Goal: Task Accomplishment & Management: Use online tool/utility

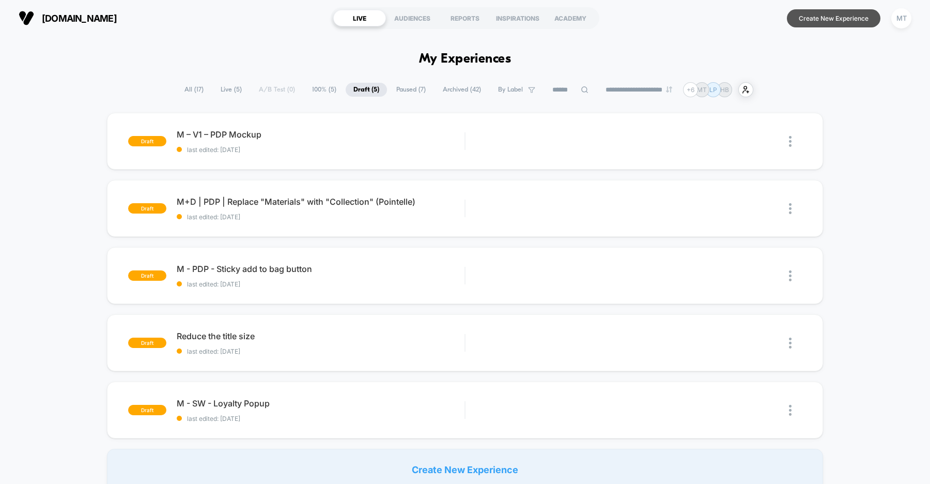
click at [828, 18] on button "Create New Experience" at bounding box center [834, 18] width 94 height 18
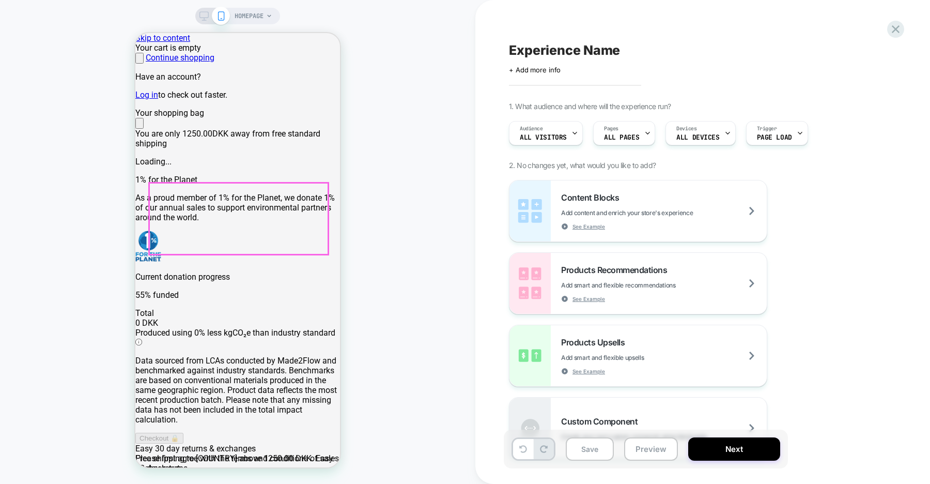
scroll to position [63, 0]
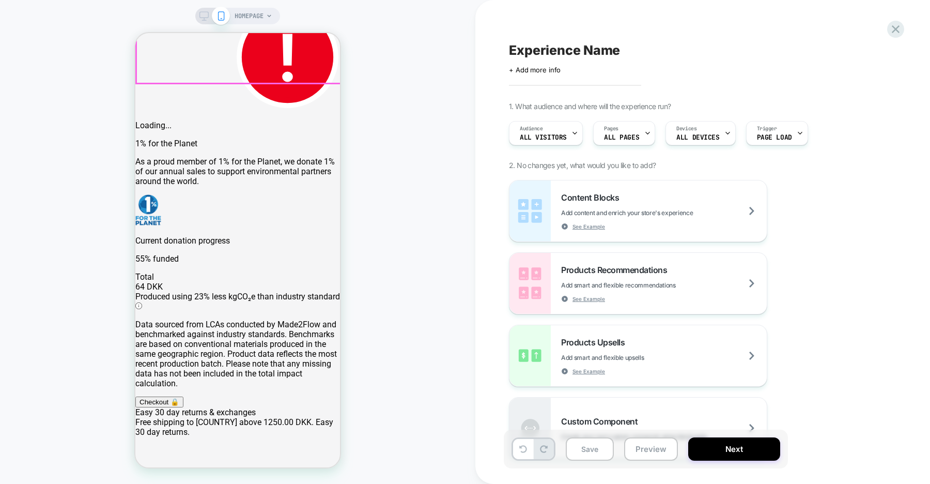
scroll to position [408, 0]
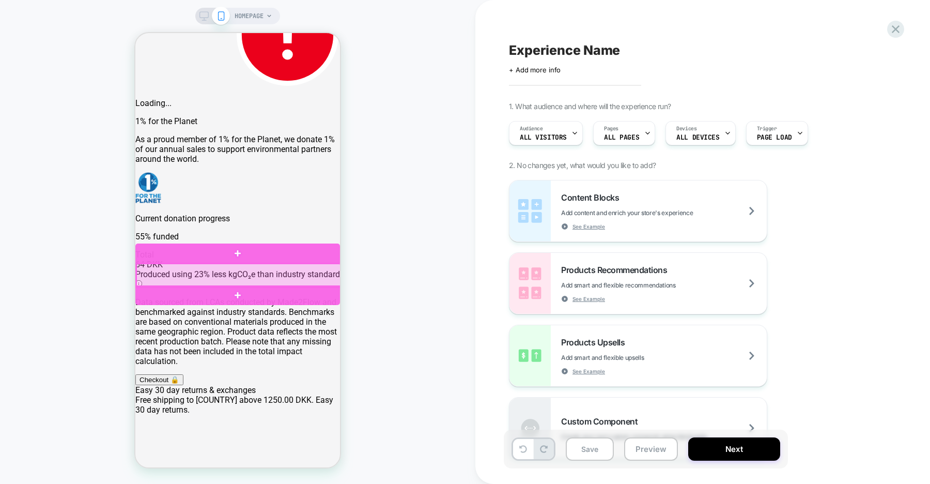
click at [316, 265] on div at bounding box center [238, 276] width 205 height 24
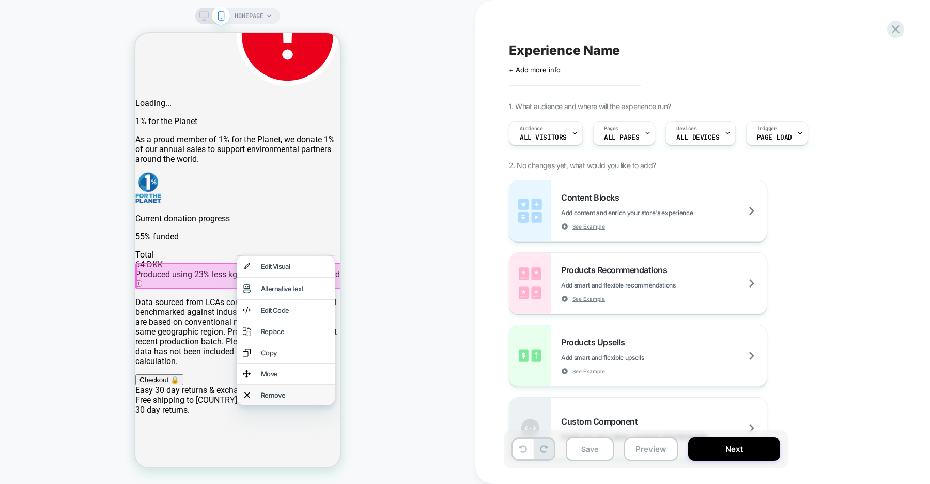
click at [292, 399] on div "Remove" at bounding box center [295, 395] width 68 height 8
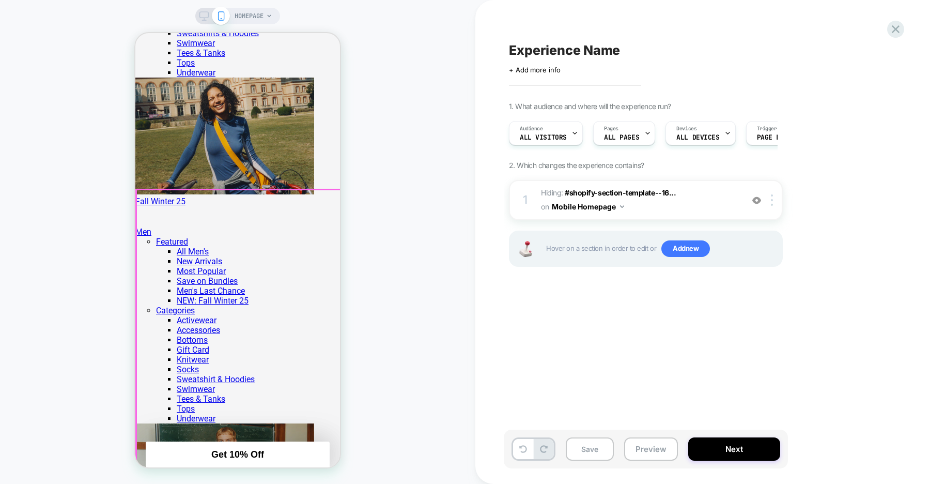
scroll to position [0, 409]
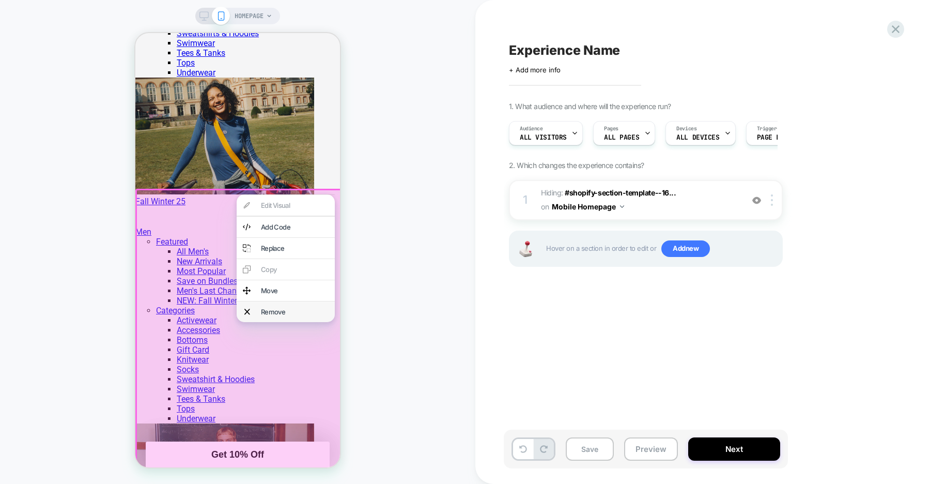
click at [279, 316] on div "Remove" at bounding box center [295, 311] width 68 height 8
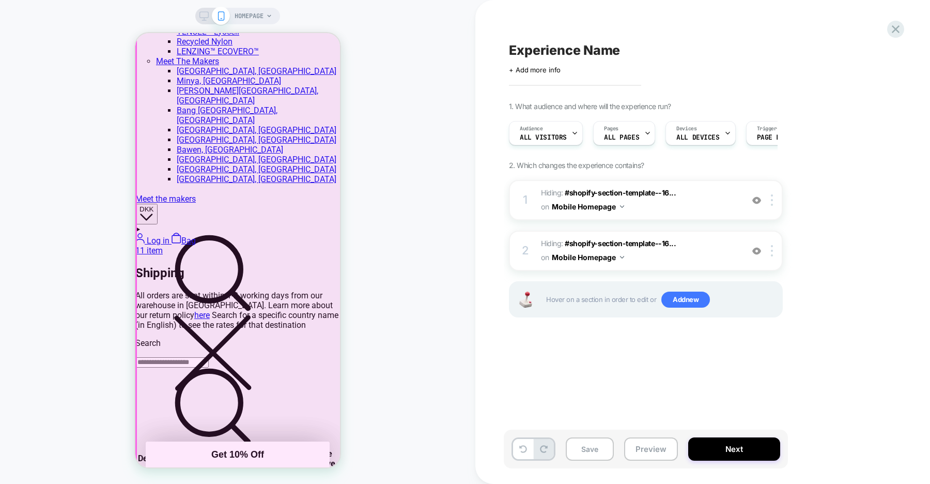
scroll to position [1958, 0]
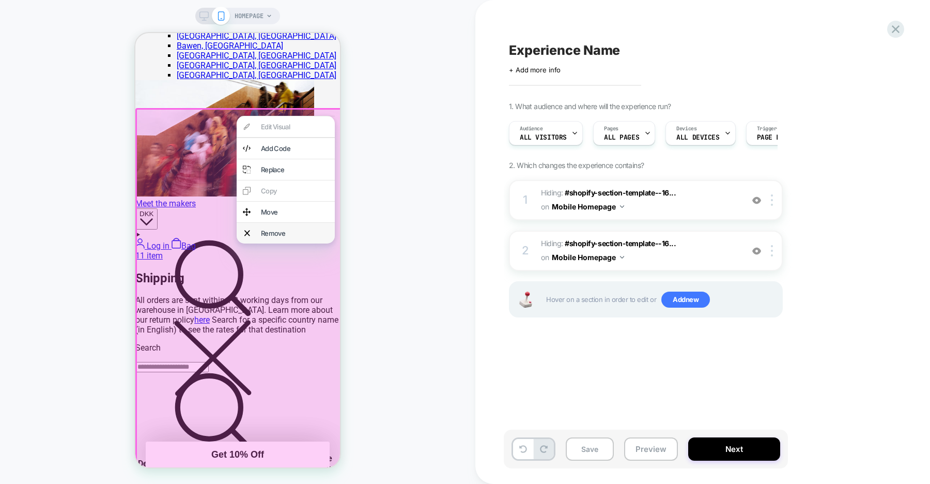
scroll to position [0, 0]
click at [301, 237] on div "Remove" at bounding box center [295, 233] width 68 height 8
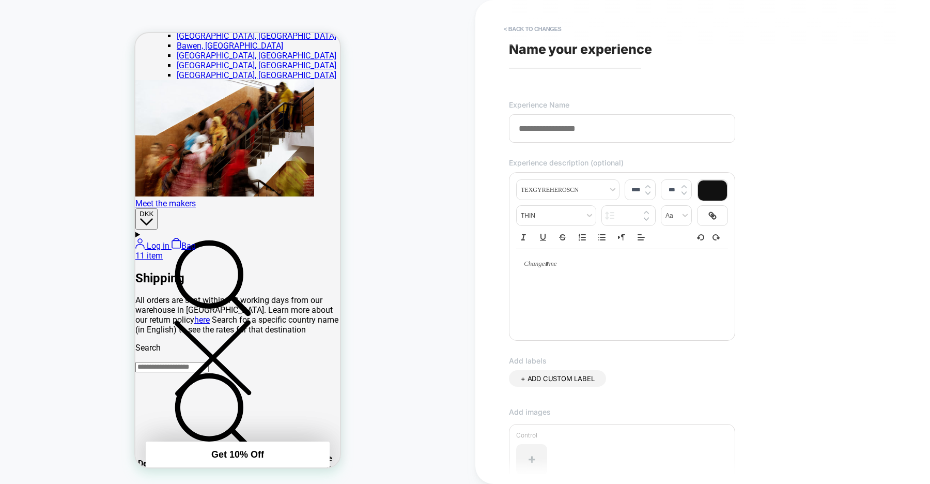
type input "**********"
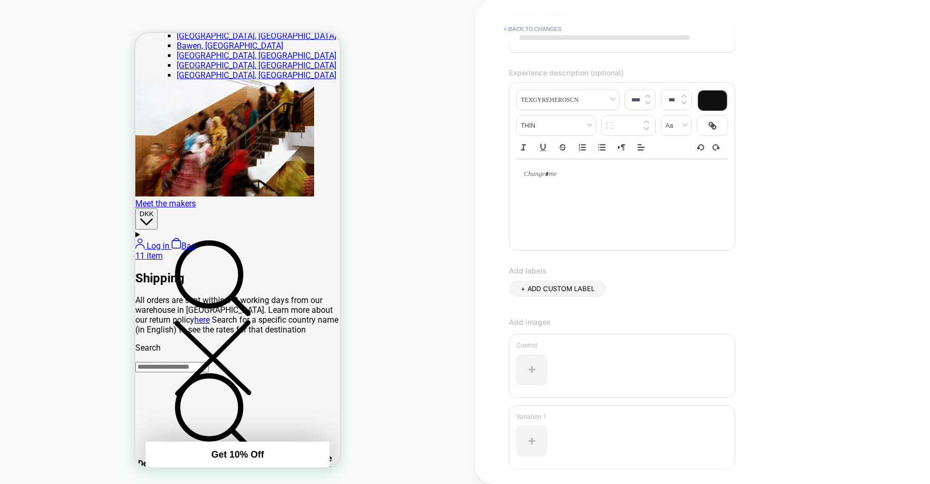
scroll to position [175, 0]
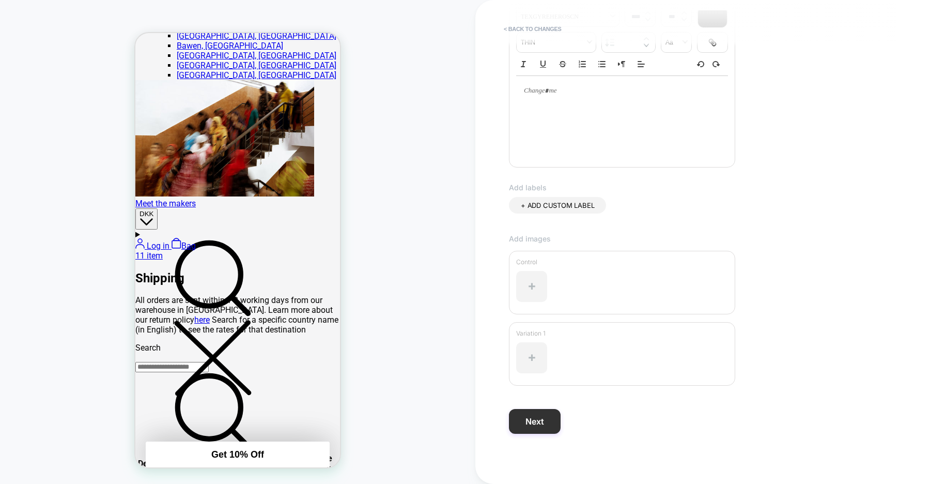
click at [523, 426] on button "Next" at bounding box center [535, 421] width 52 height 25
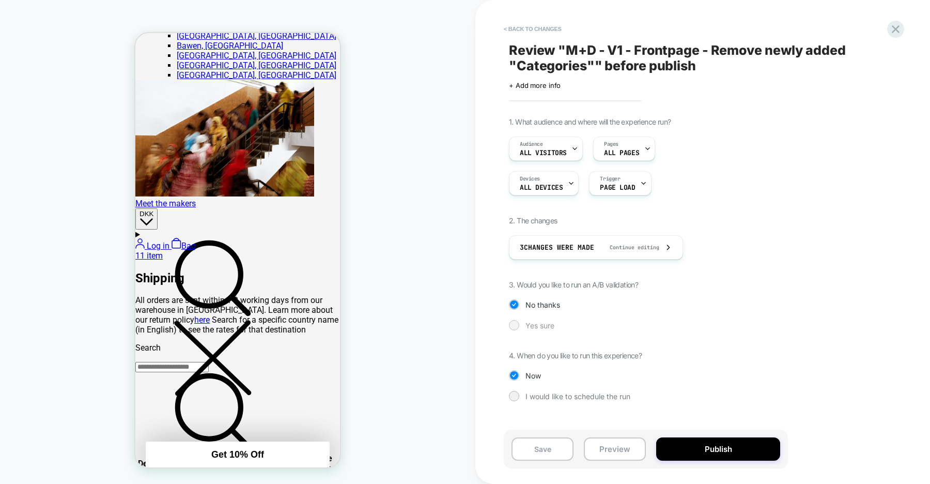
click at [516, 326] on div at bounding box center [514, 325] width 8 height 8
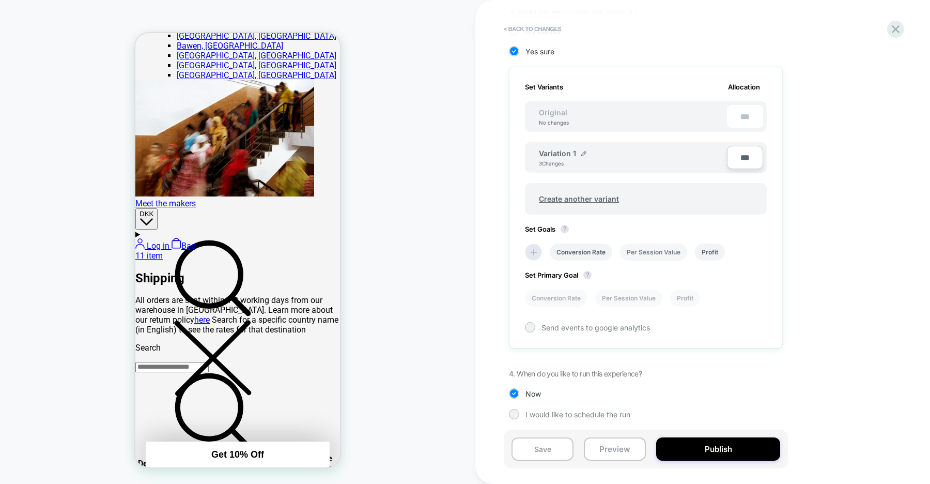
scroll to position [276, 0]
click at [0, 0] on li "Conversion Rate" at bounding box center [0, 0] width 0 height 0
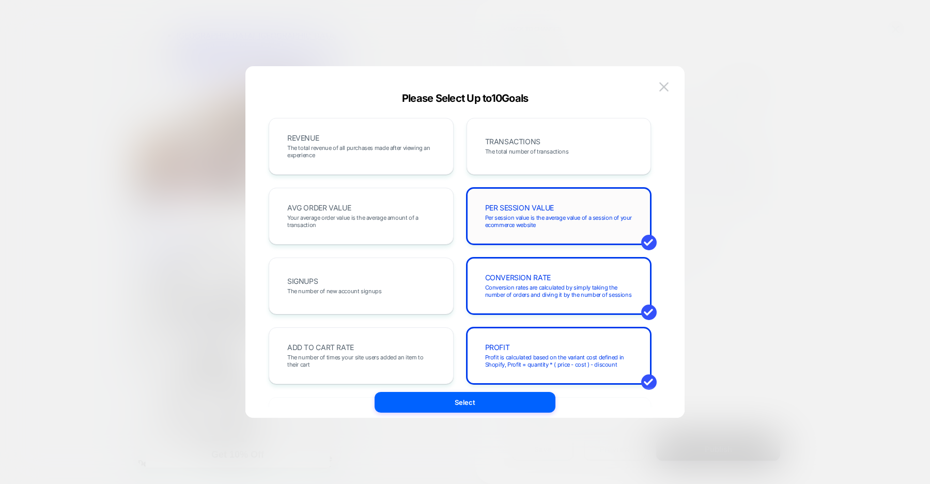
click at [511, 226] on span "Per session value is the average value of a session of your ecommerce website" at bounding box center [559, 221] width 148 height 14
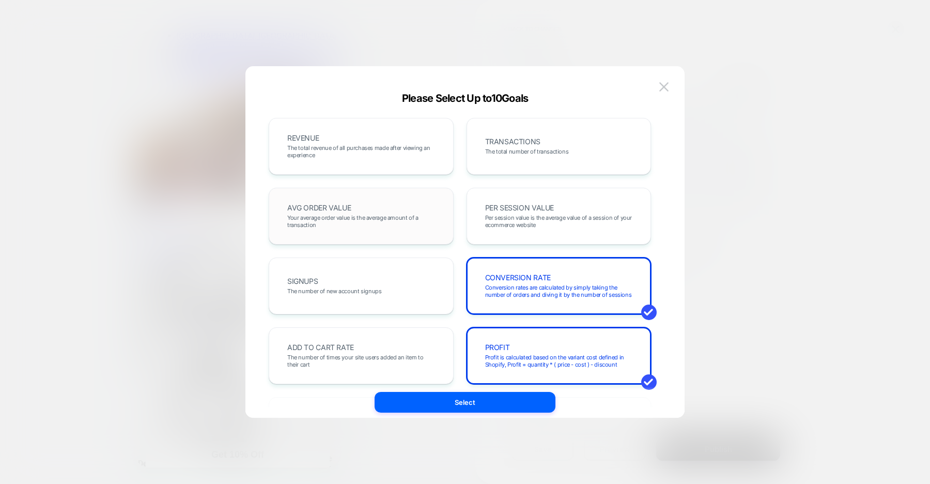
click at [420, 222] on span "Your average order value is the average amount of a transaction" at bounding box center [361, 221] width 148 height 14
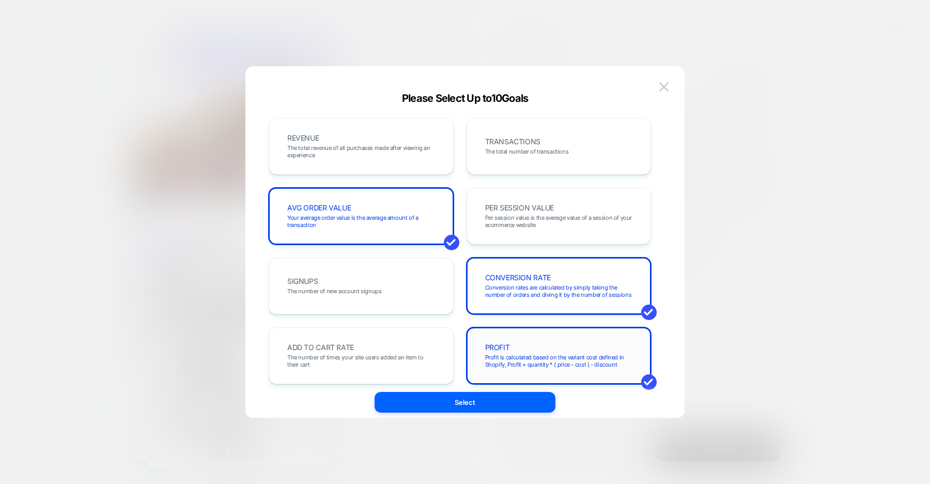
click at [507, 363] on span "Profit is calculated based on the variant cost defined in Shopify, Profit = qua…" at bounding box center [559, 360] width 148 height 14
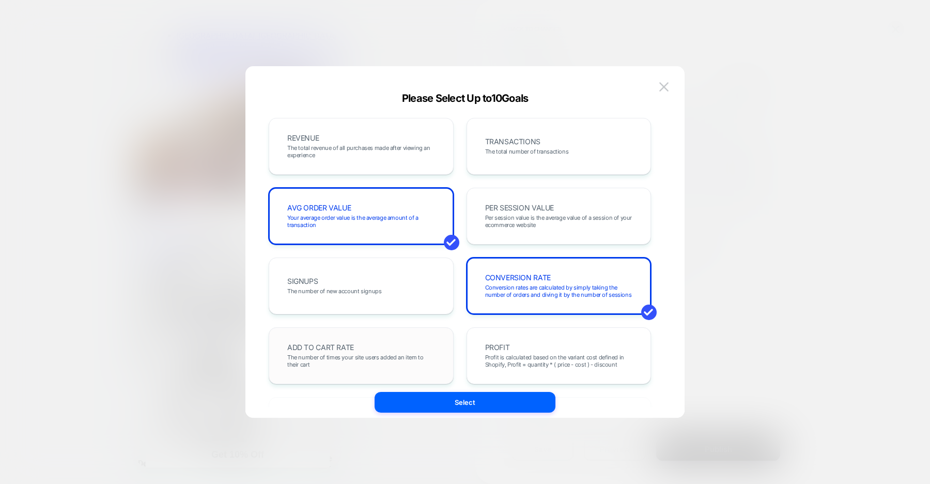
click at [405, 348] on div "ADD TO CART RATE The number of times your site users added an item to their cart" at bounding box center [361, 355] width 163 height 35
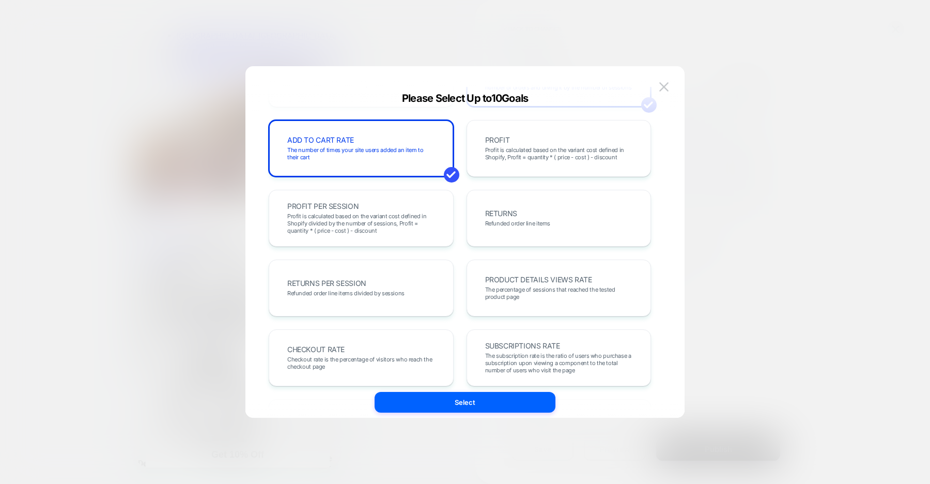
scroll to position [219, 0]
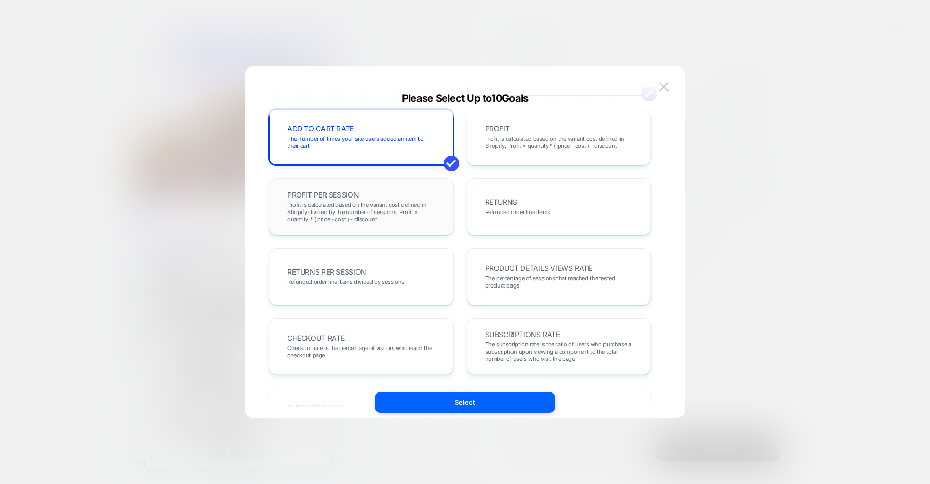
click at [0, 0] on span "Profit is calculated based on the variant cost defined in Shopify divided by th…" at bounding box center [0, 0] width 0 height 0
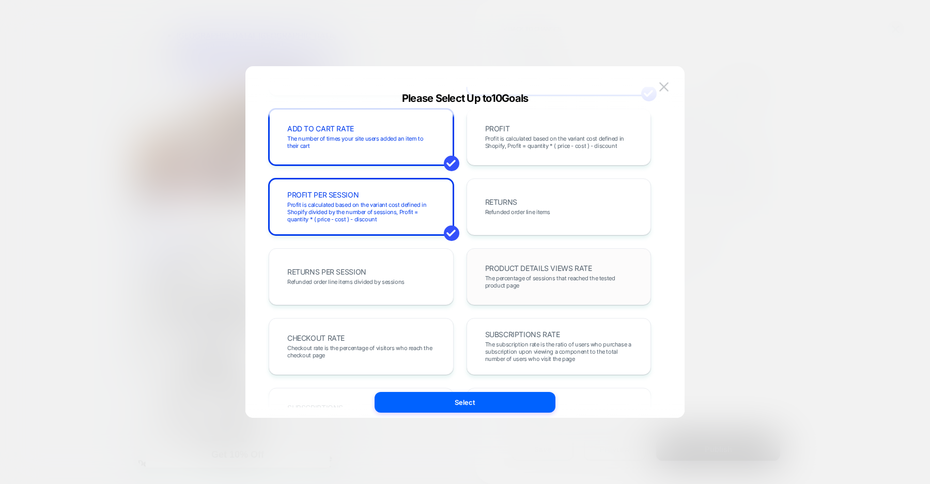
click at [0, 0] on span "PRODUCT DETAILS VIEWS RATE" at bounding box center [0, 0] width 0 height 0
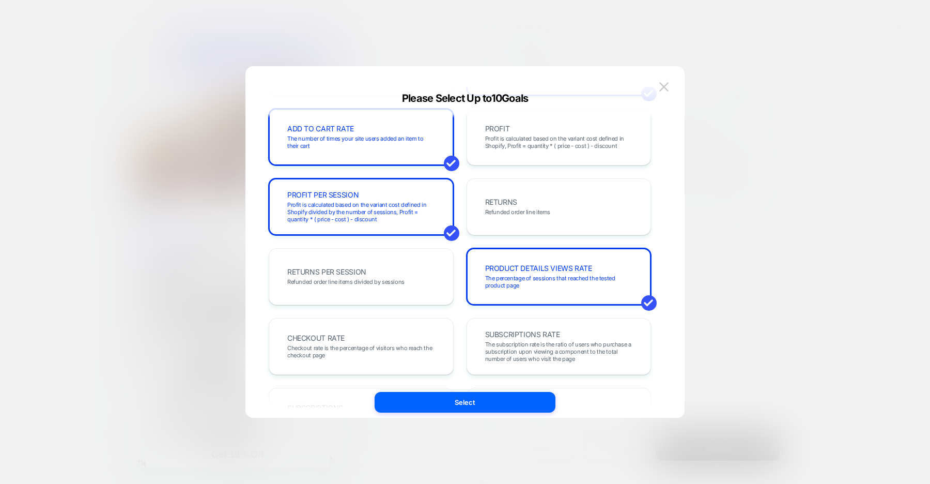
scroll to position [257, 0]
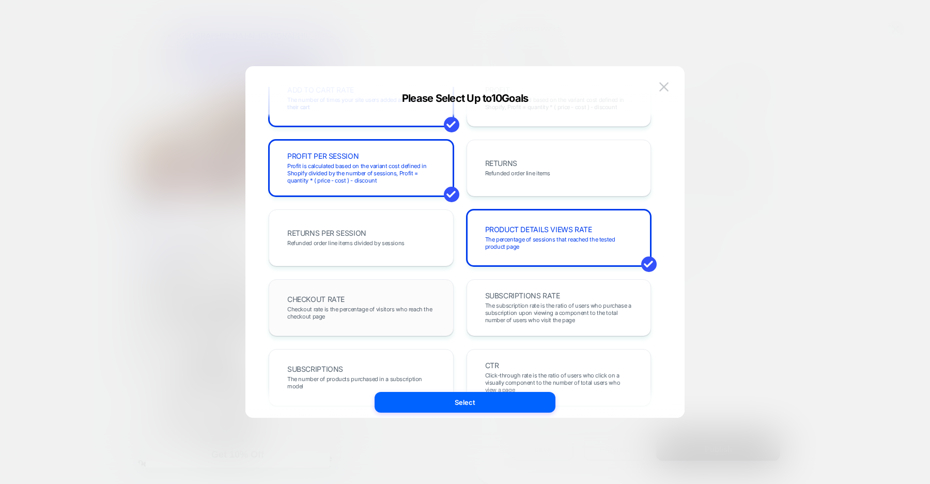
click at [0, 0] on span "Checkout rate is the percentage of visitors who reach the checkout page" at bounding box center [0, 0] width 0 height 0
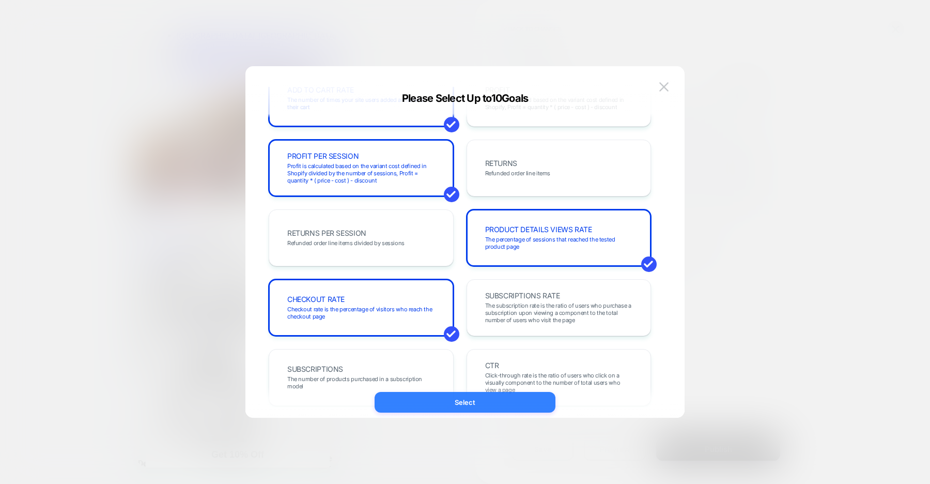
click at [0, 0] on button "Select" at bounding box center [0, 0] width 0 height 0
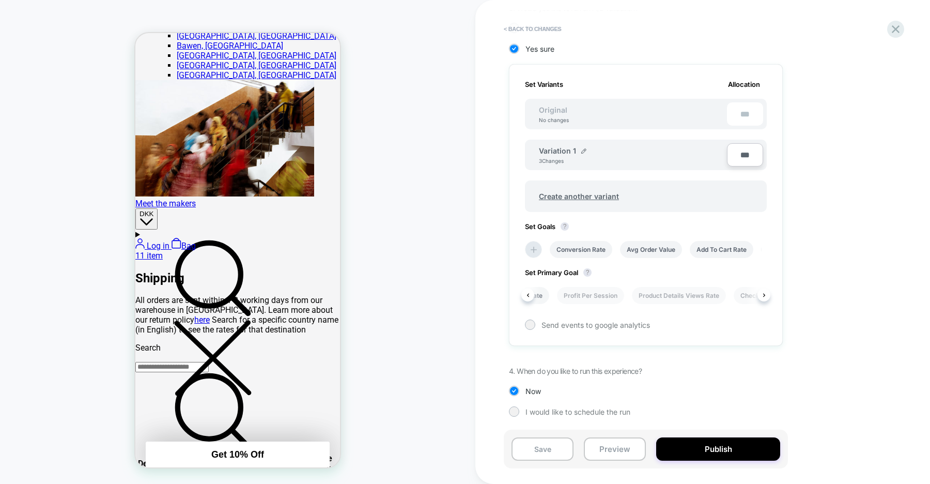
scroll to position [0, 202]
click at [677, 296] on li "Product Details Views Rate" at bounding box center [656, 295] width 94 height 17
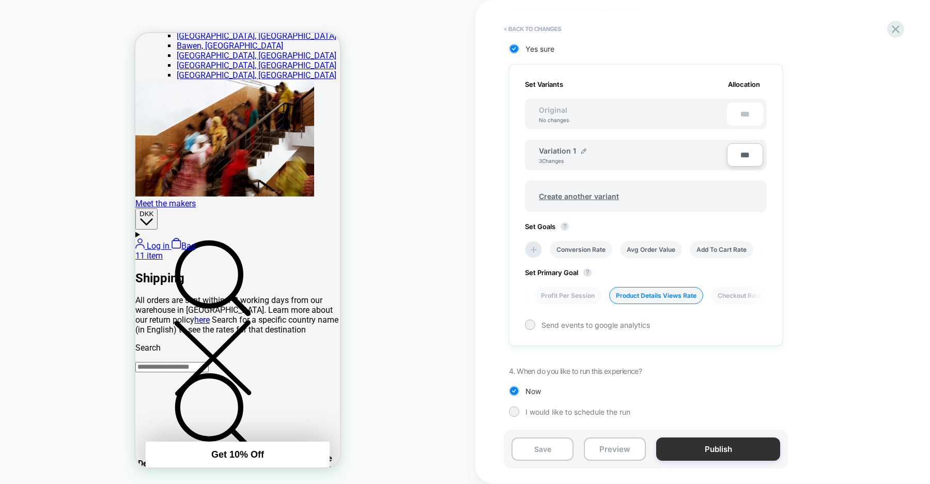
click at [736, 448] on button "Publish" at bounding box center [718, 448] width 124 height 23
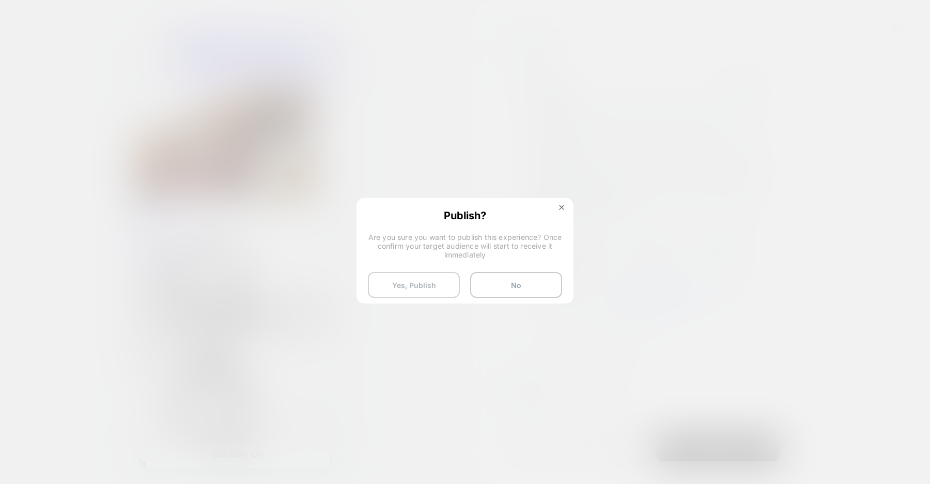
click at [0, 0] on button "Yes, Publish" at bounding box center [0, 0] width 0 height 0
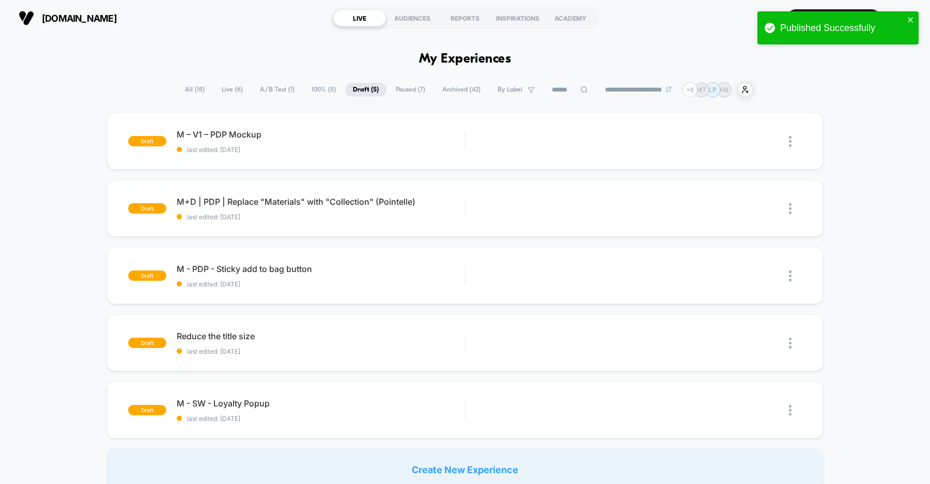
click at [272, 91] on span "A/B Test ( 1 )" at bounding box center [277, 90] width 50 height 14
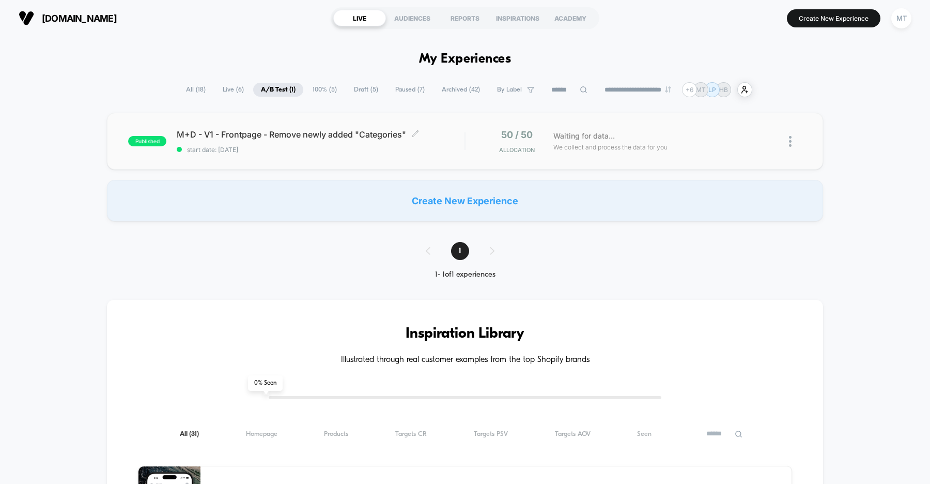
click at [311, 147] on span "start date: [DATE]" at bounding box center [321, 150] width 288 height 8
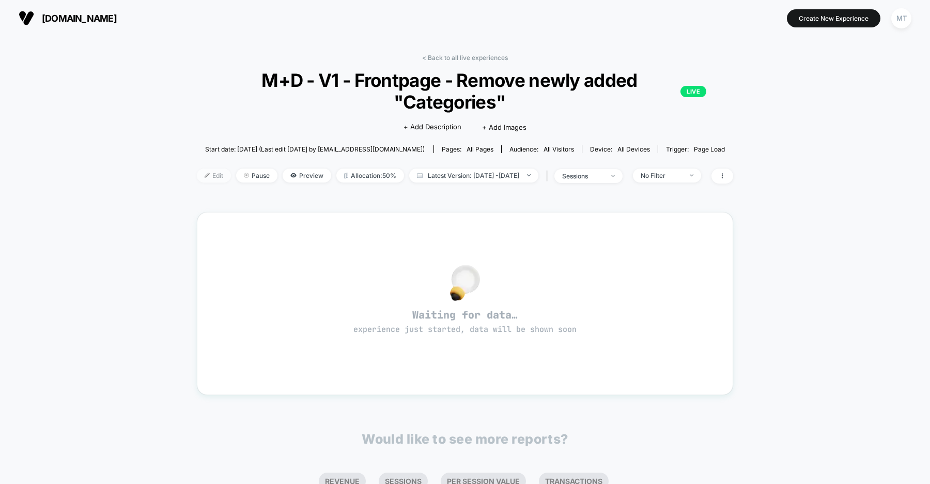
click at [197, 175] on span "Edit" at bounding box center [214, 175] width 34 height 14
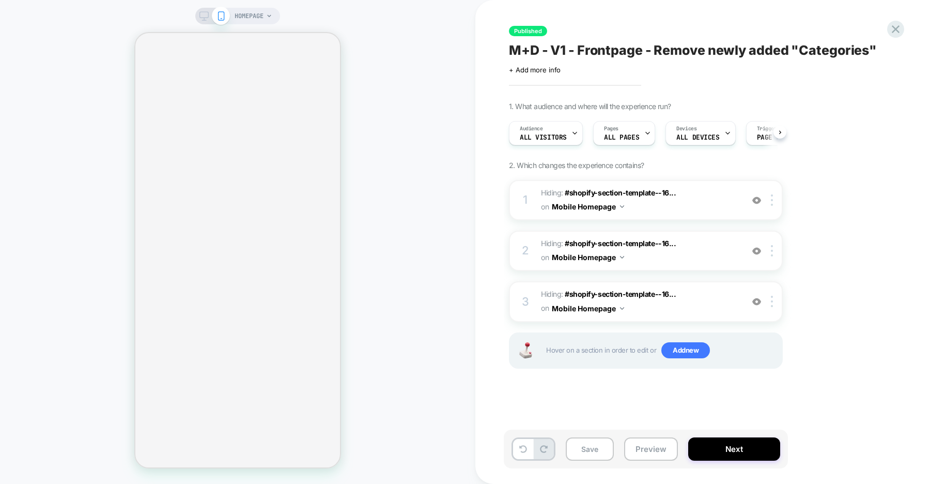
scroll to position [0, 1]
click at [630, 141] on div "Pages ALL PAGES" at bounding box center [621, 132] width 56 height 23
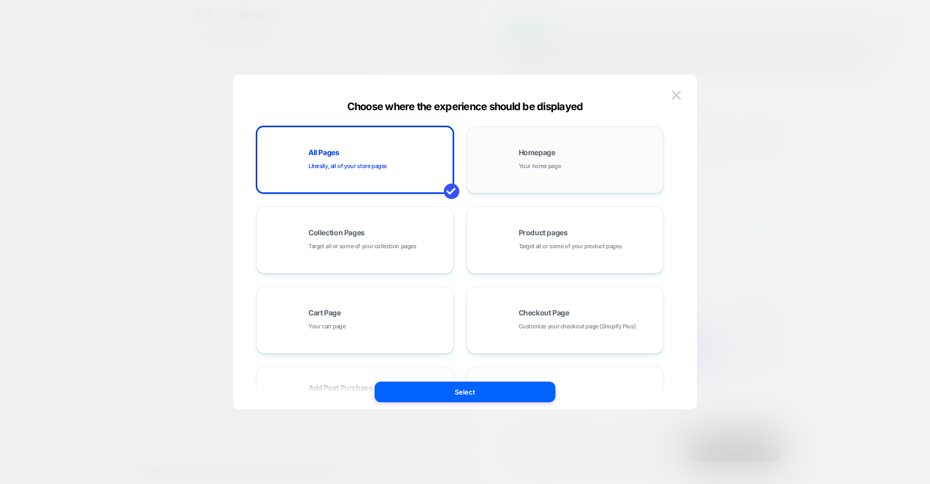
click at [543, 165] on span "Your home page" at bounding box center [540, 166] width 42 height 10
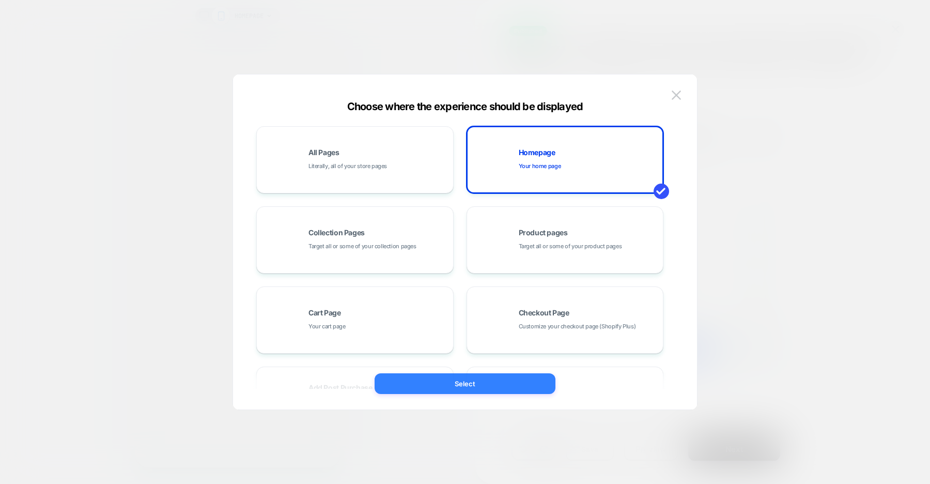
click at [459, 386] on button "Select" at bounding box center [465, 383] width 181 height 21
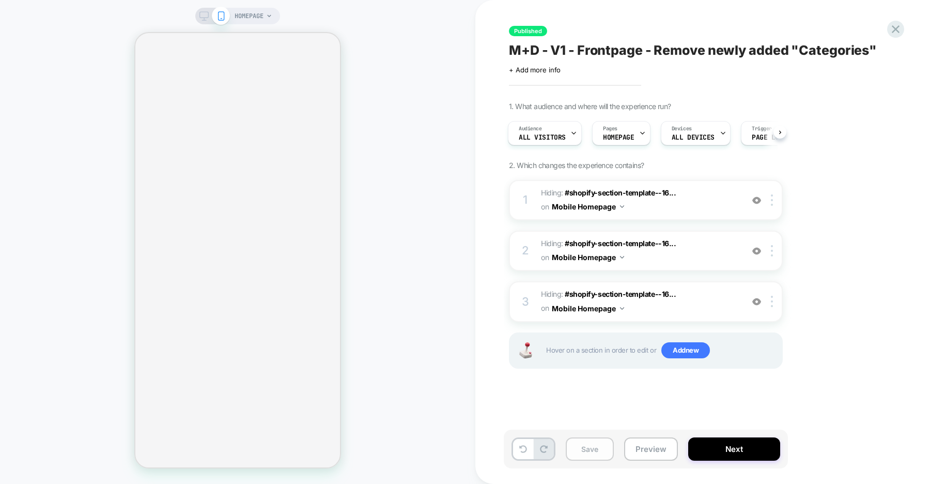
click at [588, 450] on button "Save" at bounding box center [590, 448] width 48 height 23
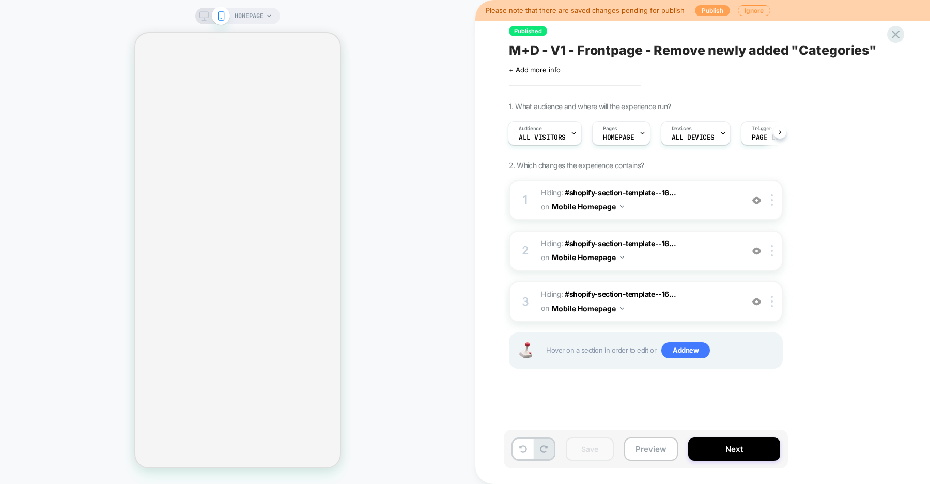
click at [699, 10] on button "Publish" at bounding box center [712, 10] width 35 height 11
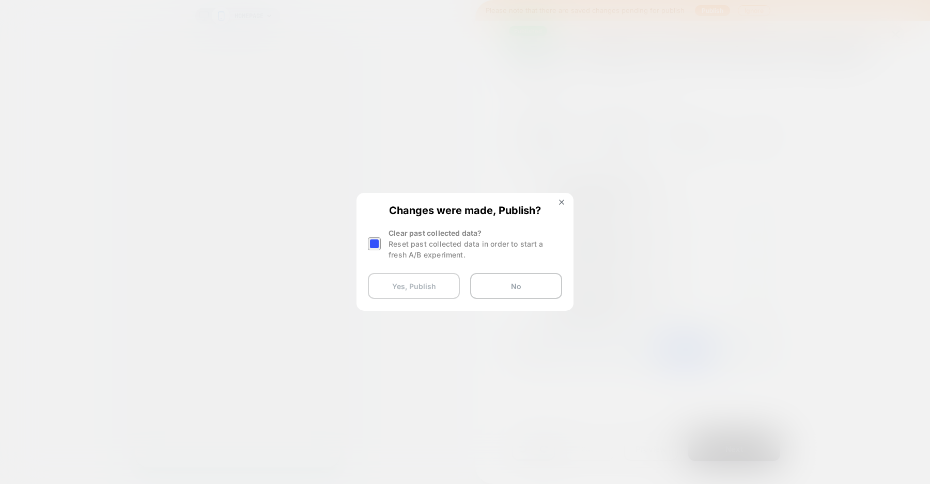
click at [404, 291] on button "Yes, Publish" at bounding box center [414, 286] width 92 height 26
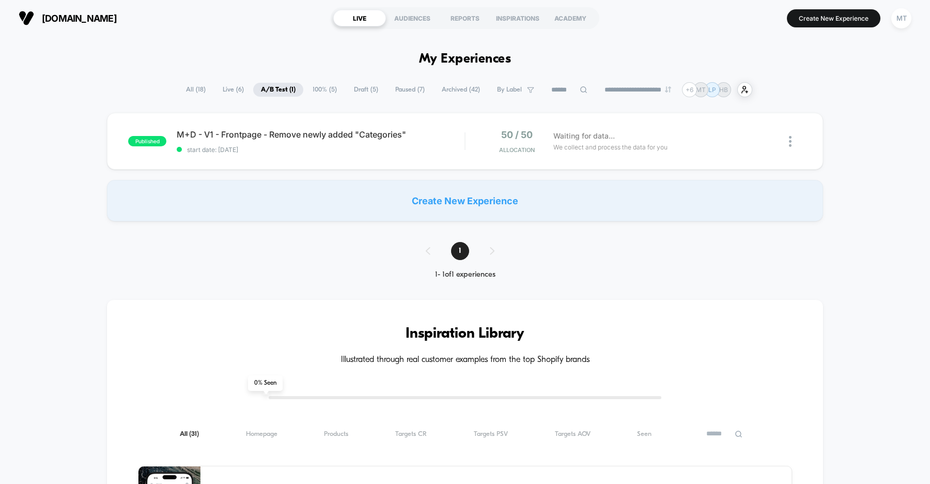
click at [319, 86] on span "100% ( 5 )" at bounding box center [325, 90] width 40 height 14
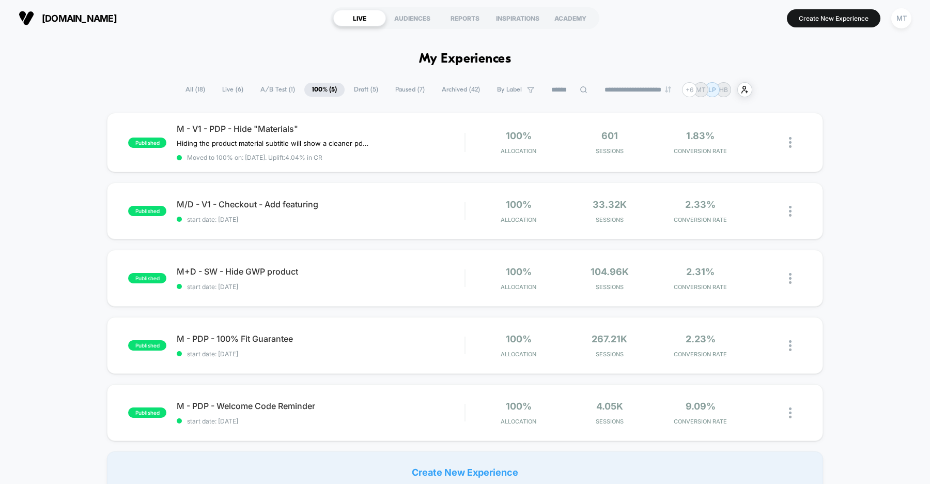
click at [270, 87] on span "A/B Test ( 1 )" at bounding box center [278, 90] width 50 height 14
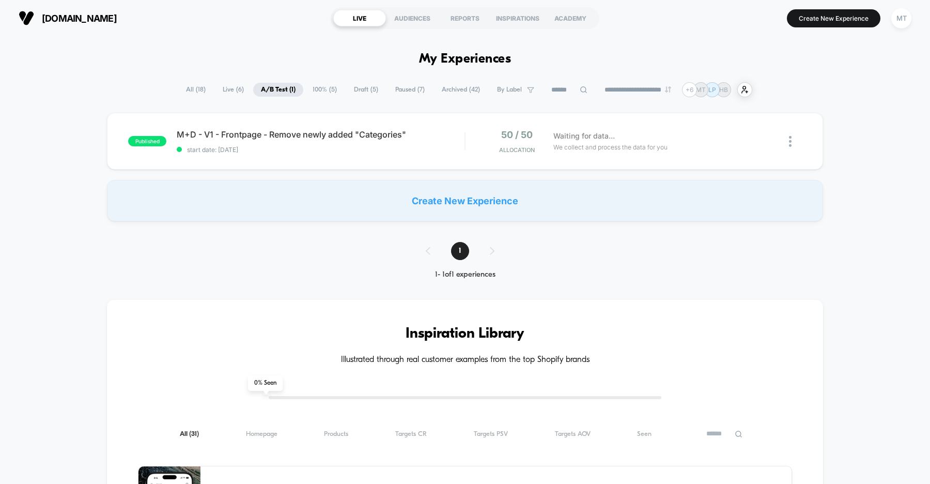
click at [44, 187] on div "published M+D - V1 - Frontpage - Remove newly added "Categories" start date: 8/…" at bounding box center [465, 167] width 930 height 109
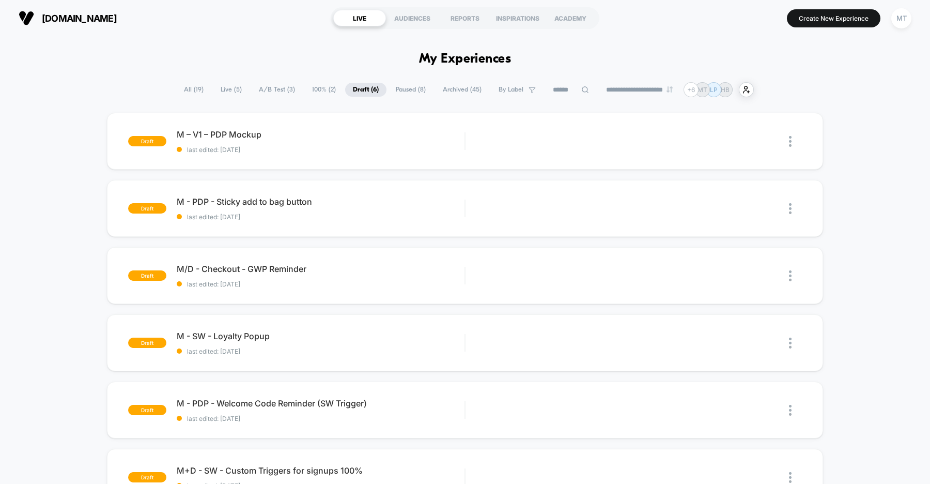
click at [274, 87] on span "A/B Test ( 3 )" at bounding box center [277, 90] width 52 height 14
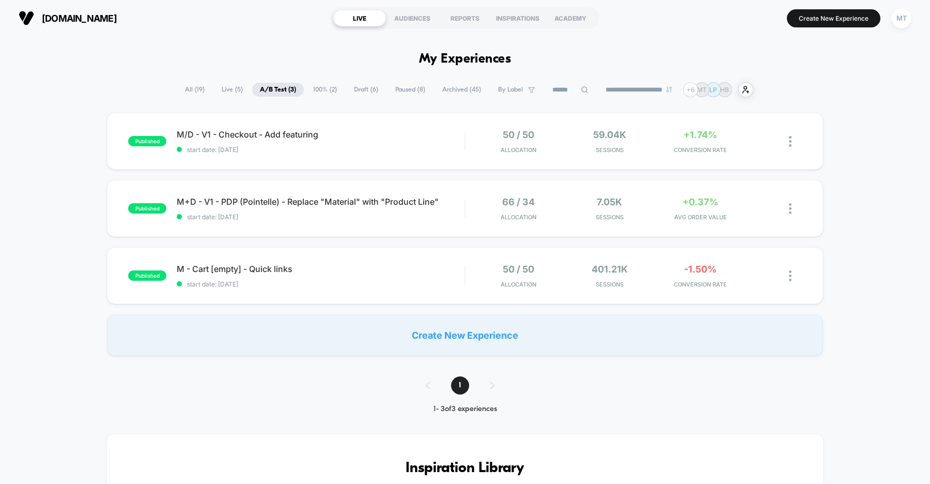
click at [356, 88] on span "Draft ( 6 )" at bounding box center [366, 90] width 40 height 14
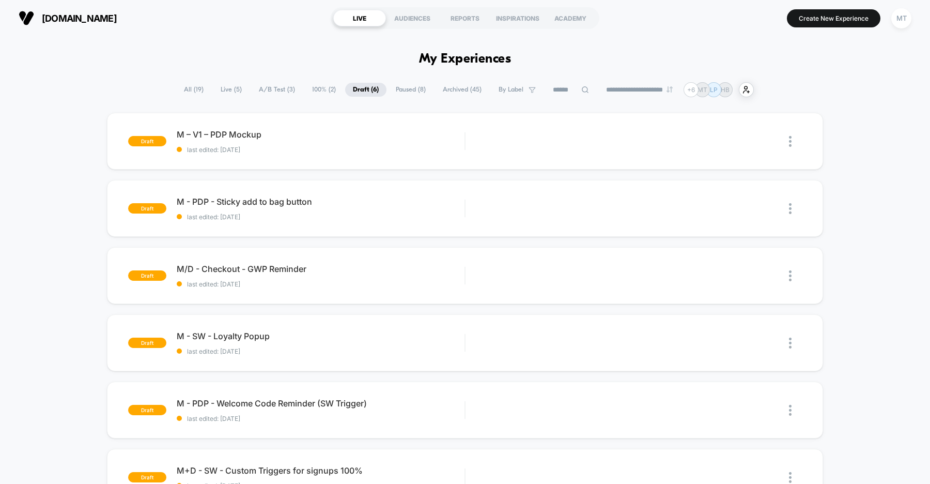
click at [325, 93] on span "100% ( 2 )" at bounding box center [323, 90] width 39 height 14
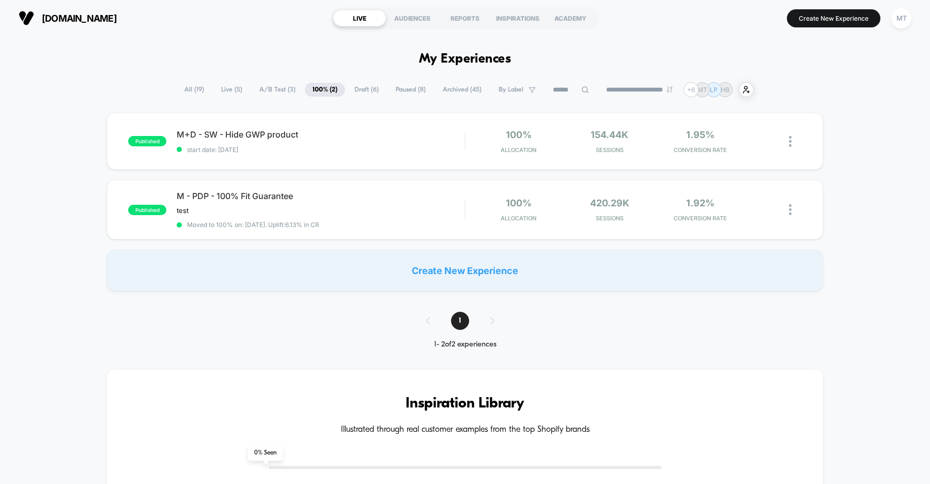
click at [357, 88] on span "Draft ( 6 )" at bounding box center [367, 90] width 40 height 14
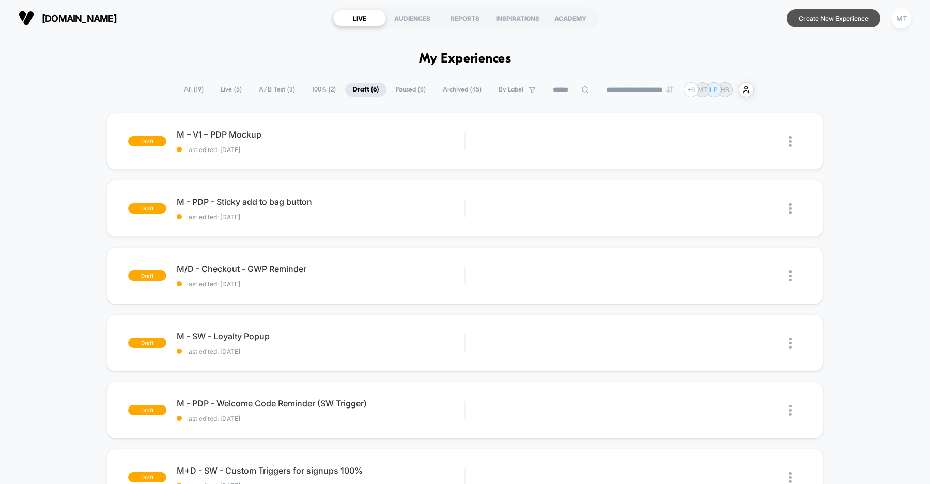
click at [819, 22] on button "Create New Experience" at bounding box center [834, 18] width 94 height 18
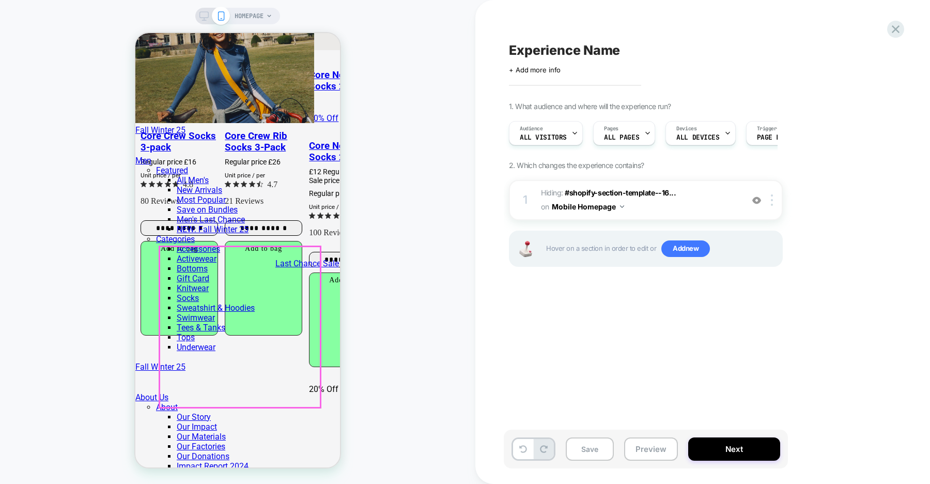
scroll to position [1500, 0]
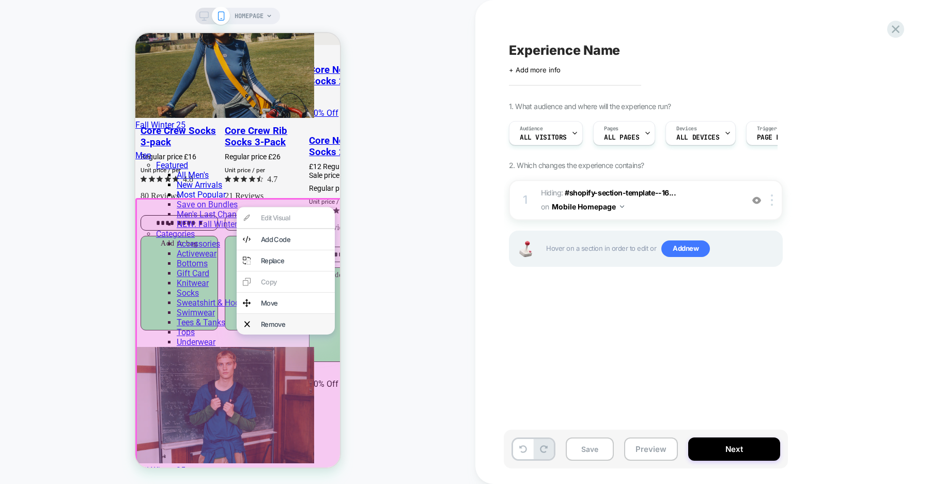
click at [281, 328] on div "Remove" at bounding box center [295, 324] width 68 height 8
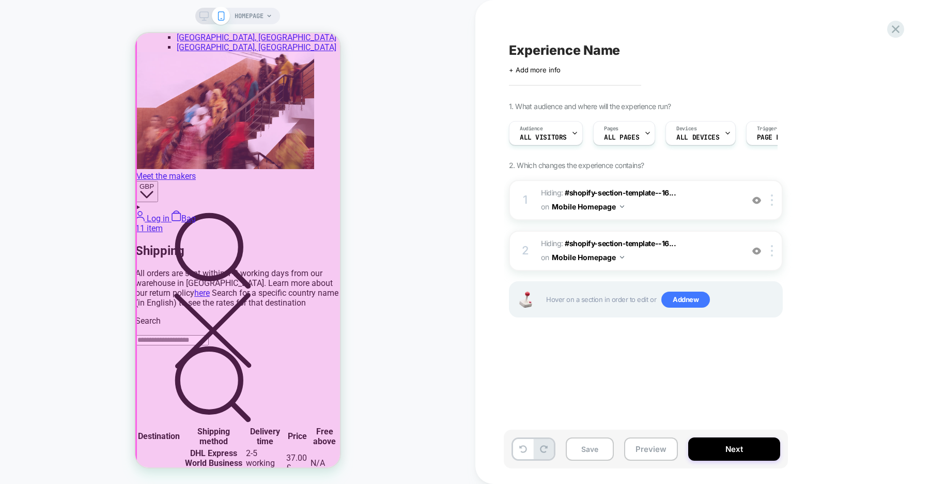
scroll to position [0, 0]
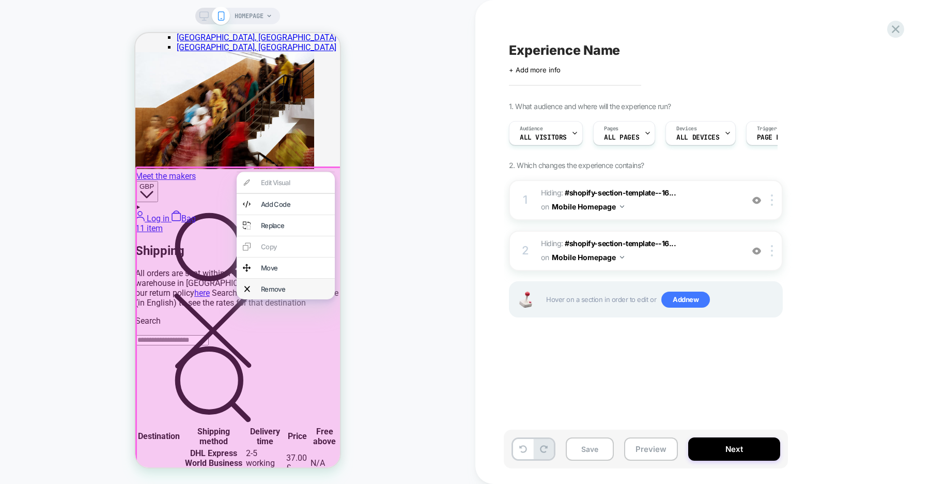
click at [288, 292] on div "Remove" at bounding box center [295, 289] width 68 height 8
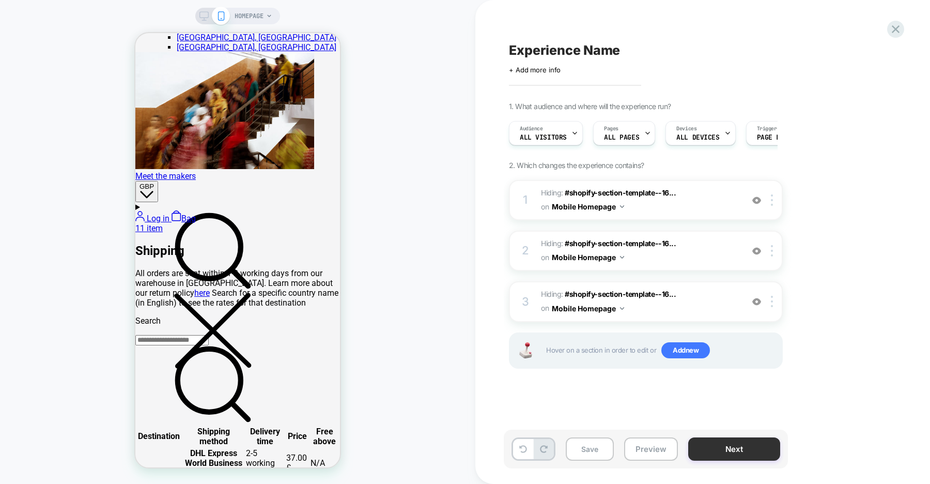
click at [0, 0] on button "Next" at bounding box center [0, 0] width 0 height 0
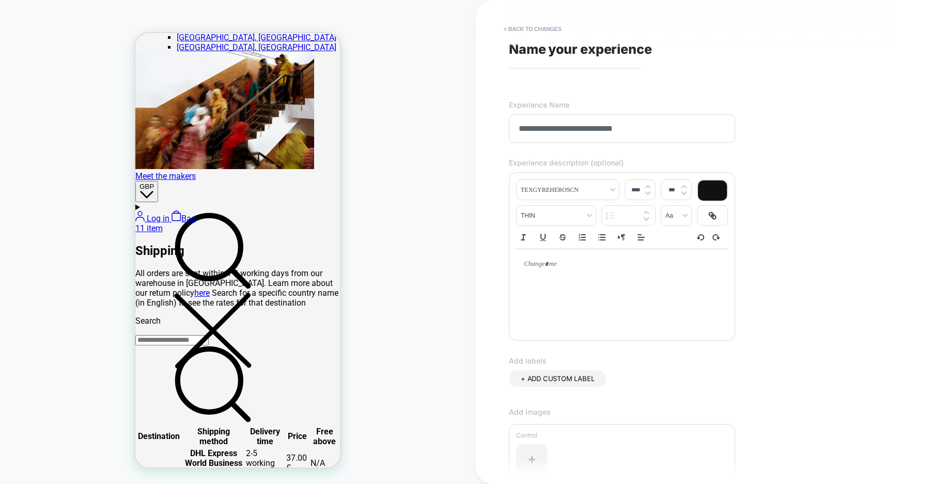
scroll to position [0, 409]
click at [565, 129] on input "**********" at bounding box center [622, 128] width 226 height 28
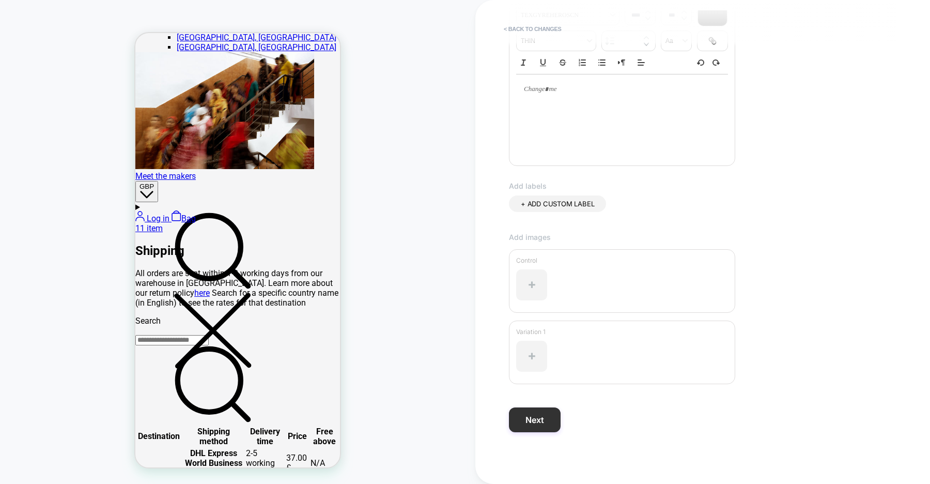
type input "**********"
click at [545, 418] on button "Next" at bounding box center [535, 419] width 52 height 25
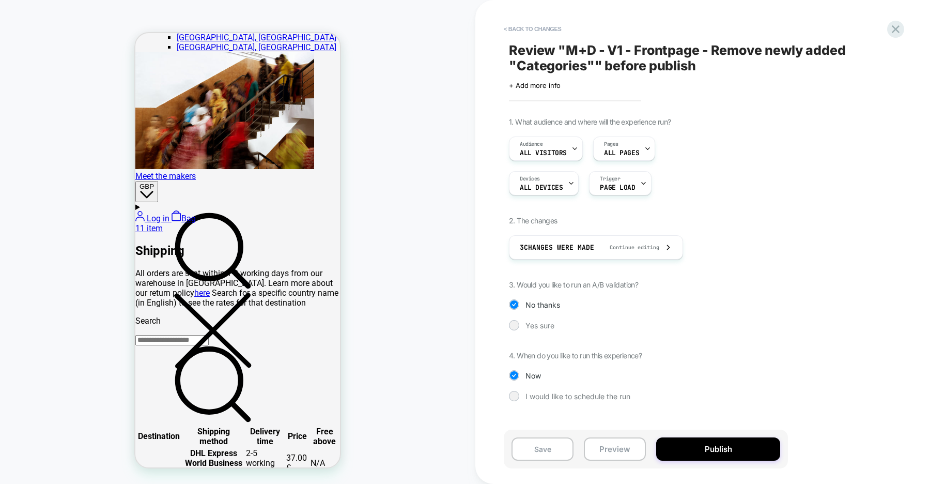
scroll to position [0, 205]
click at [517, 322] on div at bounding box center [514, 325] width 10 height 10
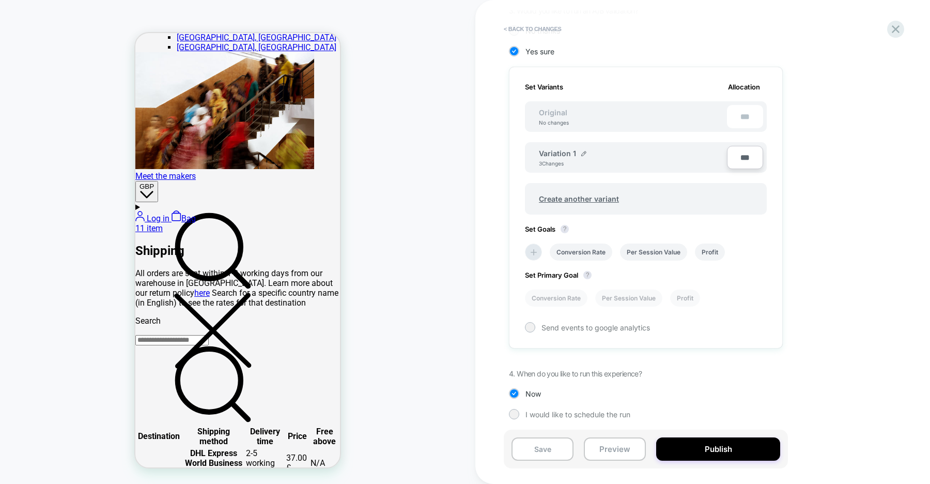
scroll to position [276, 0]
click at [0, 0] on li "Conversion Rate" at bounding box center [0, 0] width 0 height 0
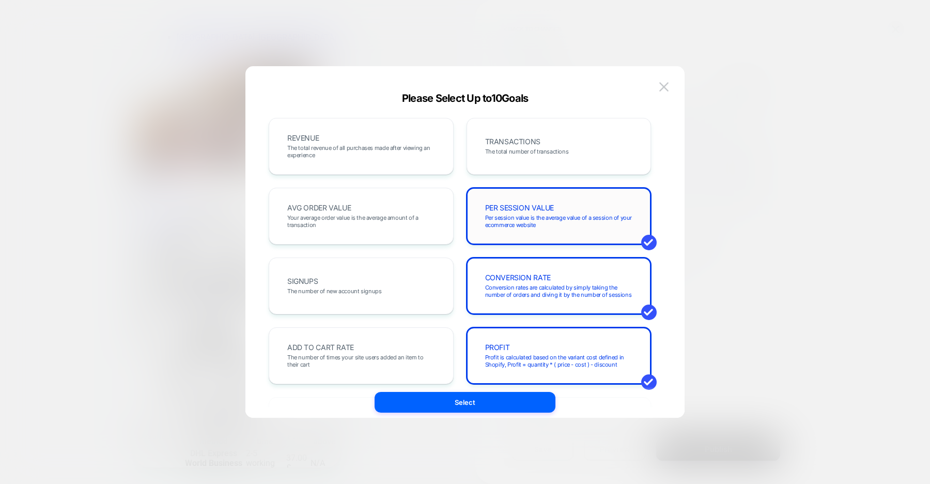
click at [0, 0] on span "Per session value is the average value of a session of your ecommerce website" at bounding box center [0, 0] width 0 height 0
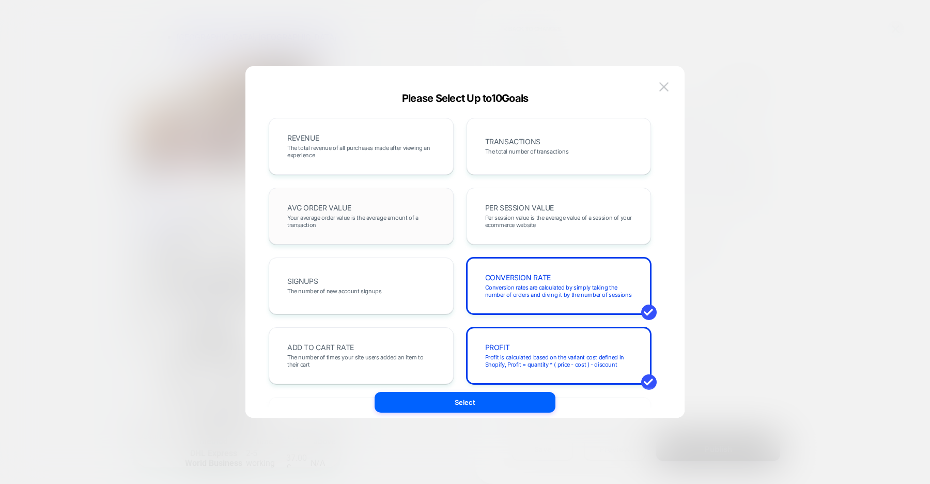
click at [0, 0] on span "Your average order value is the average amount of a transaction" at bounding box center [0, 0] width 0 height 0
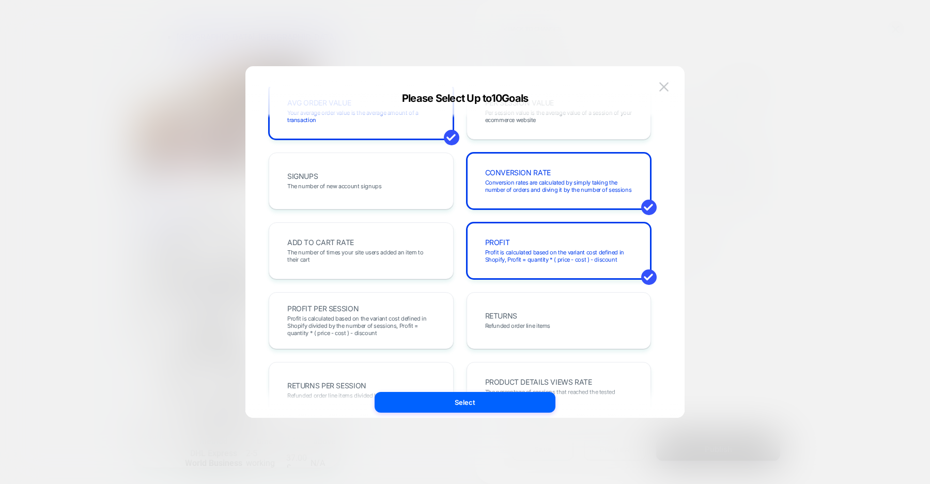
scroll to position [105, 0]
click at [433, 245] on div "ADD TO CART RATE The number of times your site users added an item to their cart" at bounding box center [361, 250] width 163 height 35
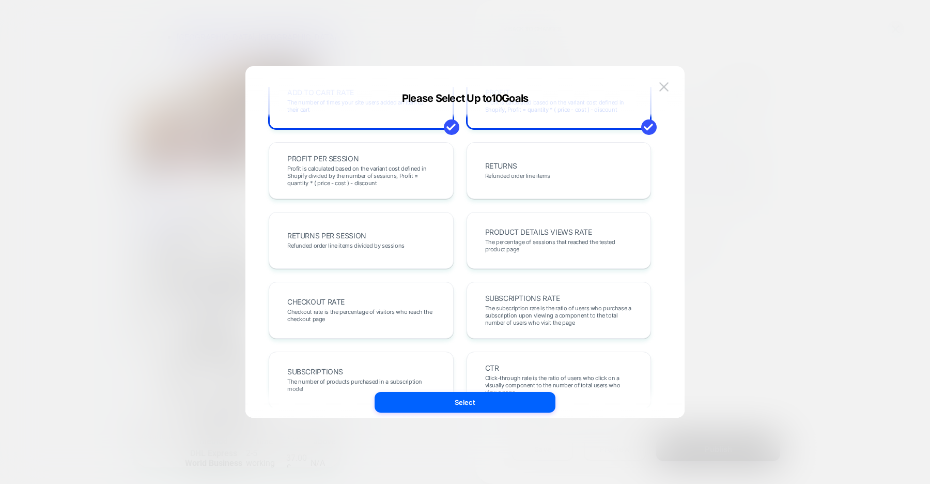
scroll to position [254, 0]
click at [435, 173] on span "Profit is calculated based on the variant cost defined in Shopify divided by th…" at bounding box center [361, 176] width 148 height 22
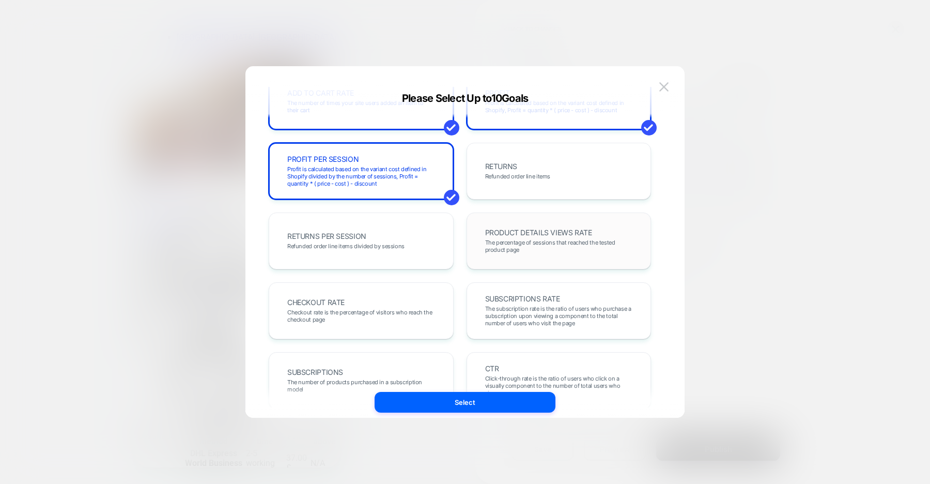
click at [482, 246] on div "PRODUCT DETAILS VIEWS RATE The percentage of sessions that reached the tested p…" at bounding box center [559, 240] width 163 height 35
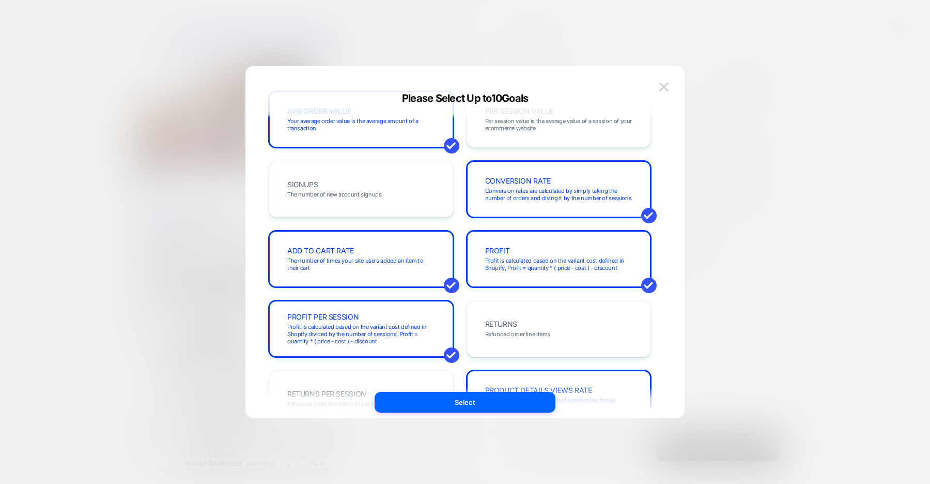
scroll to position [86, 0]
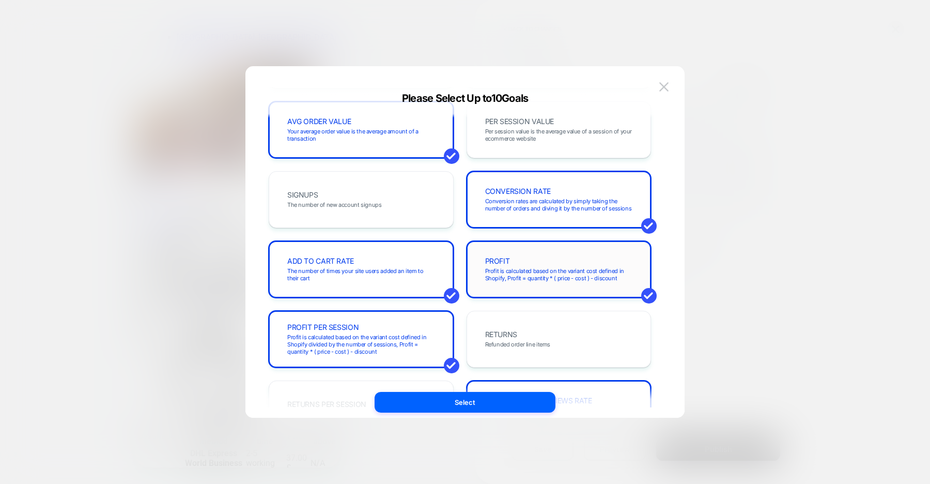
click at [0, 0] on div "PROFIT Profit is calculated based on the variant cost defined in Shopify, Profi…" at bounding box center [0, 0] width 0 height 0
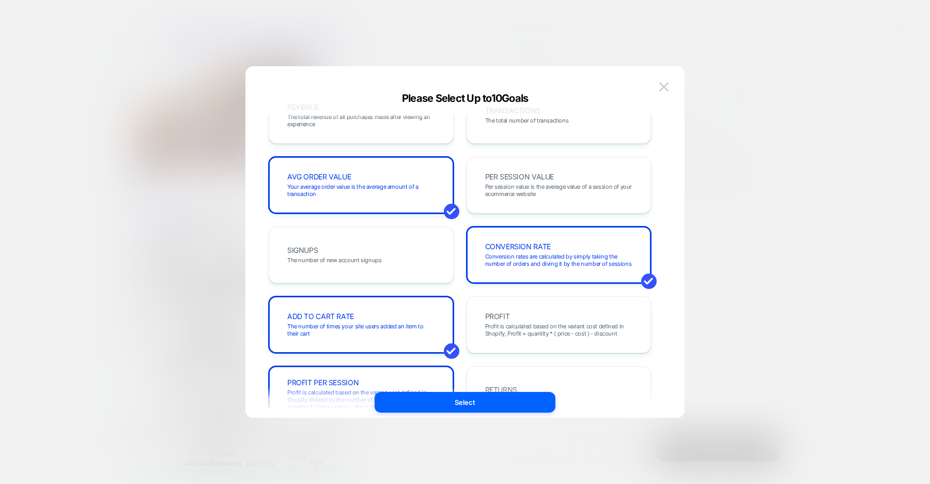
scroll to position [0, 0]
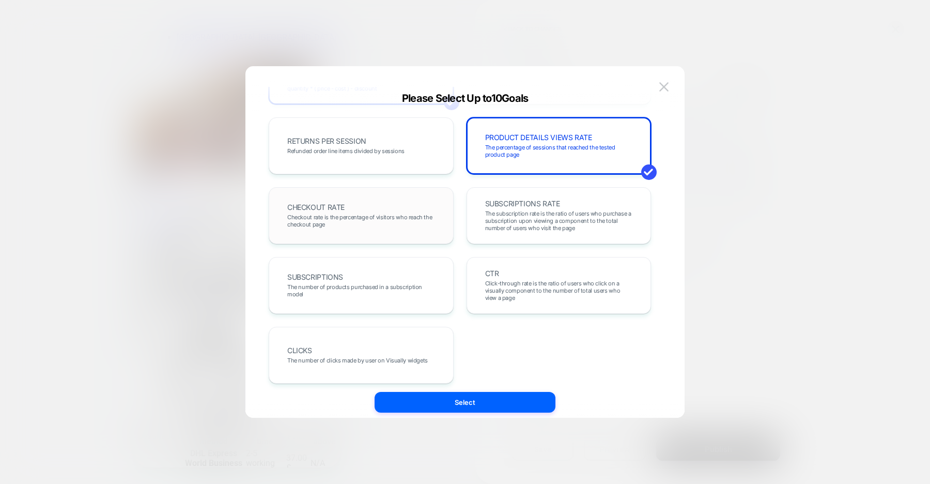
click at [441, 218] on div "CHECKOUT RATE Checkout rate is the percentage of visitors who reach the checkou…" at bounding box center [361, 215] width 163 height 35
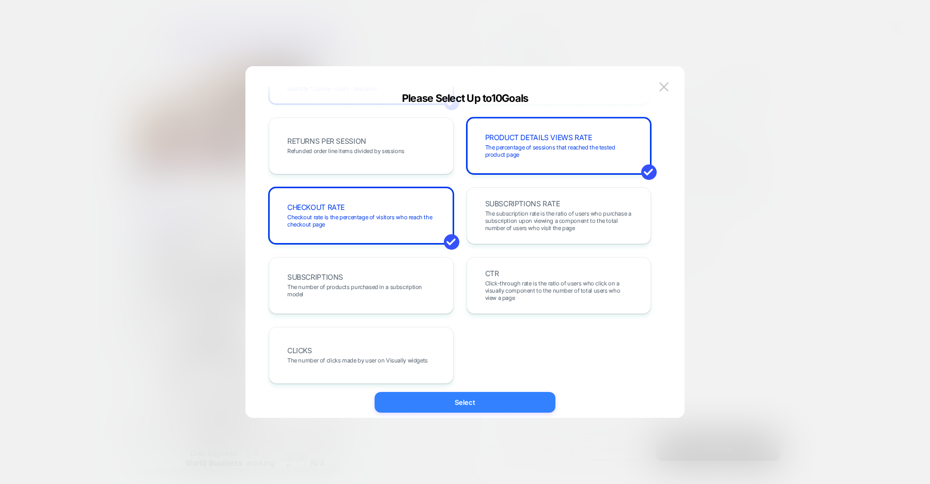
click at [483, 399] on button "Select" at bounding box center [465, 402] width 181 height 21
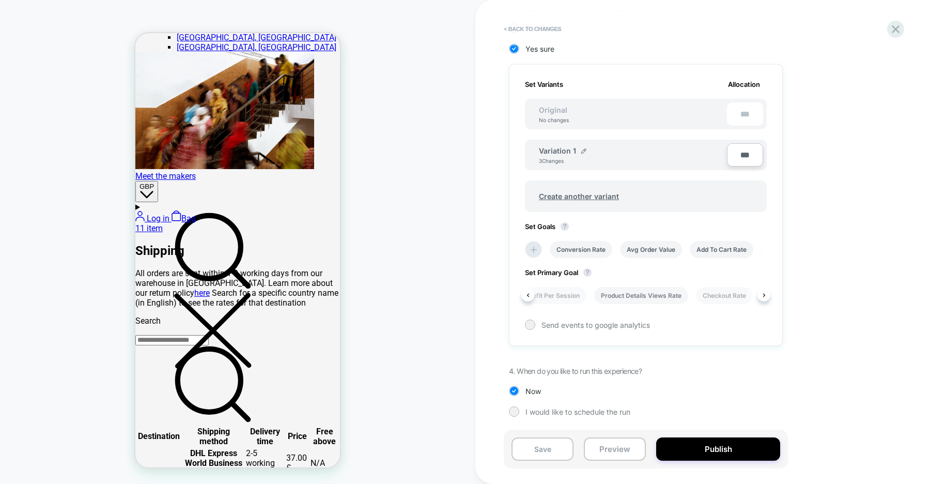
click at [671, 295] on li "Product Details Views Rate" at bounding box center [641, 295] width 94 height 17
click at [0, 0] on button "Publish" at bounding box center [0, 0] width 0 height 0
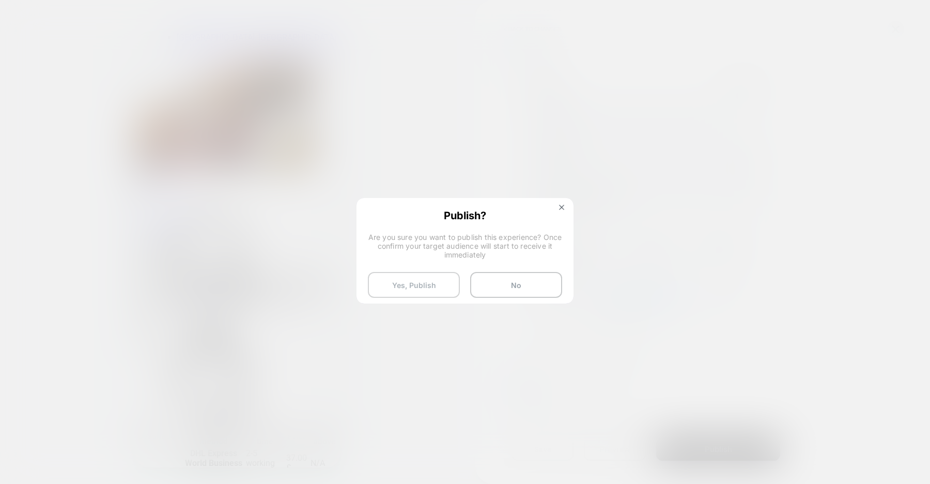
click at [421, 276] on button "Yes, Publish" at bounding box center [414, 285] width 92 height 26
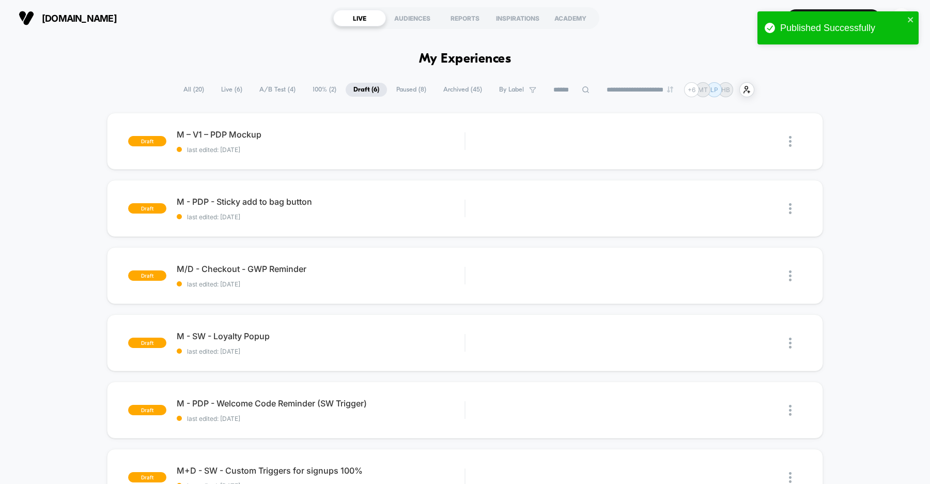
click at [280, 88] on span "A/B Test ( 4 )" at bounding box center [278, 90] width 52 height 14
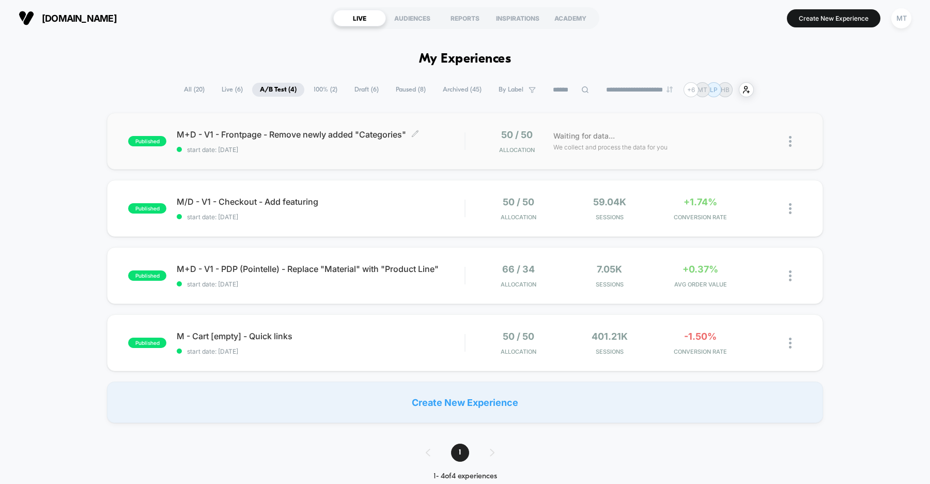
click at [304, 150] on span "start date: [DATE]" at bounding box center [321, 150] width 288 height 8
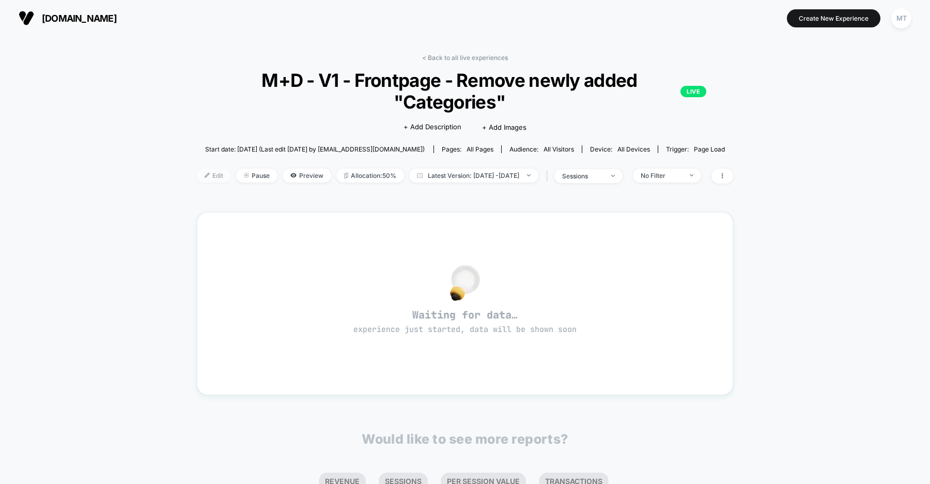
click at [197, 174] on span "Edit" at bounding box center [214, 175] width 34 height 14
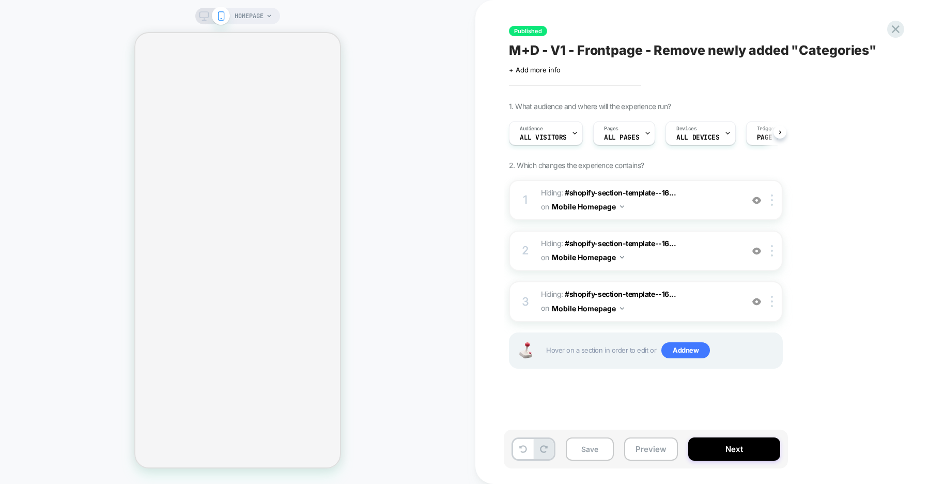
scroll to position [0, 1]
click at [626, 134] on span "ALL PAGES" at bounding box center [620, 137] width 35 height 7
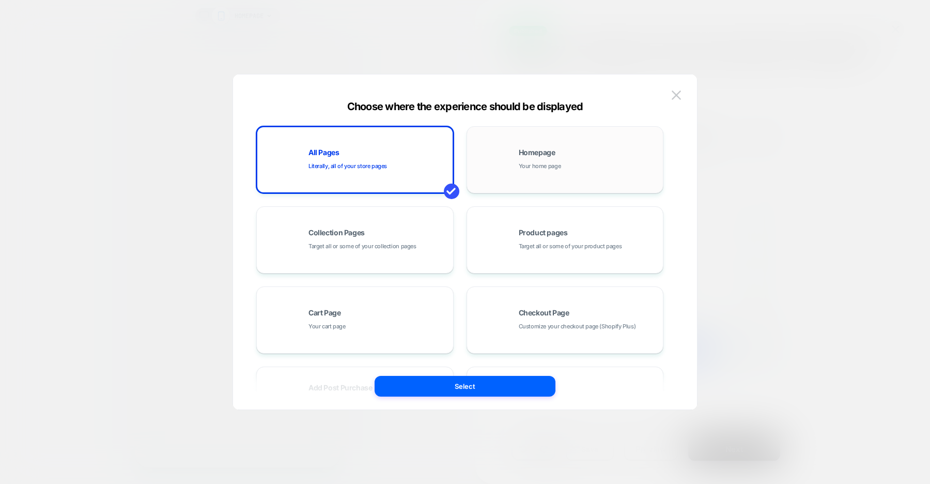
click at [524, 158] on div "Homepage Your home page" at bounding box center [589, 160] width 140 height 22
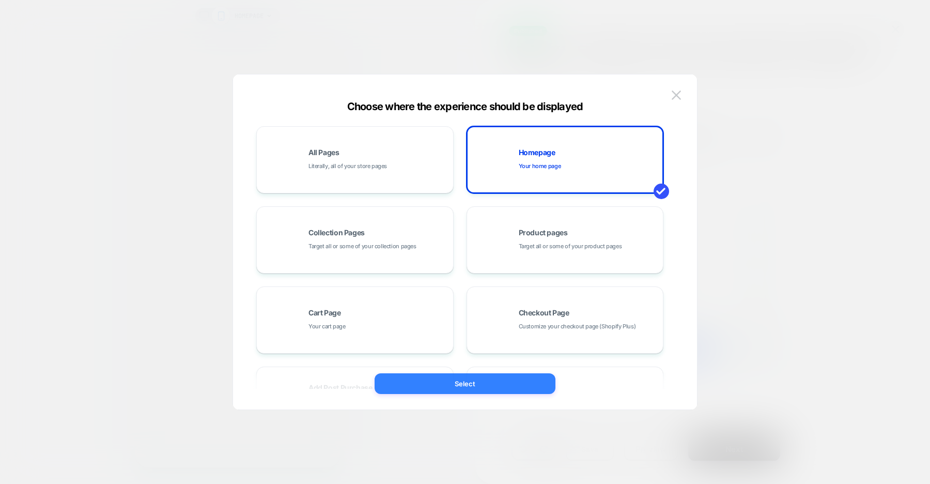
click at [469, 382] on button "Select" at bounding box center [465, 383] width 181 height 21
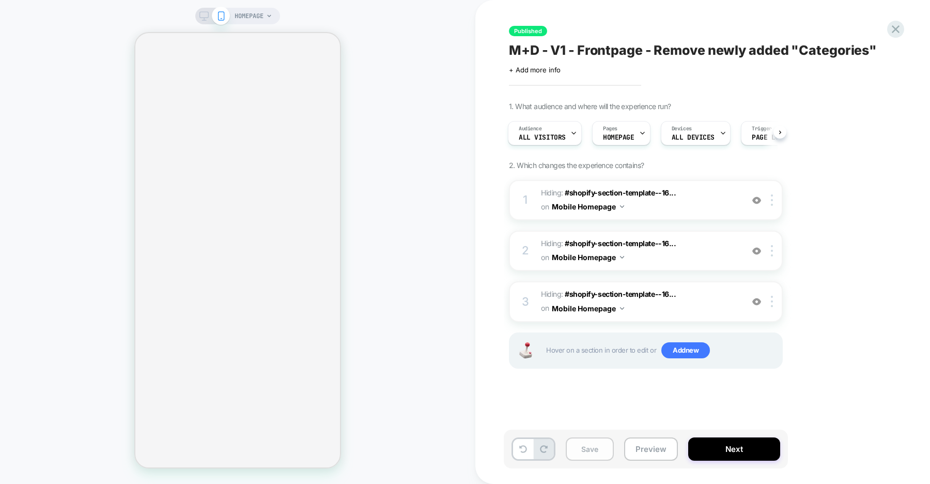
click at [590, 452] on button "Save" at bounding box center [590, 448] width 48 height 23
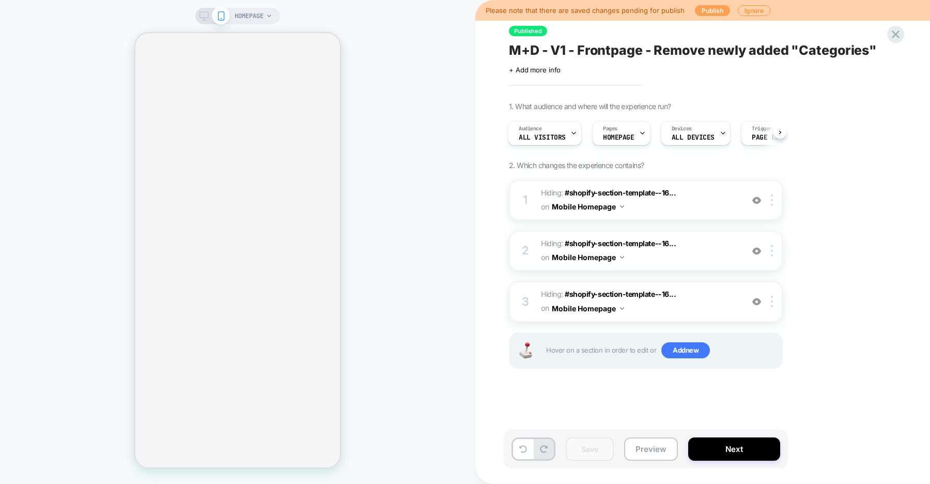
click at [706, 13] on button "Publish" at bounding box center [712, 10] width 35 height 11
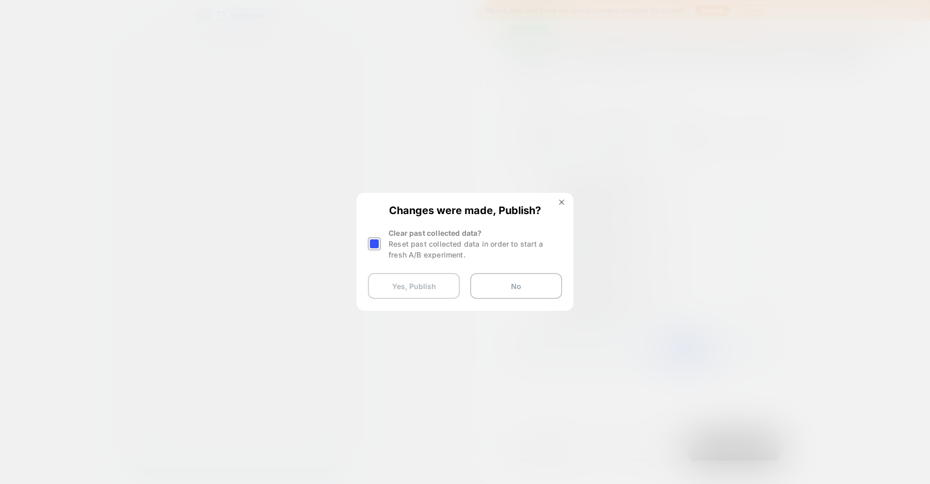
click at [416, 290] on button "Yes, Publish" at bounding box center [414, 286] width 92 height 26
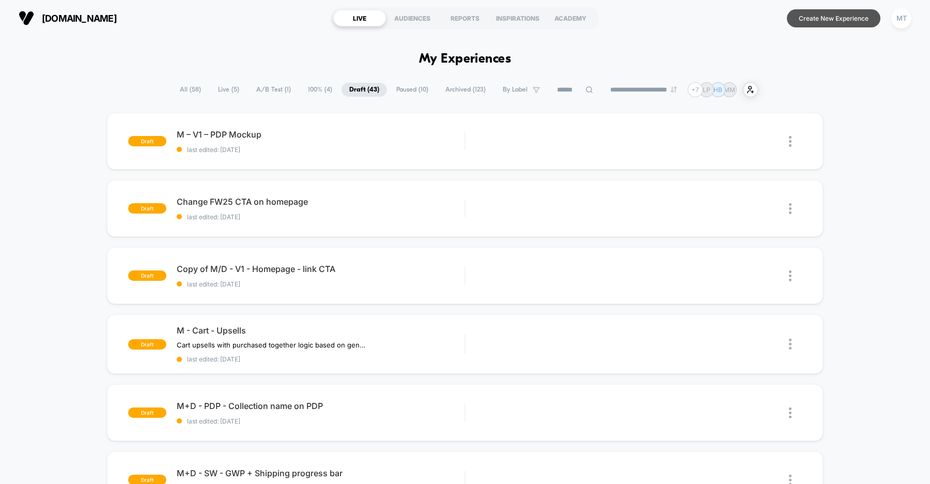
click at [835, 21] on button "Create New Experience" at bounding box center [834, 18] width 94 height 18
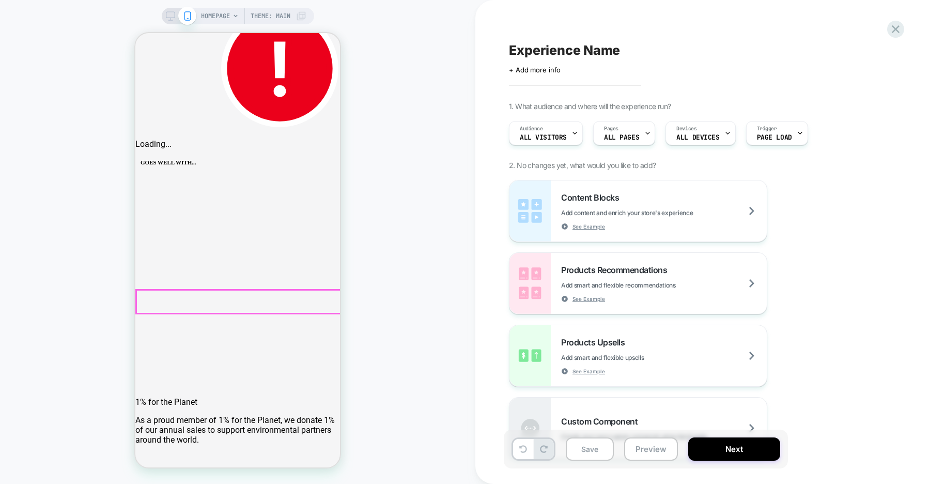
scroll to position [0, 409]
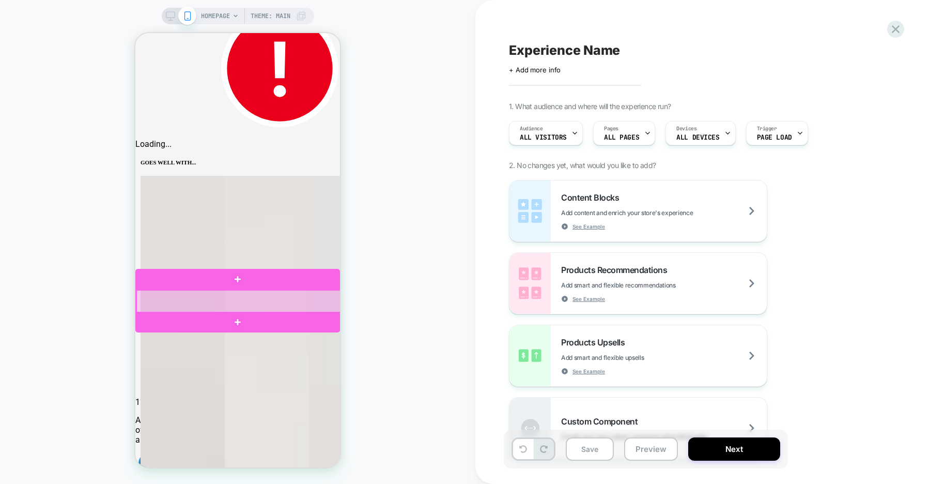
click at [324, 290] on div at bounding box center [238, 302] width 205 height 24
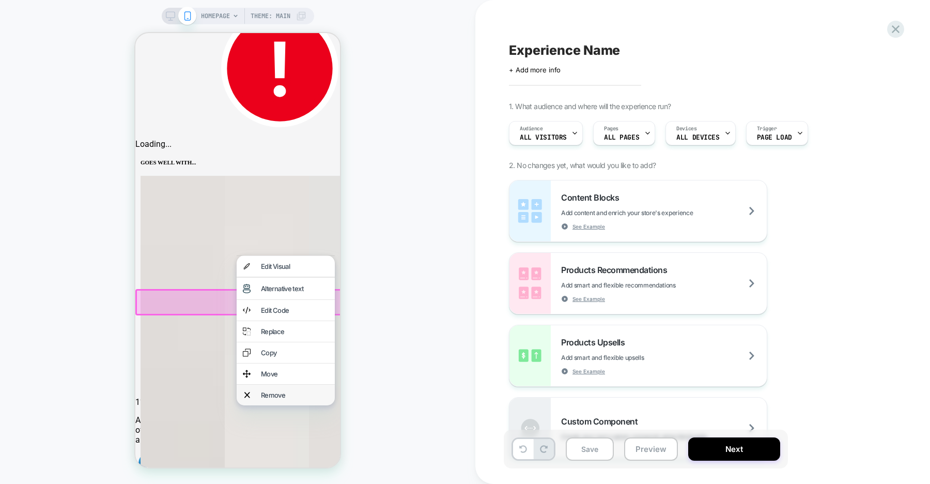
click at [296, 397] on div "Remove" at bounding box center [295, 395] width 68 height 8
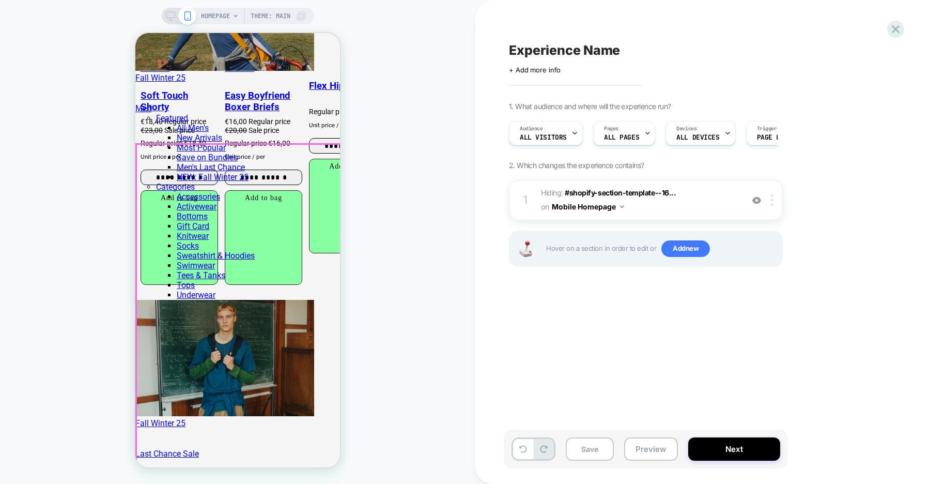
scroll to position [0, 0]
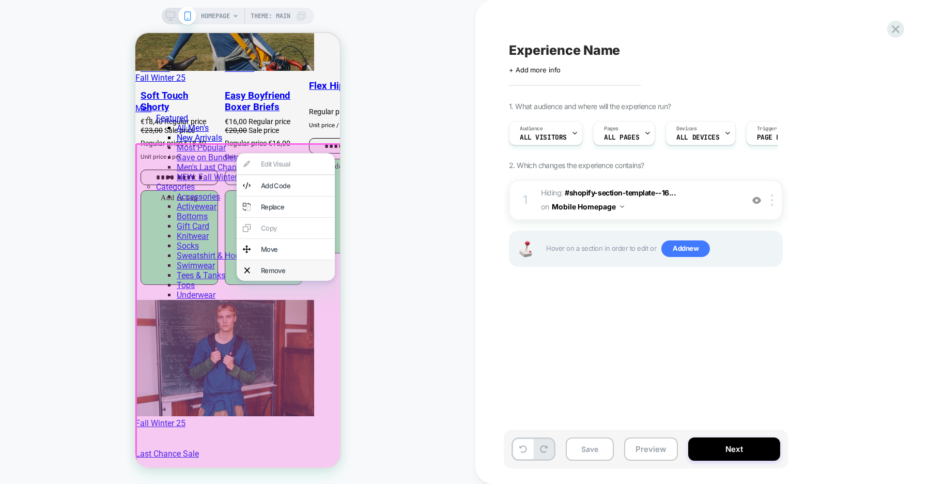
click at [292, 273] on div "Remove" at bounding box center [295, 270] width 68 height 8
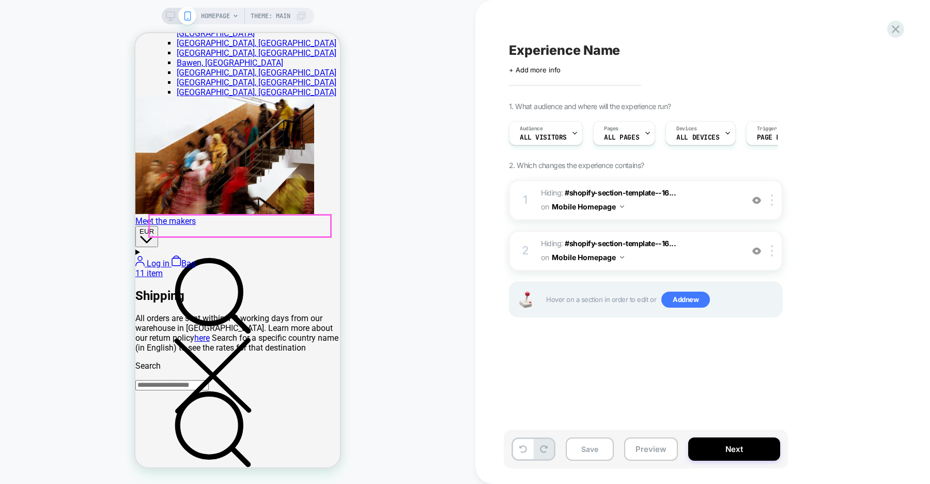
scroll to position [0, 205]
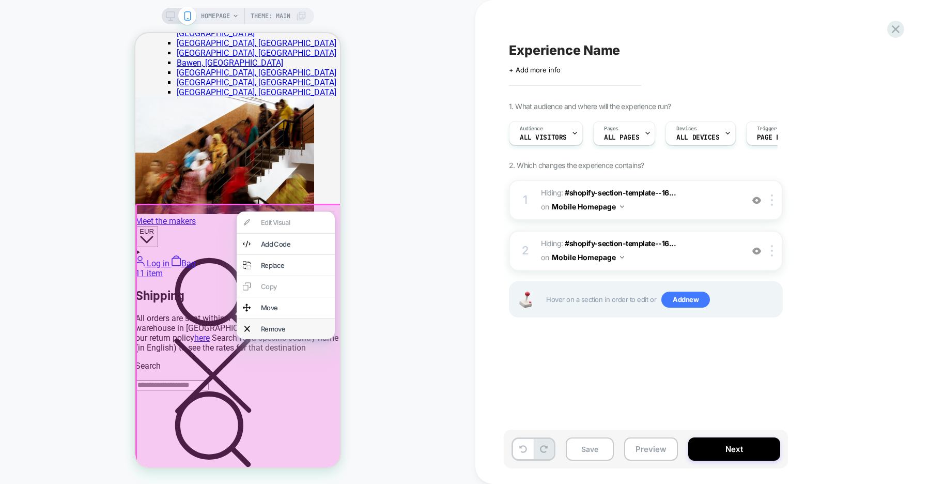
click at [291, 333] on div "Remove" at bounding box center [295, 329] width 68 height 8
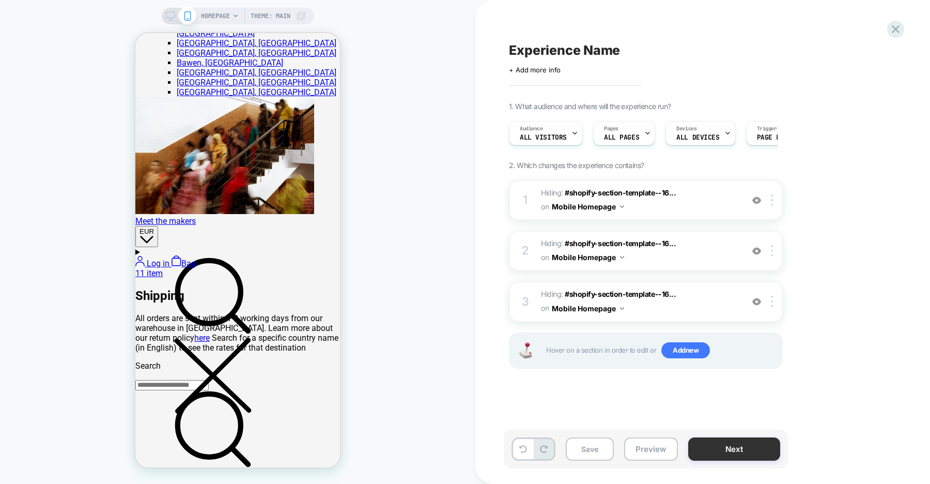
click at [0, 0] on button "Next" at bounding box center [0, 0] width 0 height 0
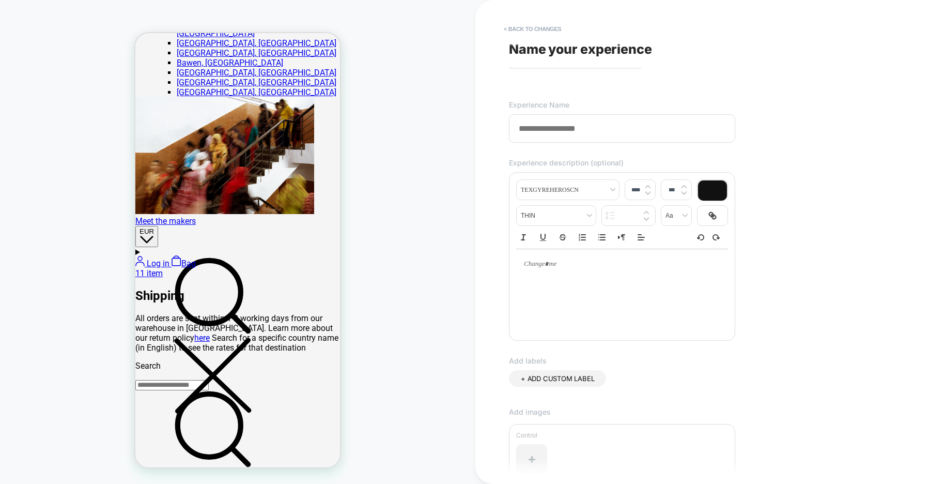
type input "**********"
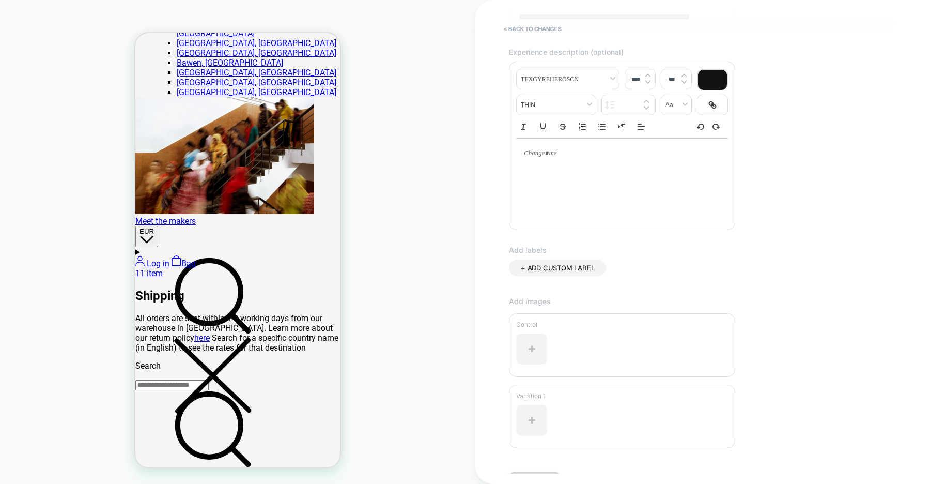
scroll to position [139, 0]
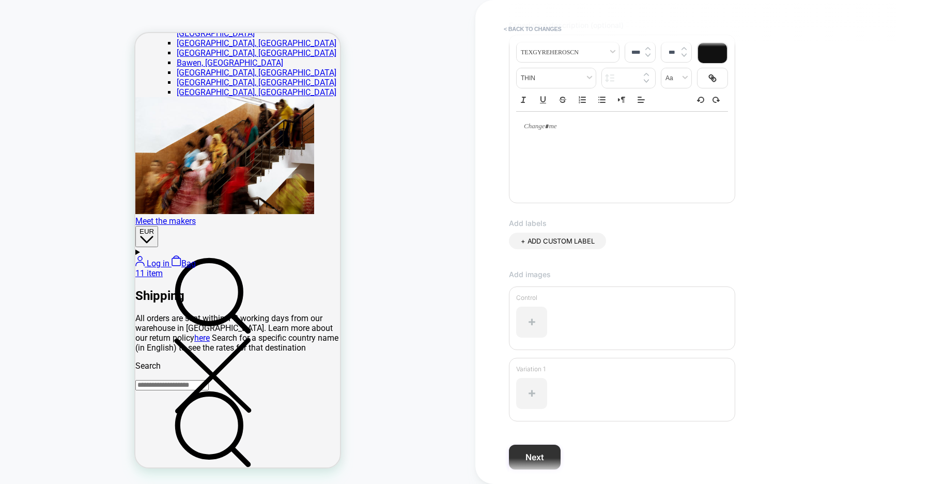
click at [0, 0] on button "Next" at bounding box center [0, 0] width 0 height 0
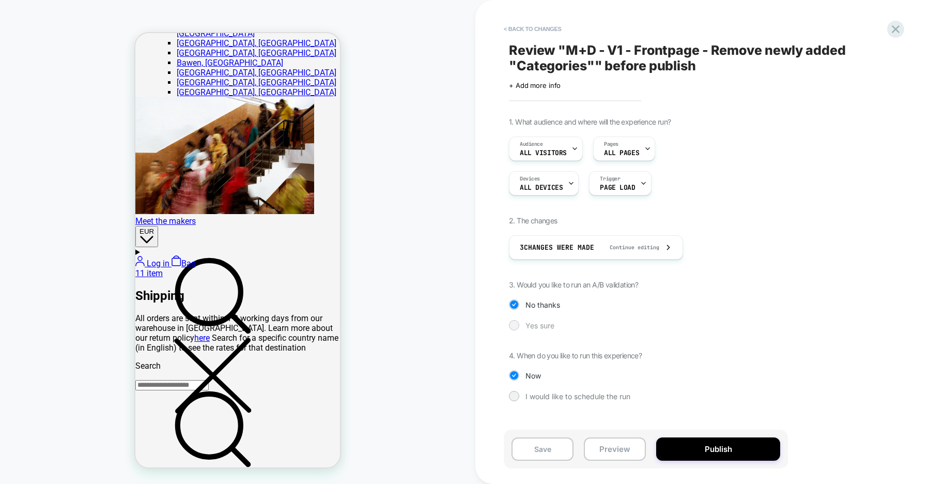
scroll to position [0, 409]
click at [517, 324] on div at bounding box center [514, 325] width 8 height 8
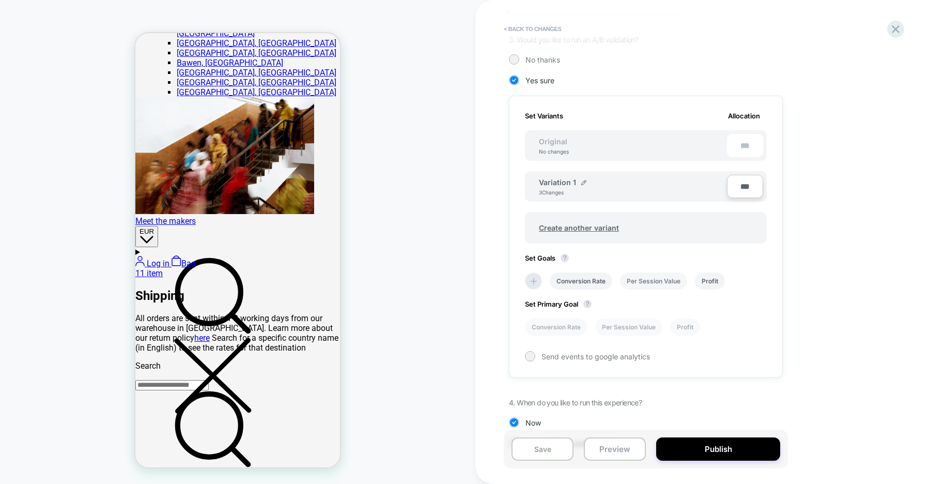
scroll to position [276, 0]
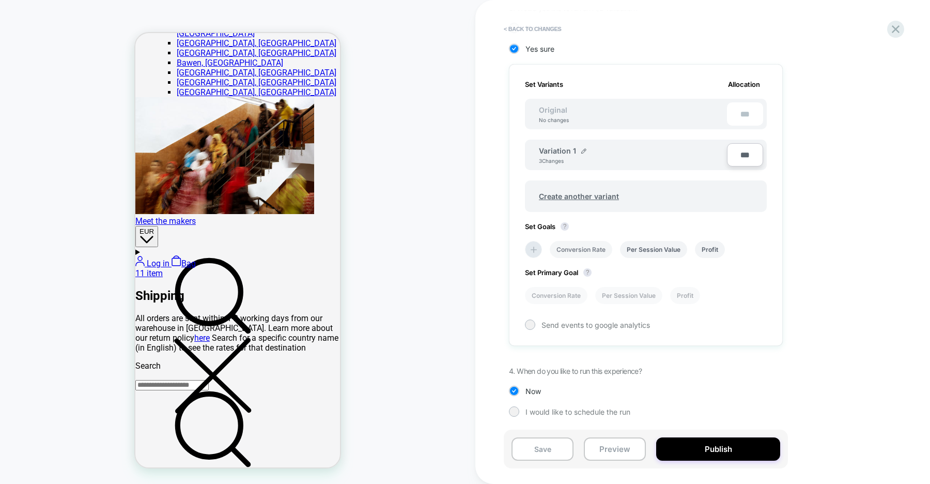
click at [595, 248] on li "Conversion Rate" at bounding box center [581, 249] width 63 height 17
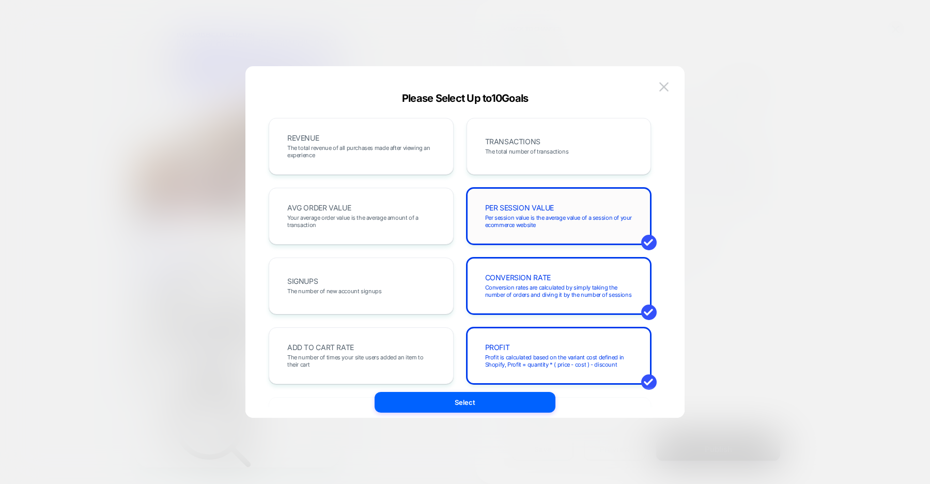
click at [0, 0] on div "PER SESSION VALUE Per session value is the average value of a session of your e…" at bounding box center [0, 0] width 0 height 0
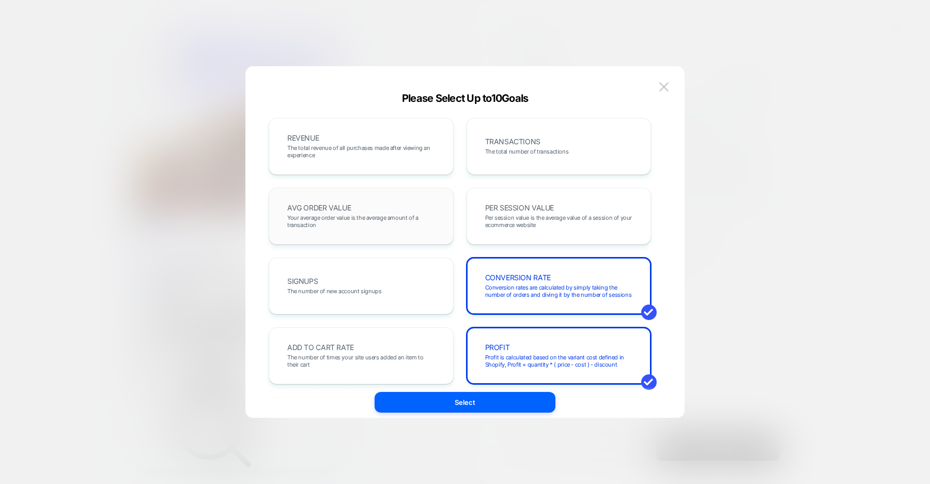
click at [409, 216] on span "Your average order value is the average amount of a transaction" at bounding box center [361, 221] width 148 height 14
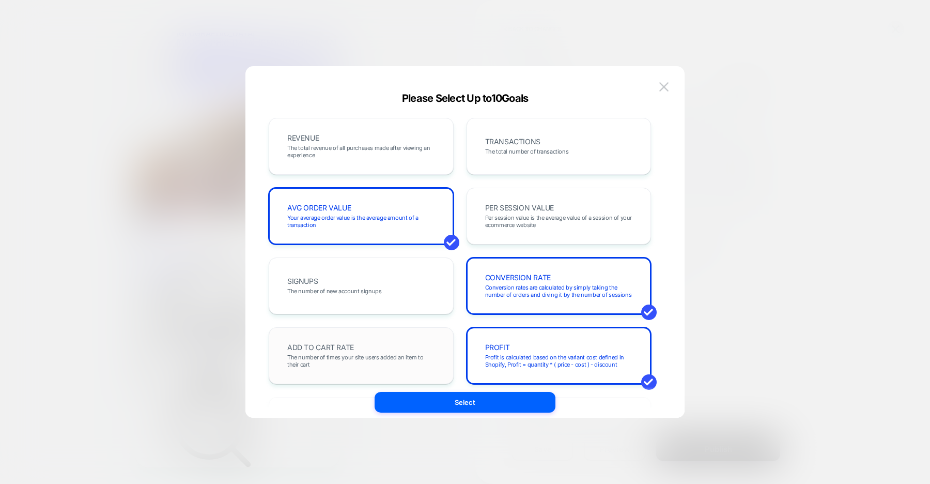
click at [398, 375] on div "ADD TO CART RATE The number of times your site users added an item to their cart" at bounding box center [361, 355] width 185 height 57
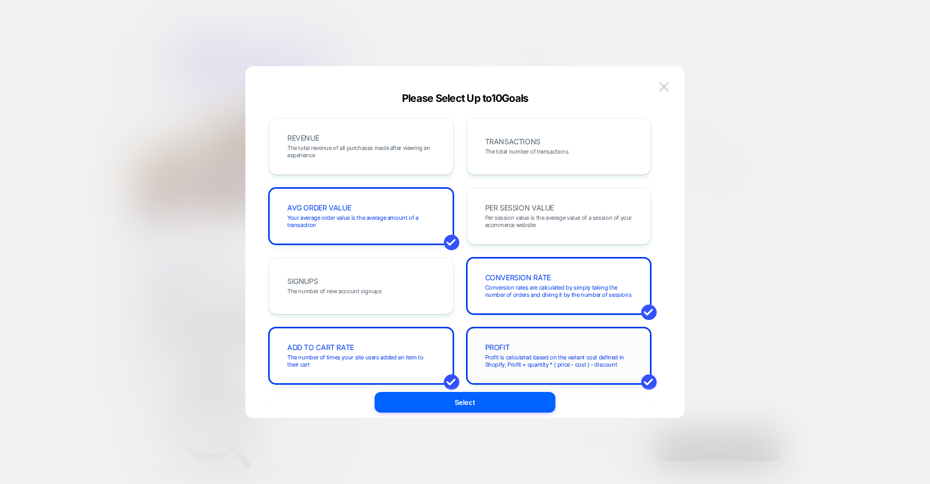
click at [494, 352] on div "PROFIT Profit is calculated based on the variant cost defined in Shopify, Profi…" at bounding box center [559, 355] width 163 height 35
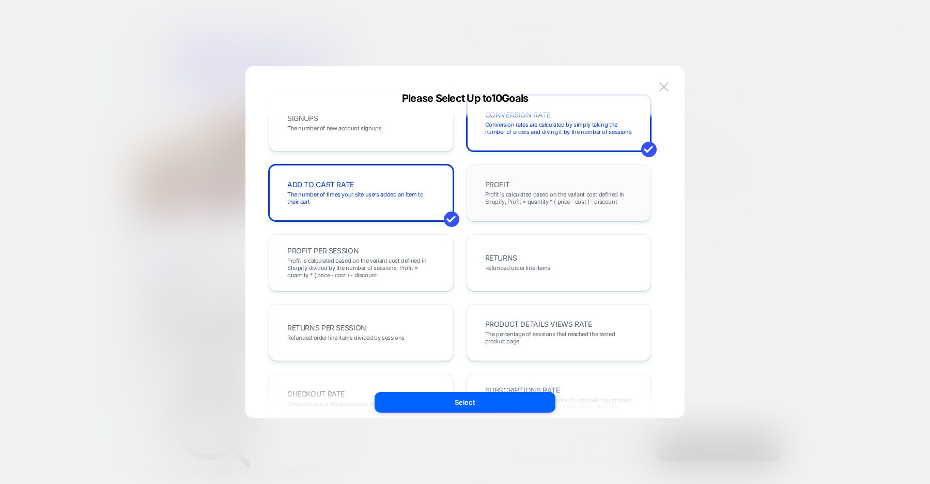
scroll to position [250, 0]
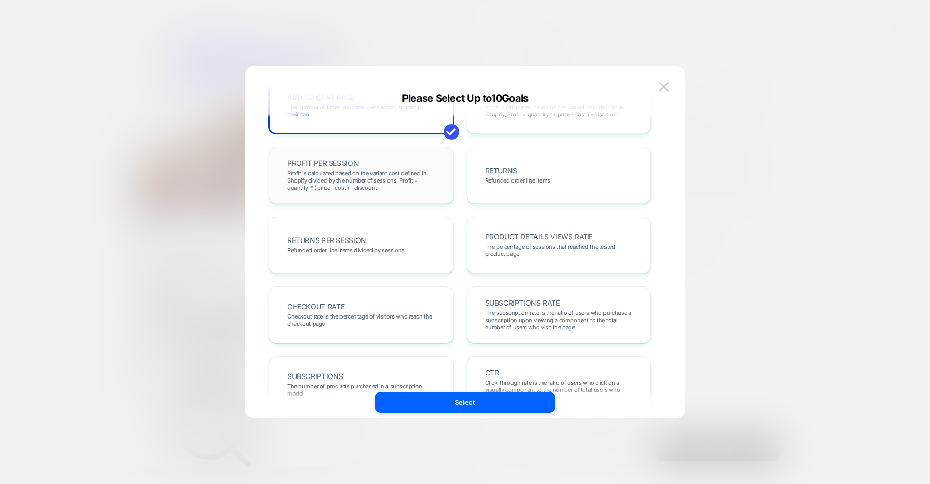
click at [421, 174] on span "Profit is calculated based on the variant cost defined in Shopify divided by th…" at bounding box center [361, 181] width 148 height 22
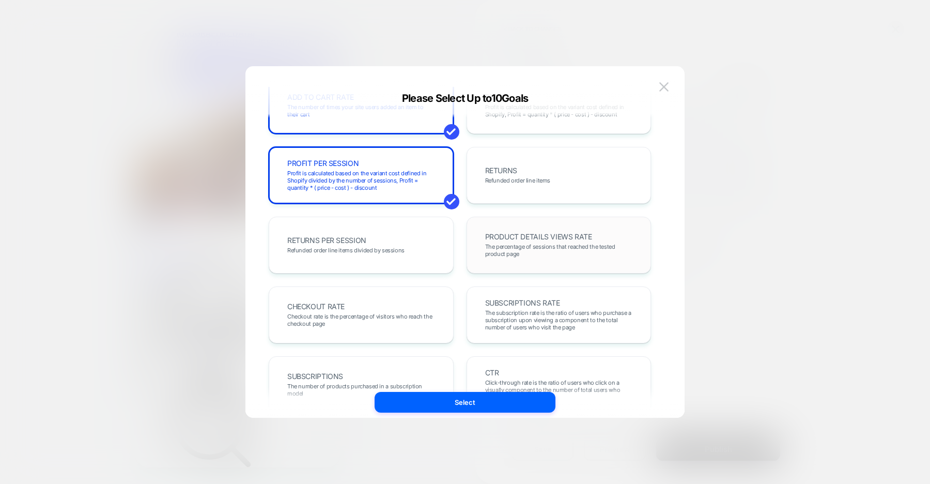
click at [0, 0] on div "PRODUCT DETAILS VIEWS RATE The percentage of sessions that reached the tested p…" at bounding box center [0, 0] width 0 height 0
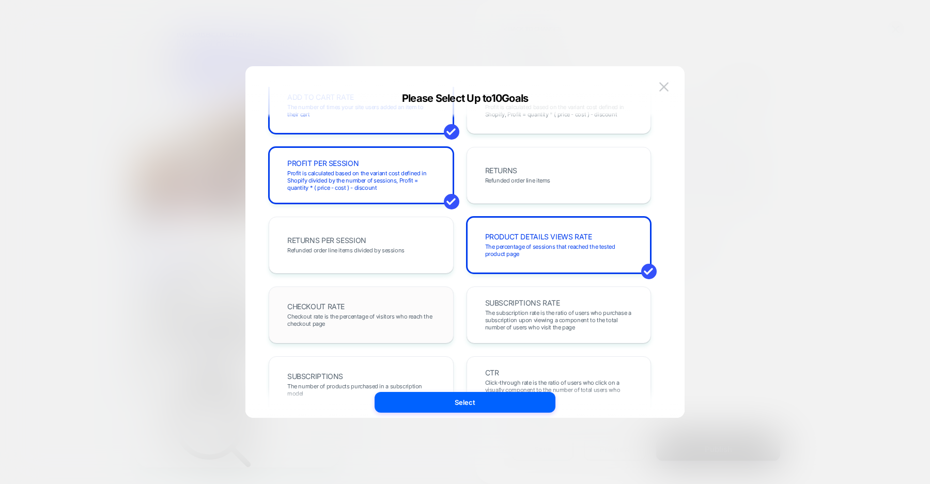
click at [0, 0] on span "Checkout rate is the percentage of visitors who reach the checkout page" at bounding box center [0, 0] width 0 height 0
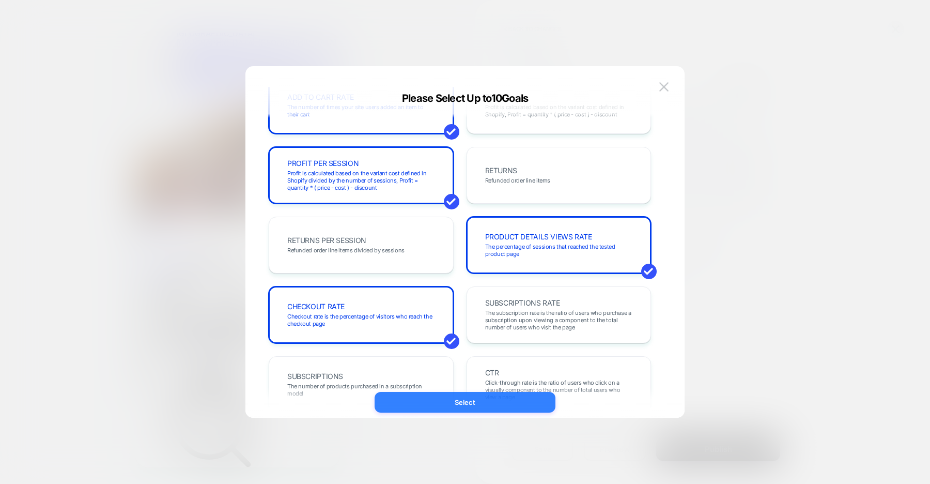
click at [501, 404] on button "Select" at bounding box center [465, 402] width 181 height 21
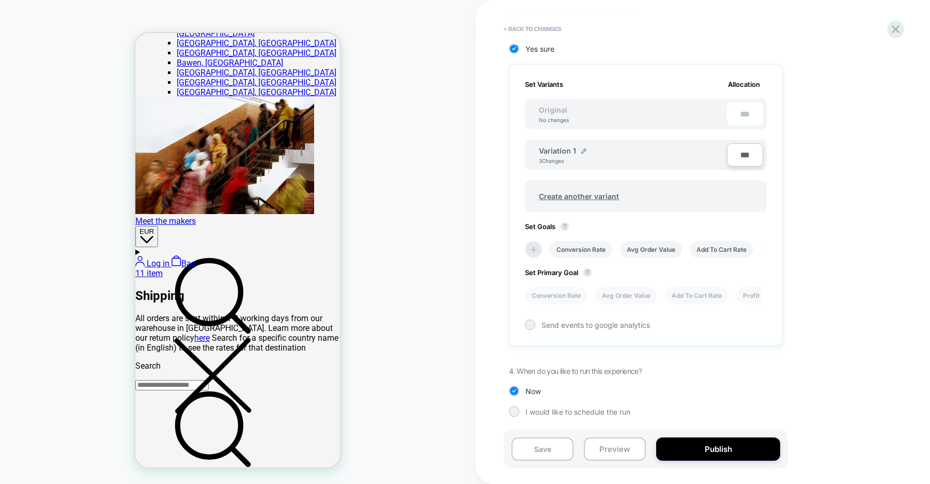
scroll to position [0, 0]
click at [0, 0] on button "Publish" at bounding box center [0, 0] width 0 height 0
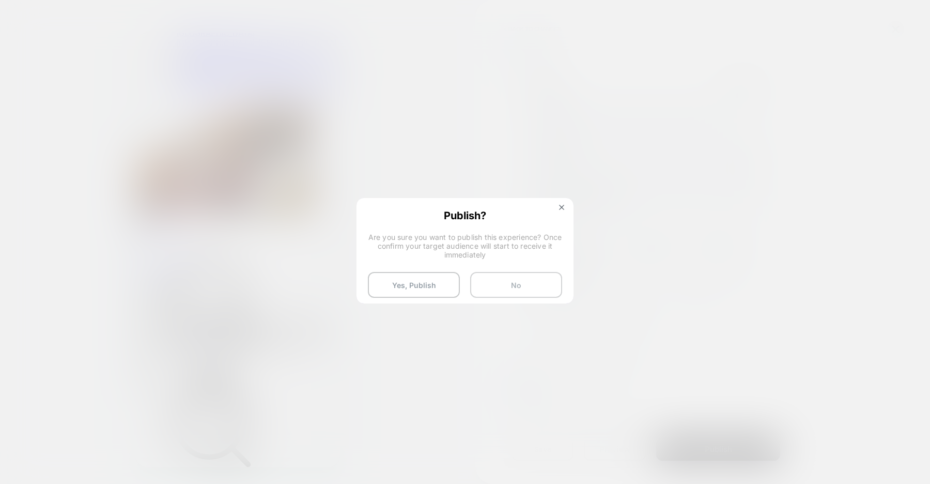
click at [544, 281] on button "No" at bounding box center [516, 285] width 92 height 26
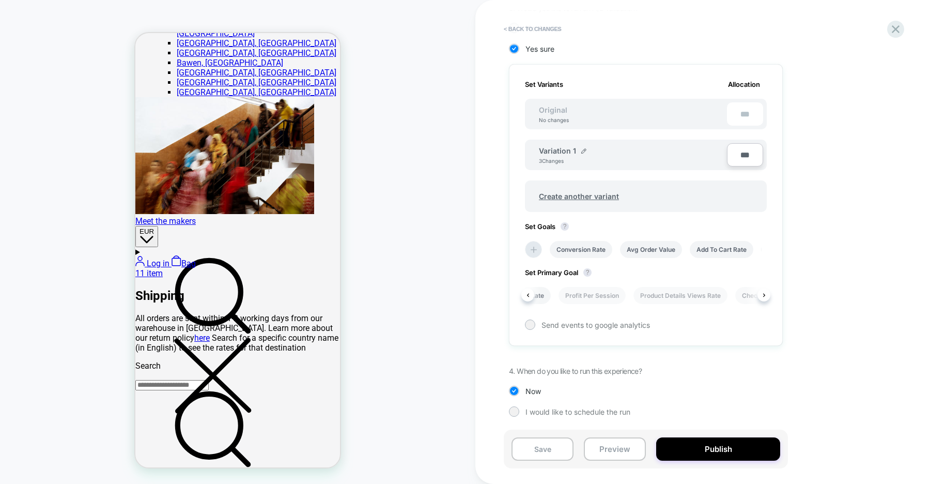
scroll to position [0, 180]
click at [670, 294] on li "Product Details Views Rate" at bounding box center [678, 295] width 94 height 17
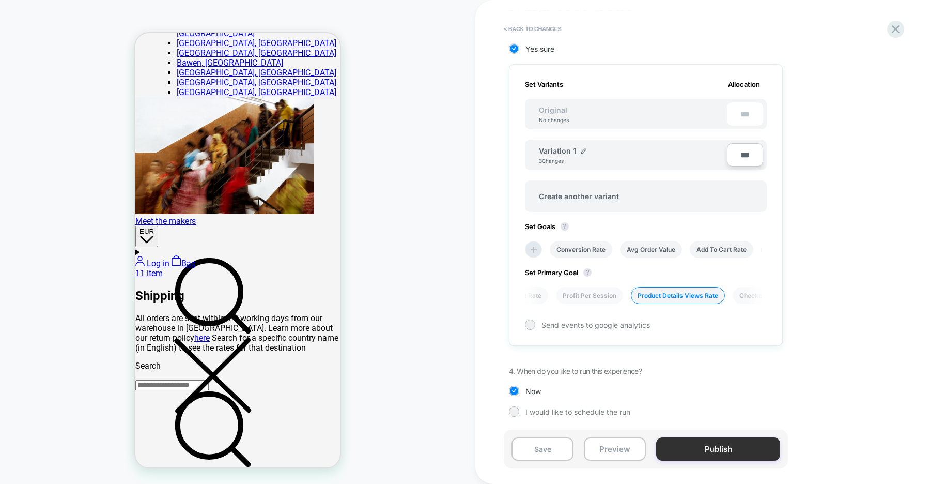
click at [0, 0] on button "Publish" at bounding box center [0, 0] width 0 height 0
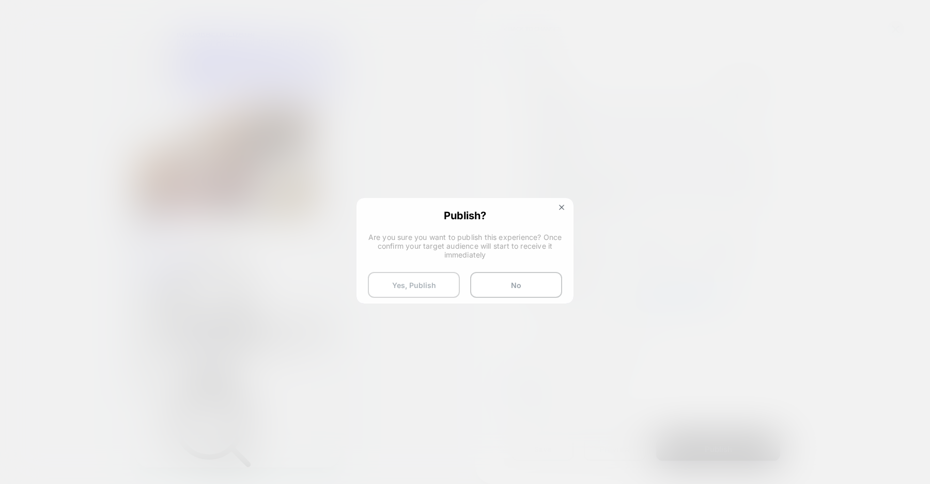
click at [396, 280] on button "Yes, Publish" at bounding box center [414, 285] width 92 height 26
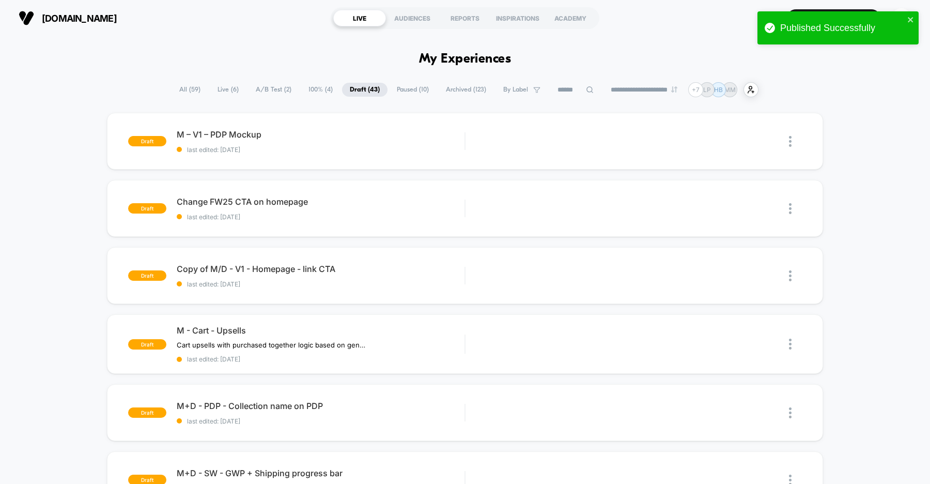
click at [273, 90] on span "A/B Test ( 2 )" at bounding box center [273, 90] width 51 height 14
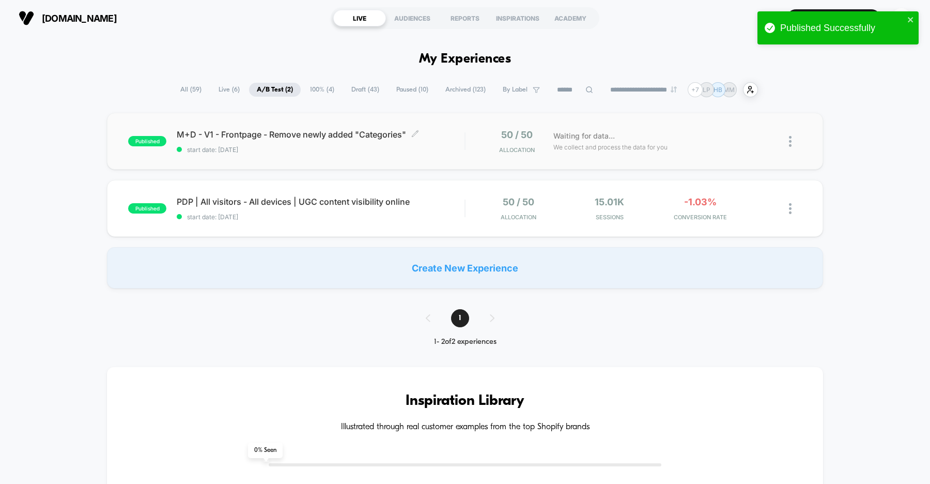
click at [315, 150] on span "start date: [DATE]" at bounding box center [321, 150] width 288 height 8
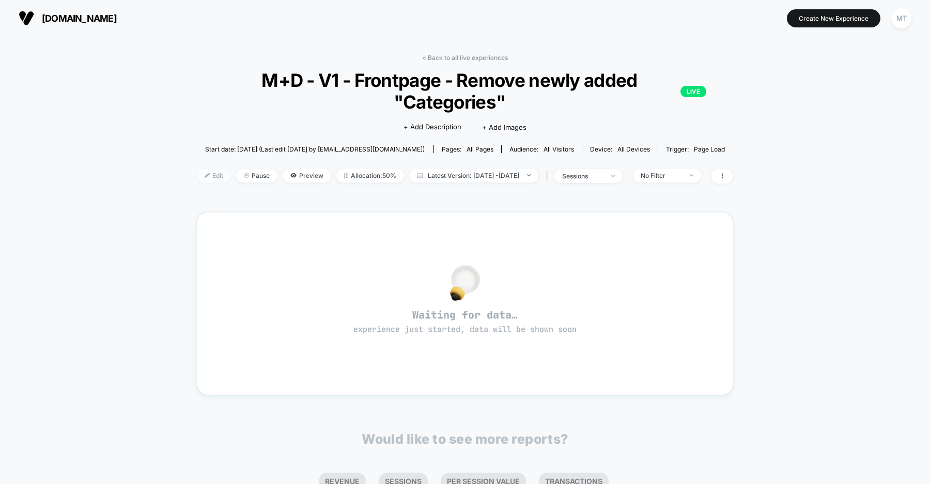
click at [197, 172] on span "Edit" at bounding box center [214, 175] width 34 height 14
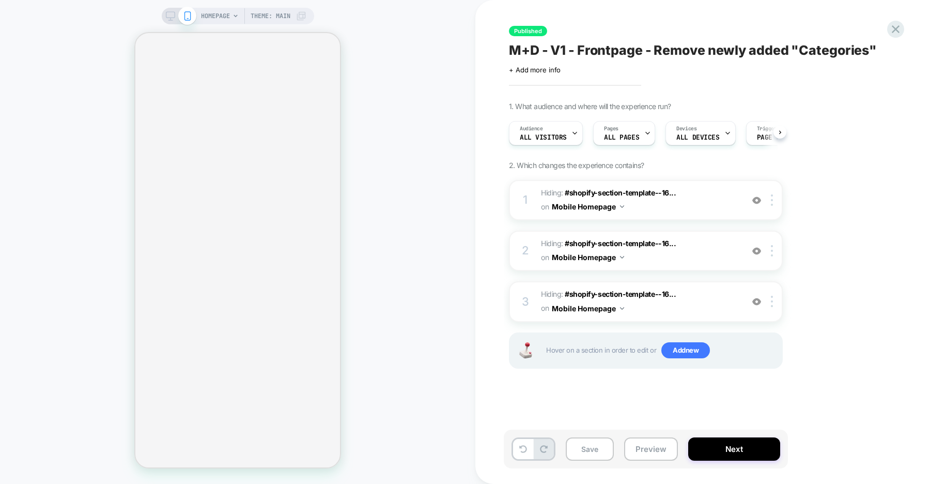
scroll to position [0, 1]
click at [621, 129] on div "Pages ALL PAGES" at bounding box center [621, 132] width 56 height 23
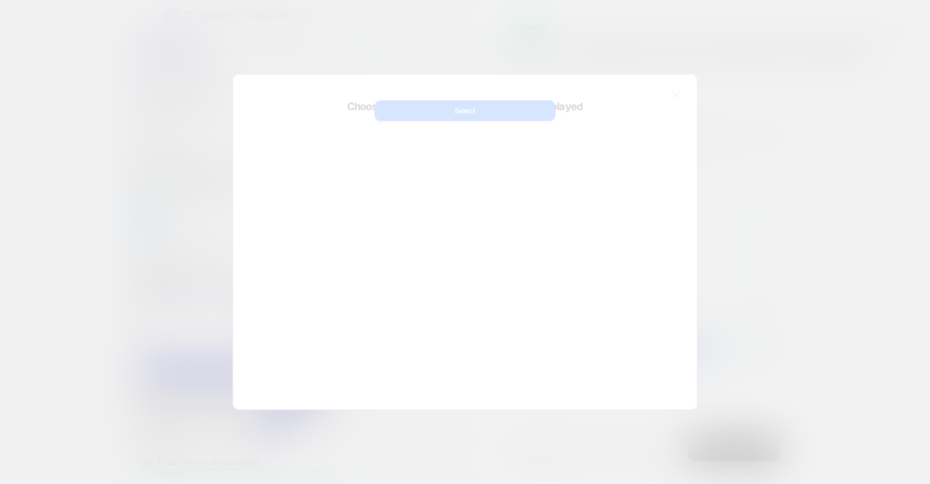
scroll to position [0, 205]
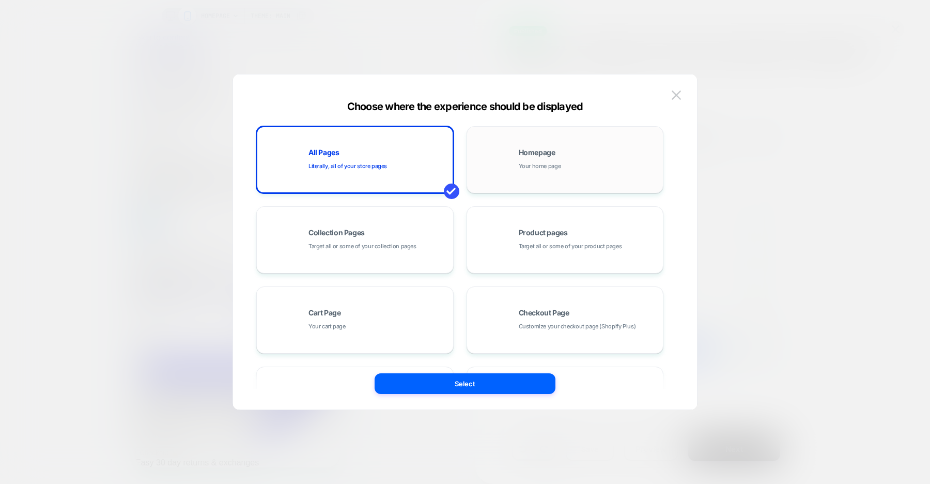
click at [551, 167] on span "Your home page" at bounding box center [540, 166] width 42 height 10
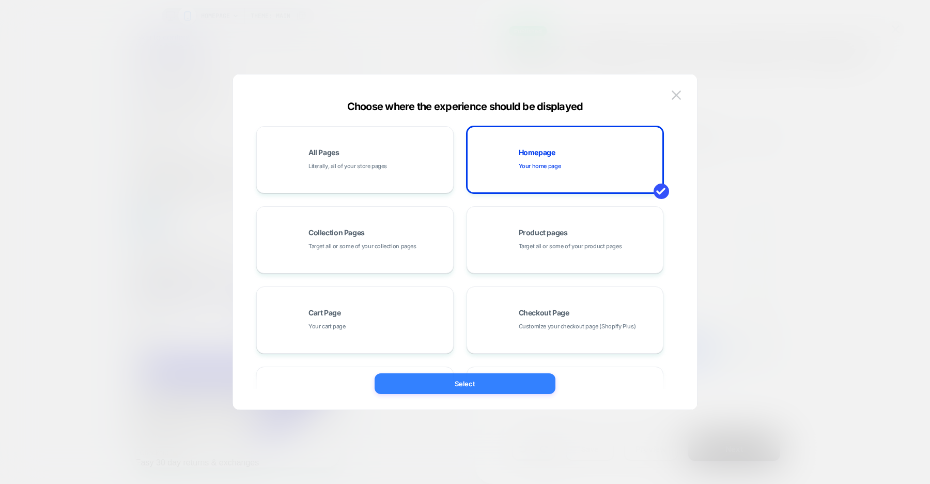
click at [497, 381] on button "Select" at bounding box center [465, 383] width 181 height 21
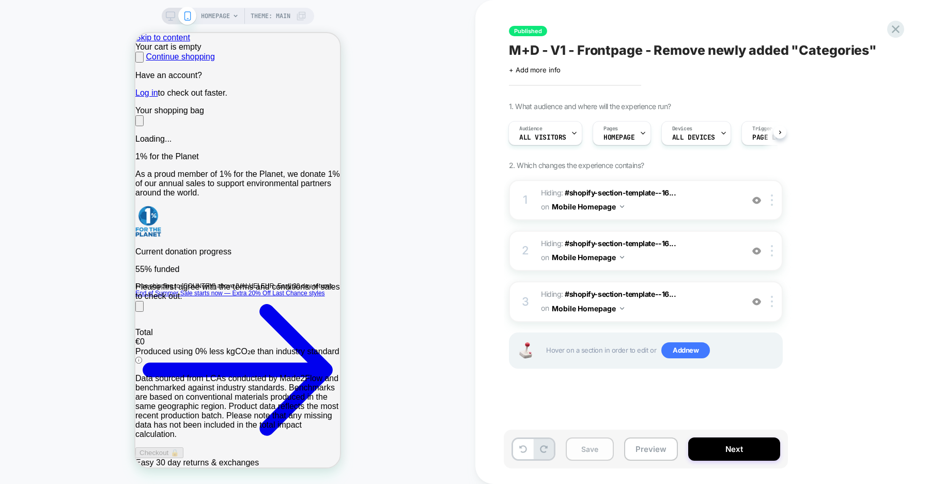
click at [596, 451] on button "Save" at bounding box center [590, 448] width 48 height 23
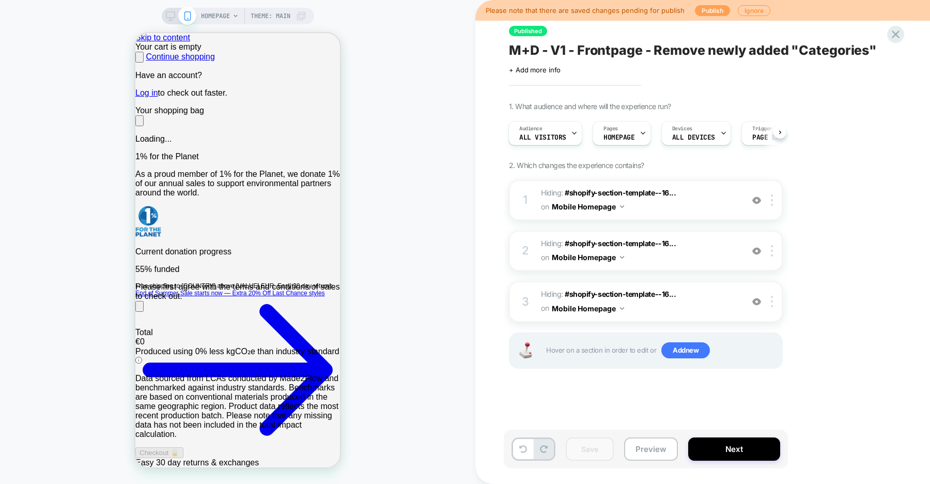
click at [704, 10] on button "Publish" at bounding box center [712, 10] width 35 height 11
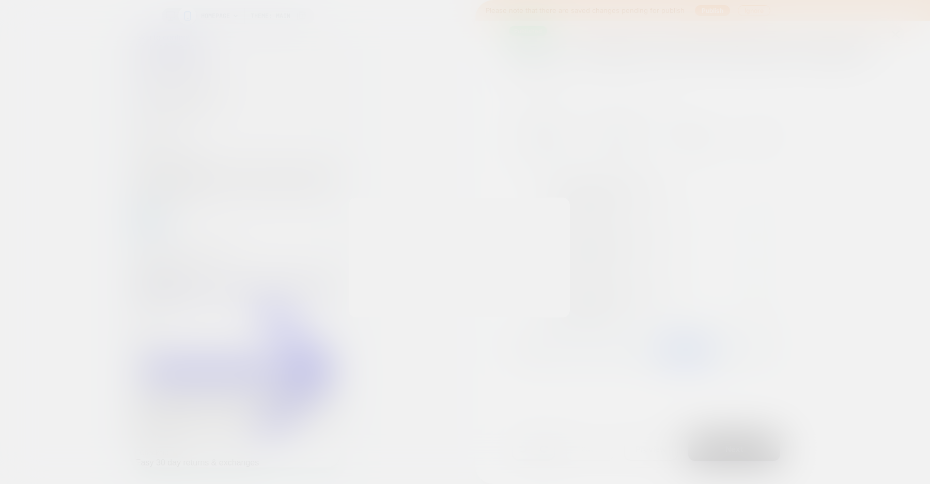
scroll to position [0, 409]
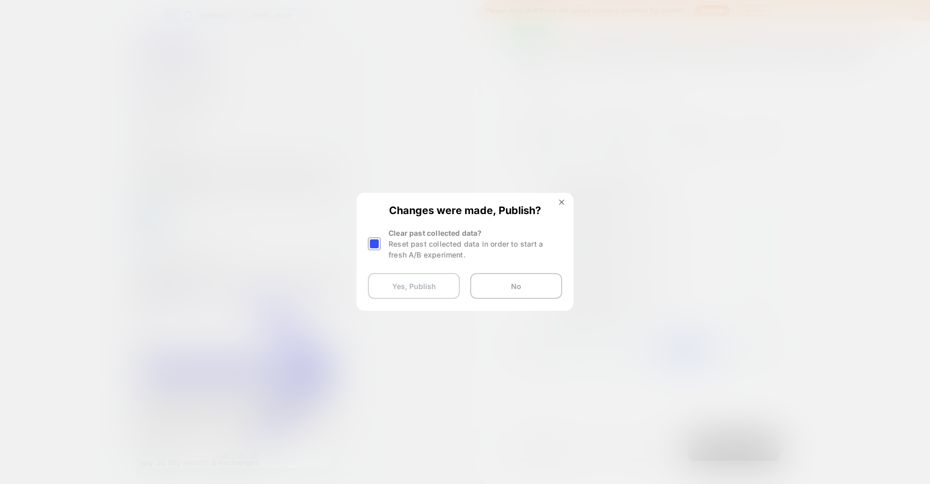
click at [408, 287] on button "Yes, Publish" at bounding box center [414, 286] width 92 height 26
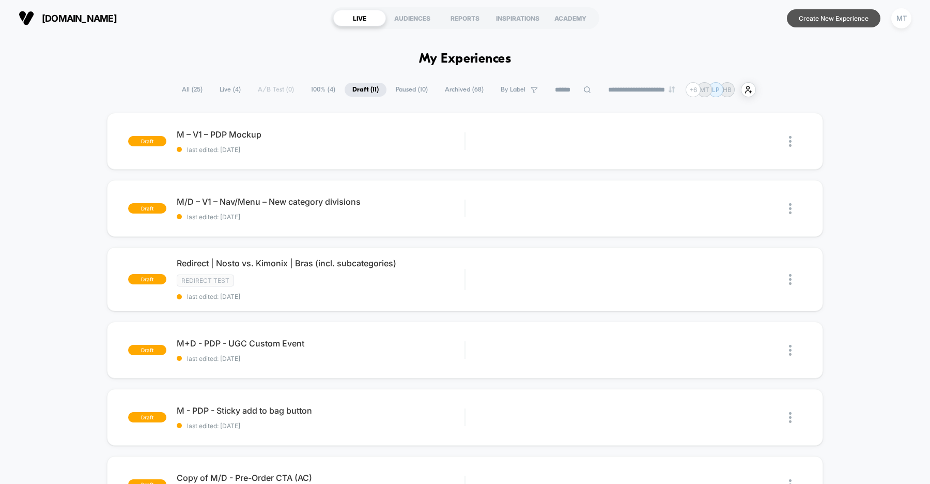
click at [838, 22] on button "Create New Experience" at bounding box center [834, 18] width 94 height 18
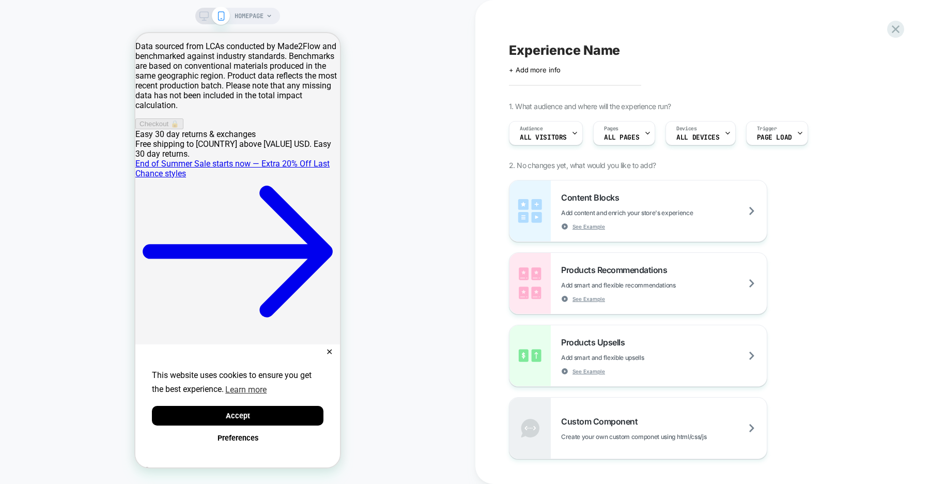
scroll to position [472, 0]
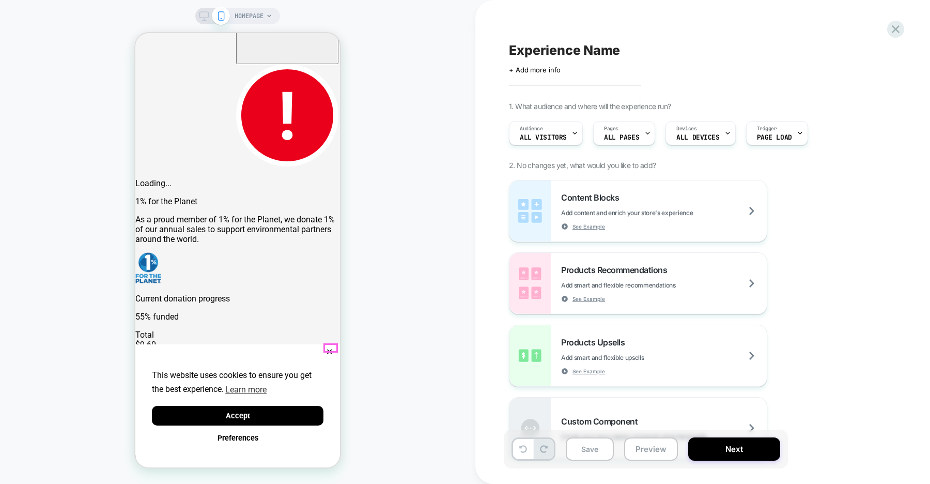
click at [330, 348] on button "✕" at bounding box center [329, 351] width 13 height 7
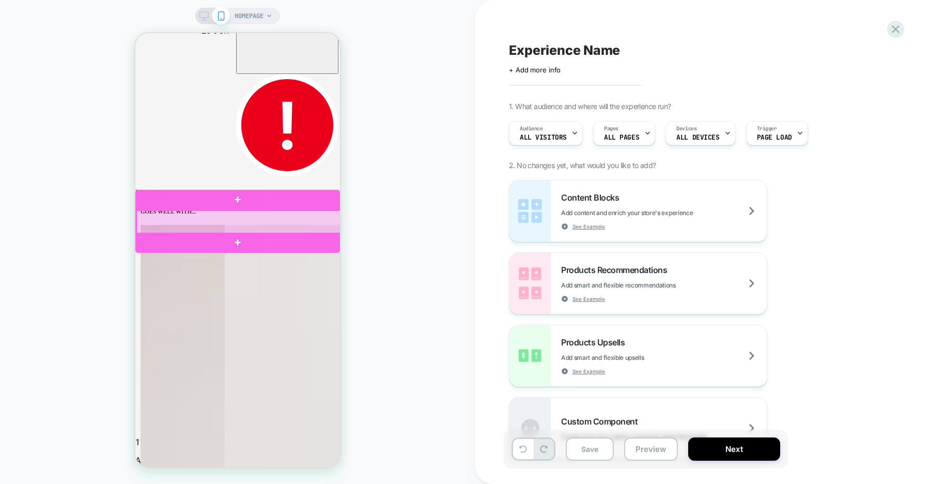
click at [313, 216] on div at bounding box center [238, 222] width 205 height 24
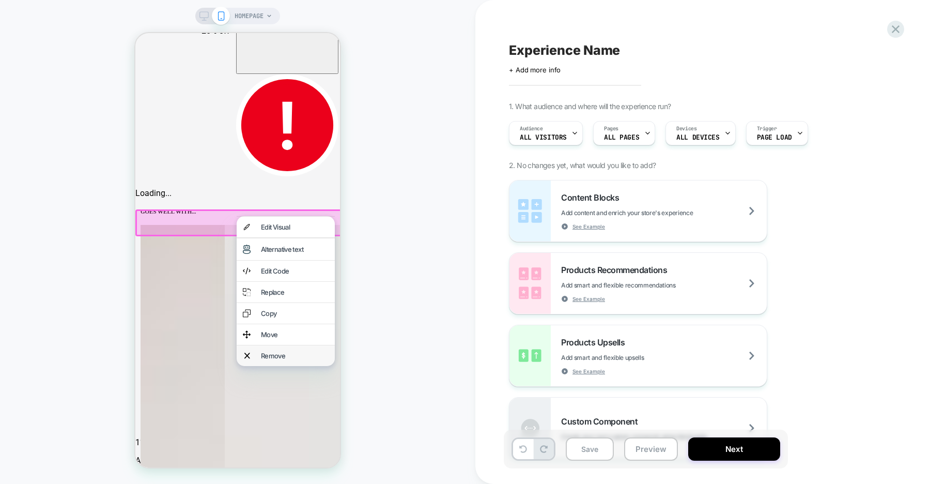
click at [285, 359] on div "Remove" at bounding box center [295, 355] width 68 height 8
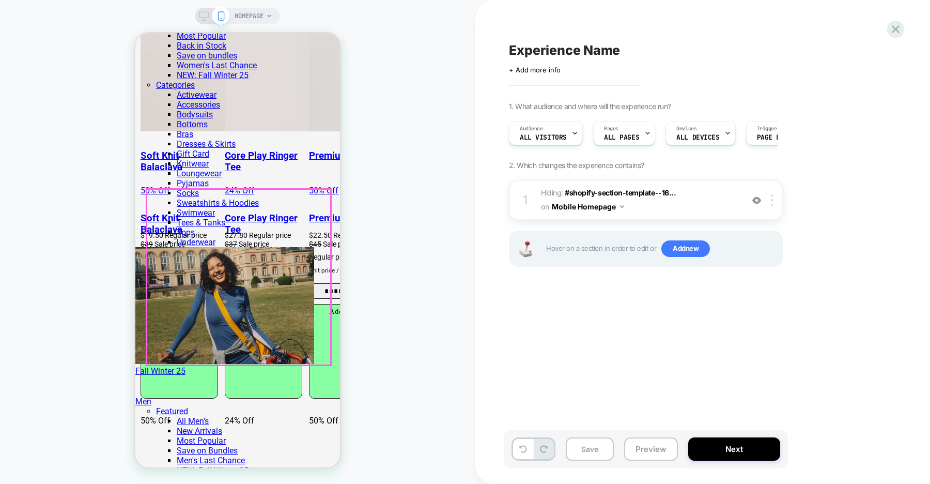
scroll to position [0, 409]
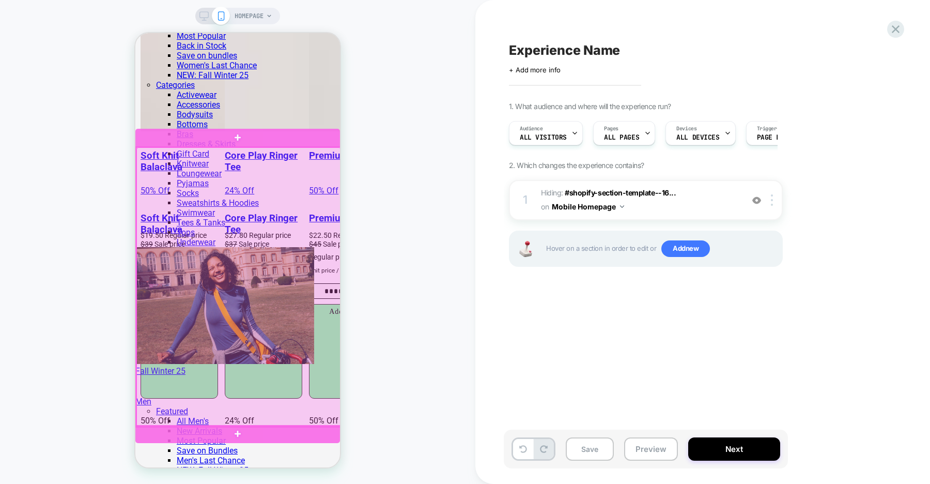
click at [291, 150] on div at bounding box center [238, 286] width 205 height 279
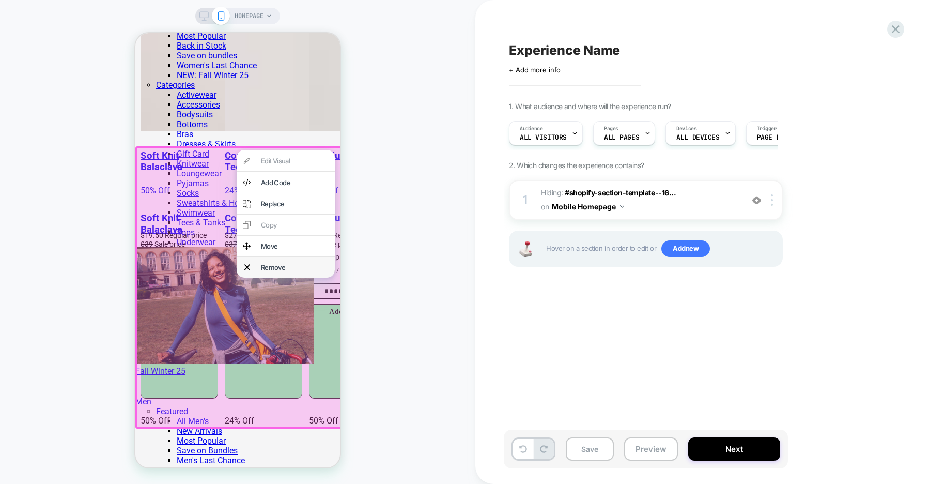
click at [288, 271] on div "Remove" at bounding box center [295, 267] width 68 height 8
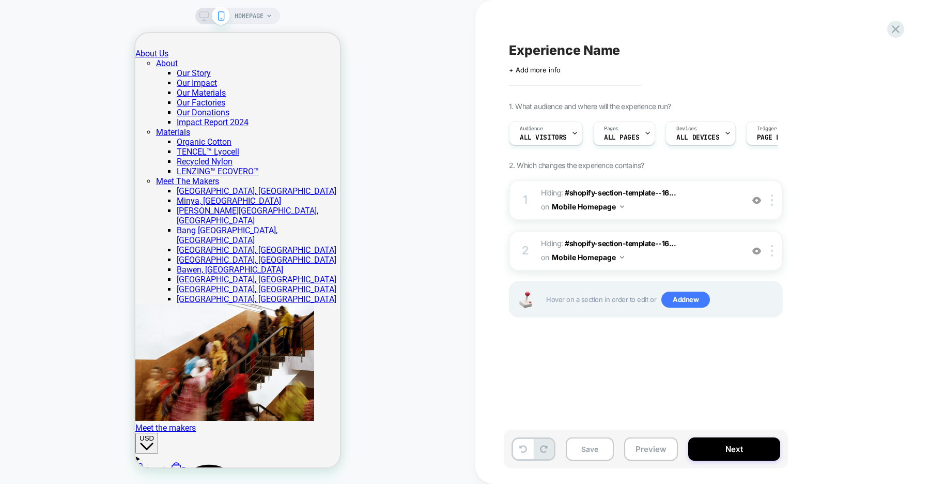
scroll to position [2290, 0]
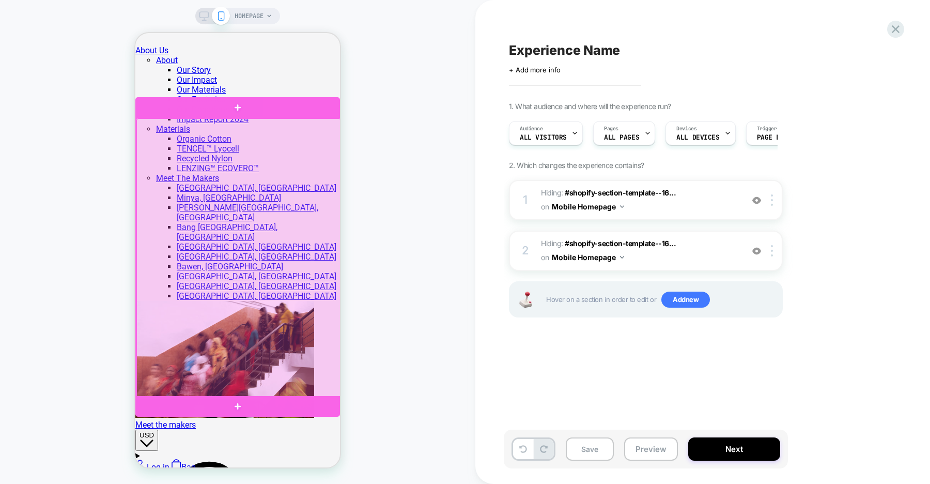
click at [282, 126] on div at bounding box center [238, 257] width 205 height 279
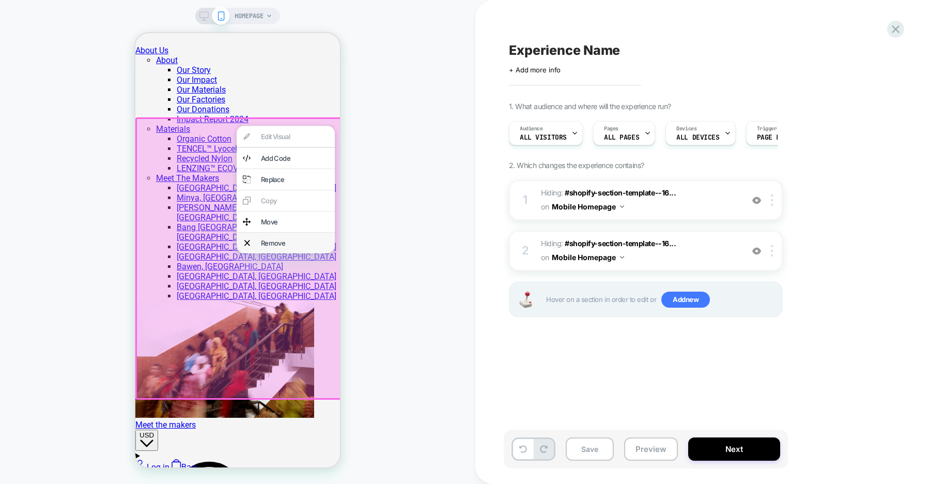
click at [287, 247] on div "Remove" at bounding box center [295, 243] width 68 height 8
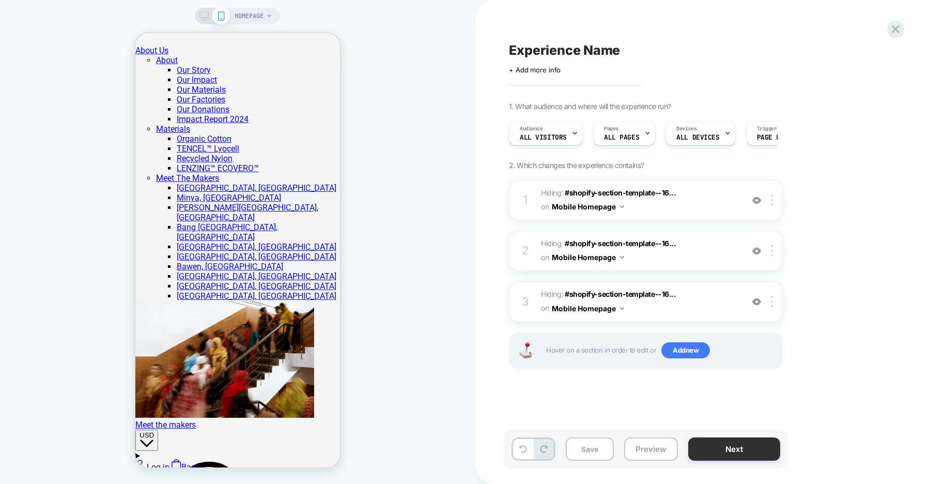
click at [739, 447] on button "Next" at bounding box center [734, 448] width 92 height 23
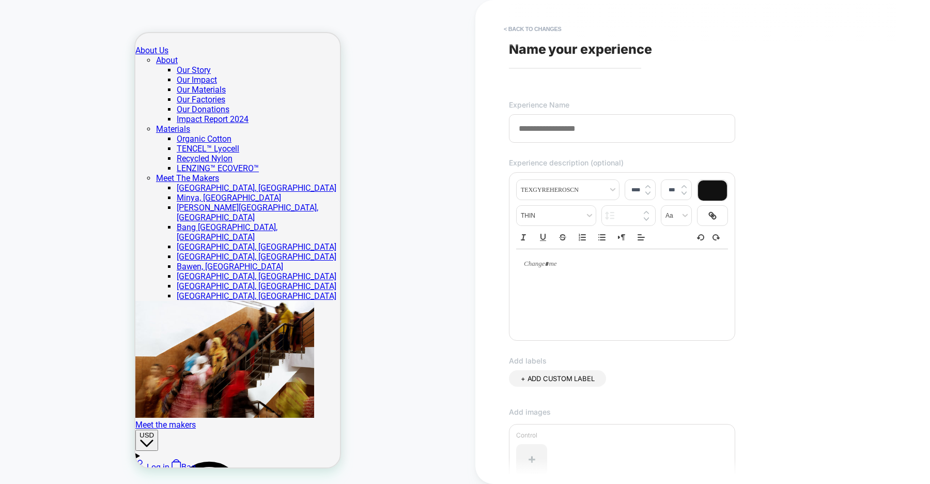
type input "**********"
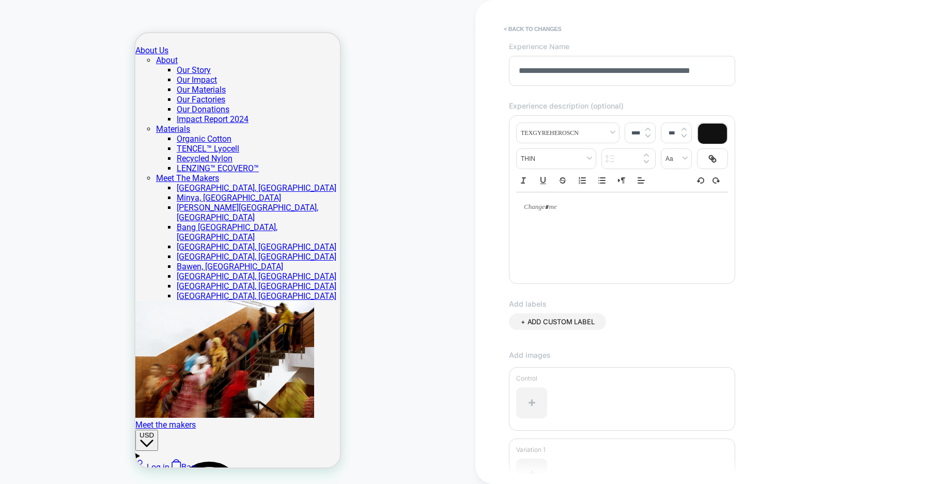
scroll to position [175, 0]
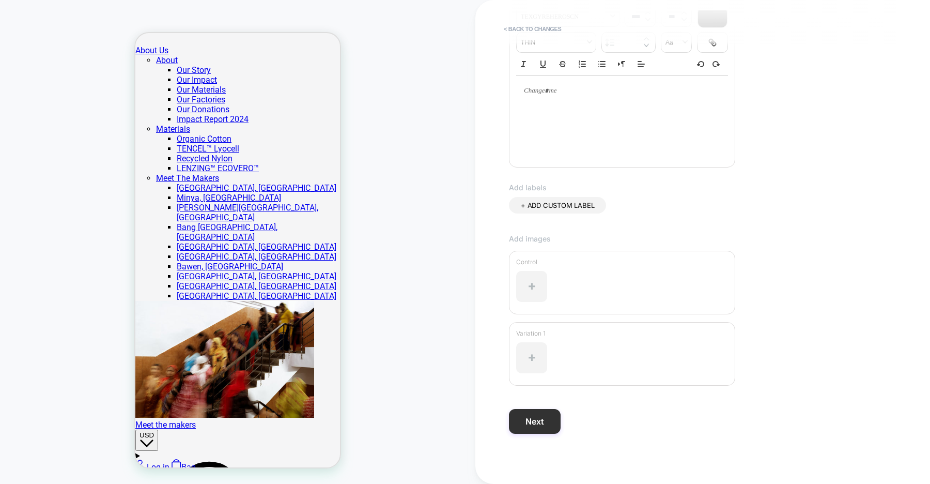
click at [546, 426] on button "Next" at bounding box center [535, 421] width 52 height 25
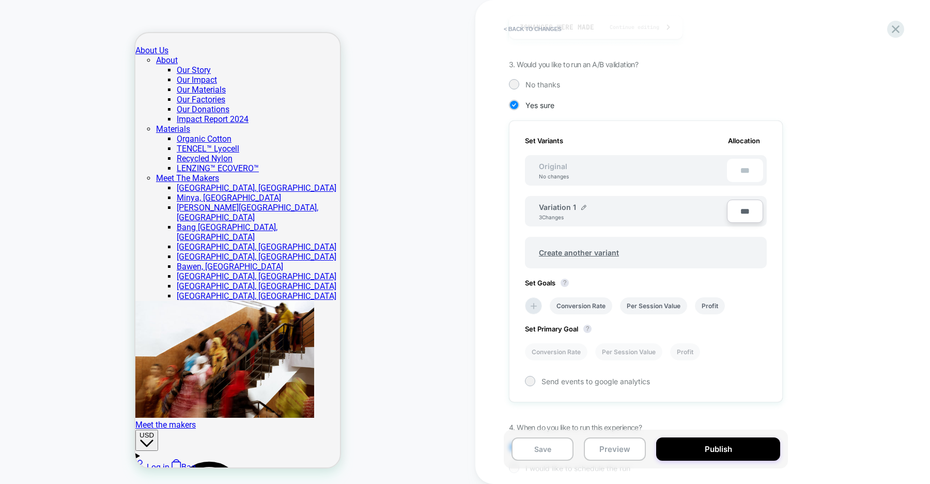
scroll to position [276, 0]
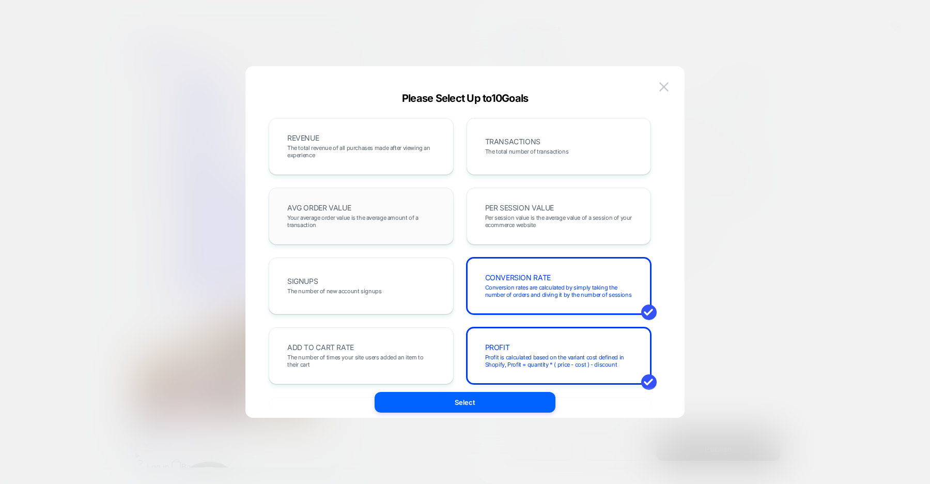
click at [387, 222] on span "Your average order value is the average amount of a transaction" at bounding box center [361, 221] width 148 height 14
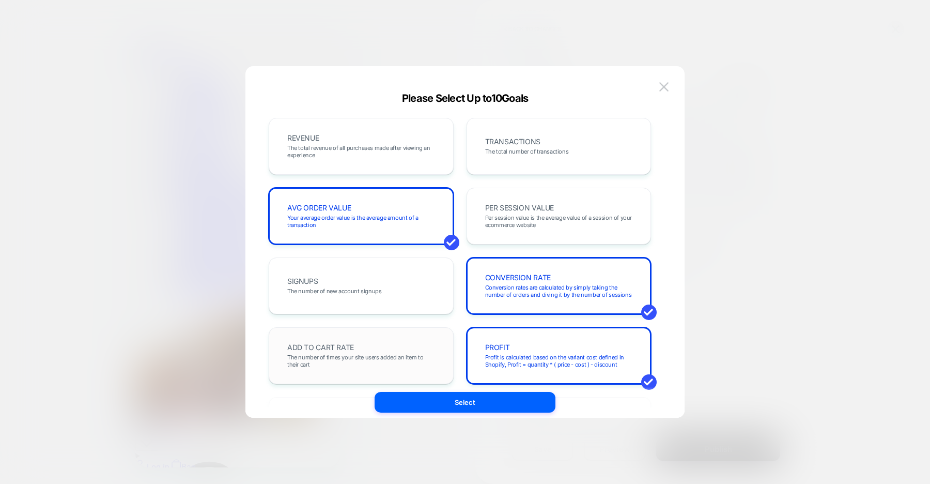
click at [205, 339] on div "ADD TO CART RATE The number of times your site users added an item to their cart" at bounding box center [102, 204] width 205 height 384
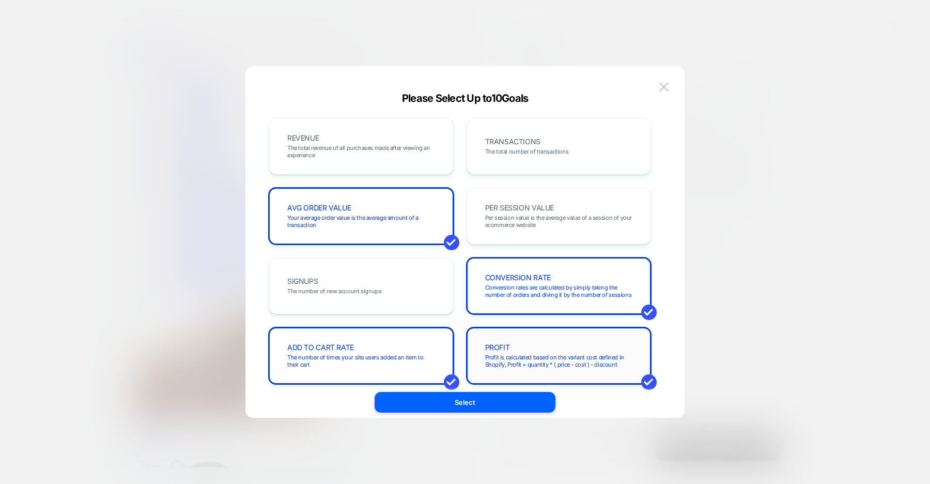
click at [486, 355] on span "Profit is calculated based on the variant cost defined in Shopify, Profit = qua…" at bounding box center [559, 360] width 148 height 14
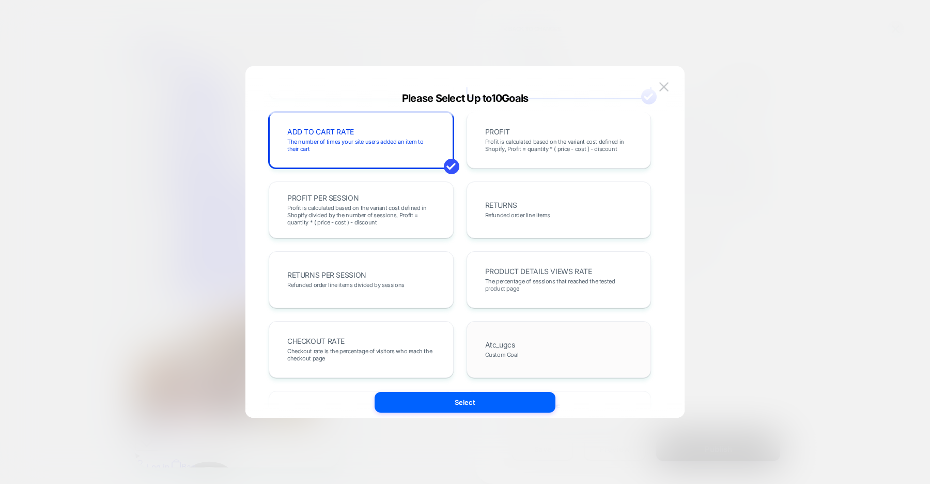
scroll to position [246, 0]
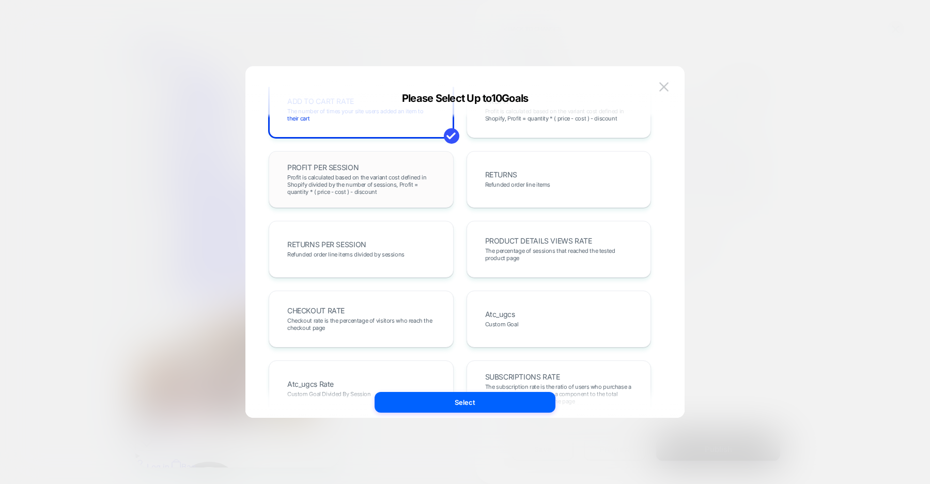
click at [205, 91] on div "PROFIT PER SESSION Profit is calculated based on the variant cost defined in Sh…" at bounding box center [113, 56] width 184 height 69
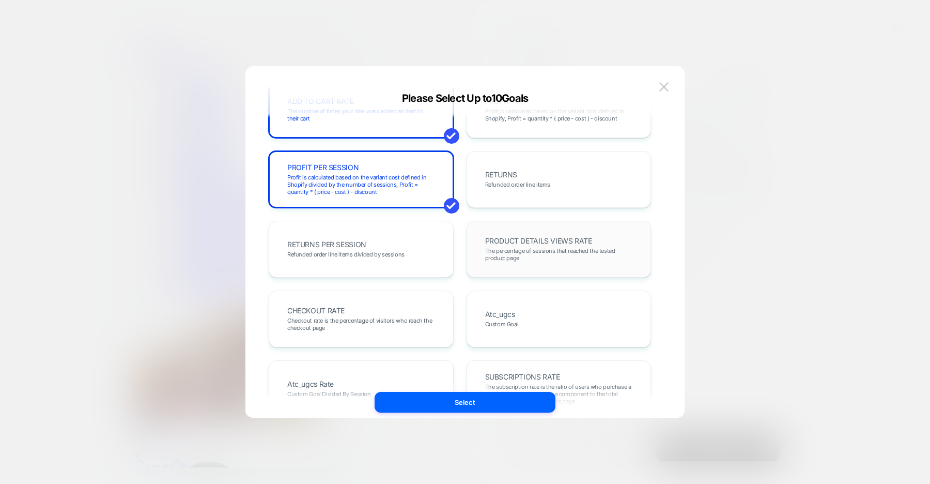
click at [486, 250] on span "The percentage of sessions that reached the tested product page" at bounding box center [559, 254] width 148 height 14
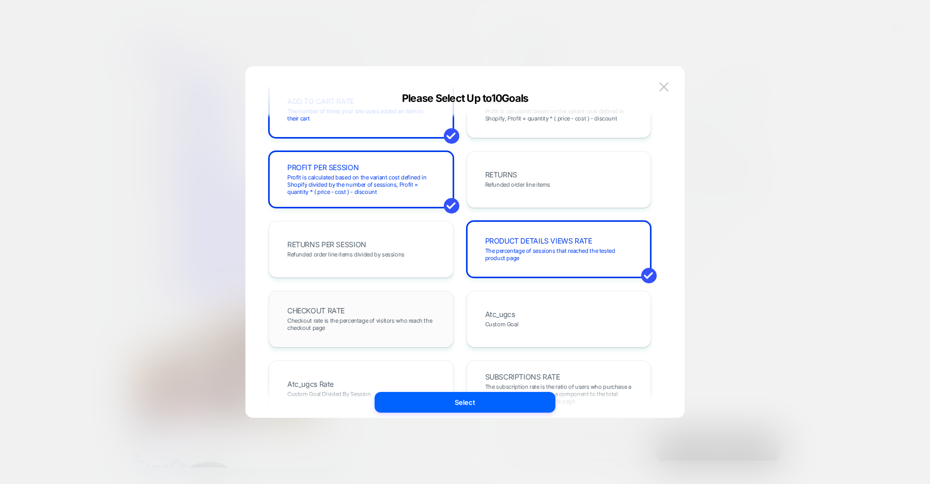
click at [94, 81] on span "Checkout rate is the percentage of visitors who reach the checkout page" at bounding box center [67, 76] width 53 height 10
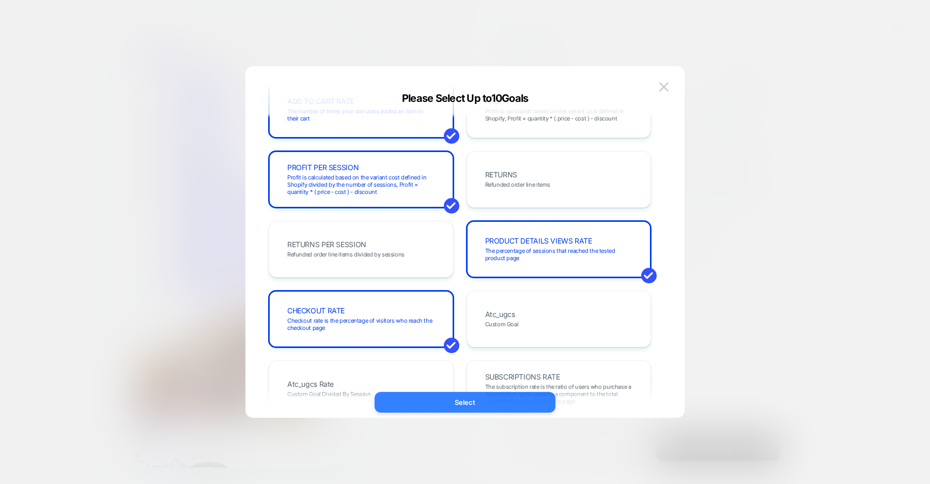
click at [484, 408] on button "Select" at bounding box center [465, 402] width 181 height 21
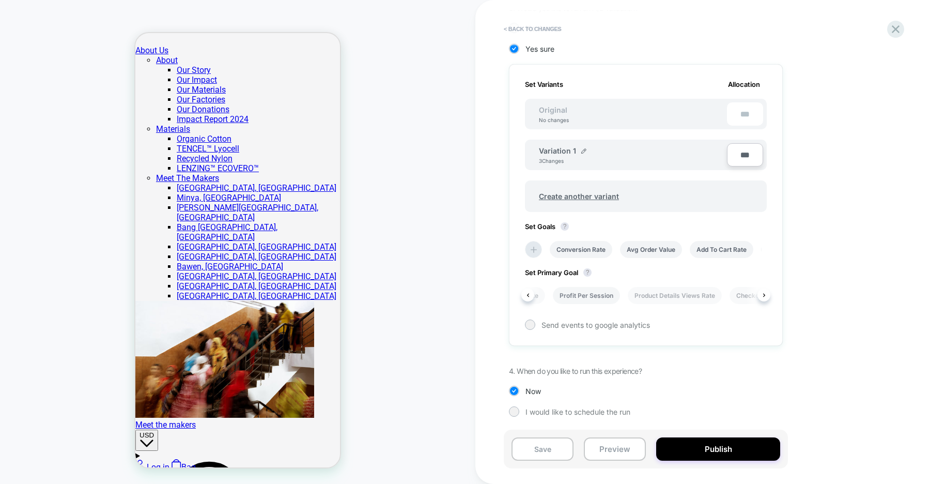
scroll to position [0, 218]
click at [654, 291] on li "Product Details Views Rate" at bounding box center [640, 295] width 94 height 17
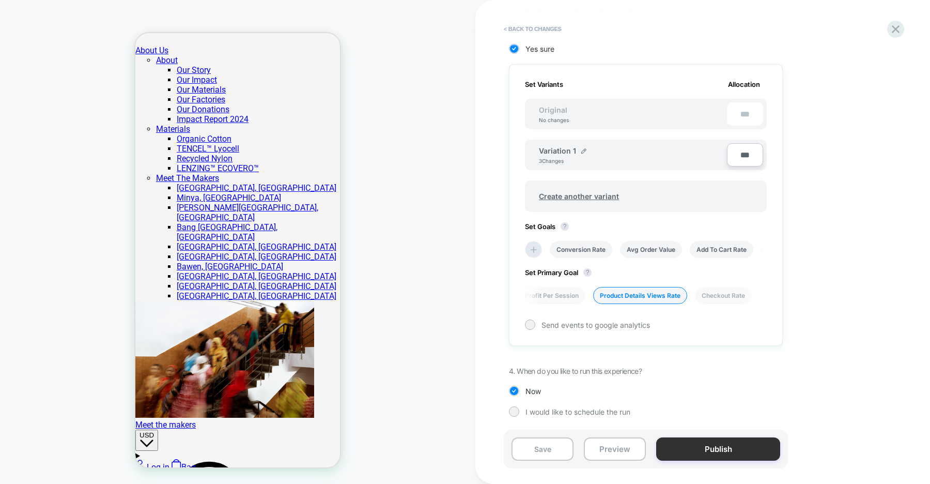
click at [715, 443] on button "Publish" at bounding box center [718, 448] width 124 height 23
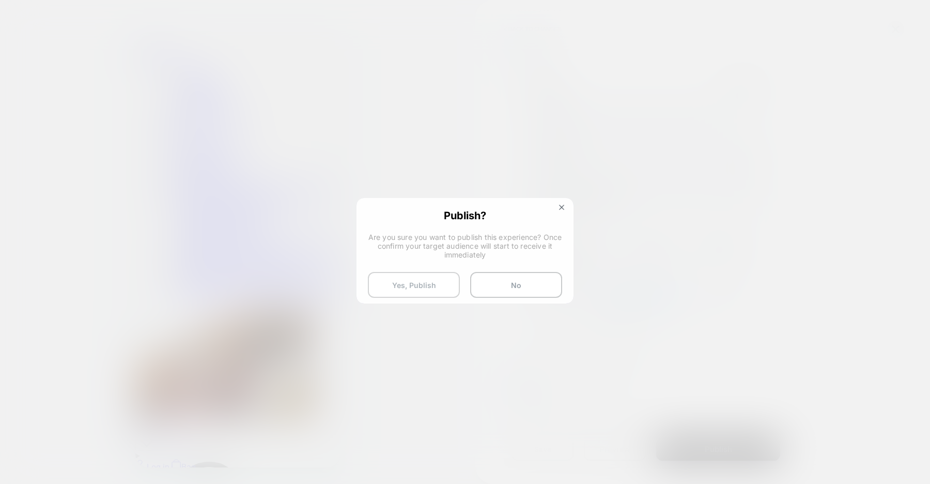
click at [419, 284] on button "Yes, Publish" at bounding box center [414, 285] width 92 height 26
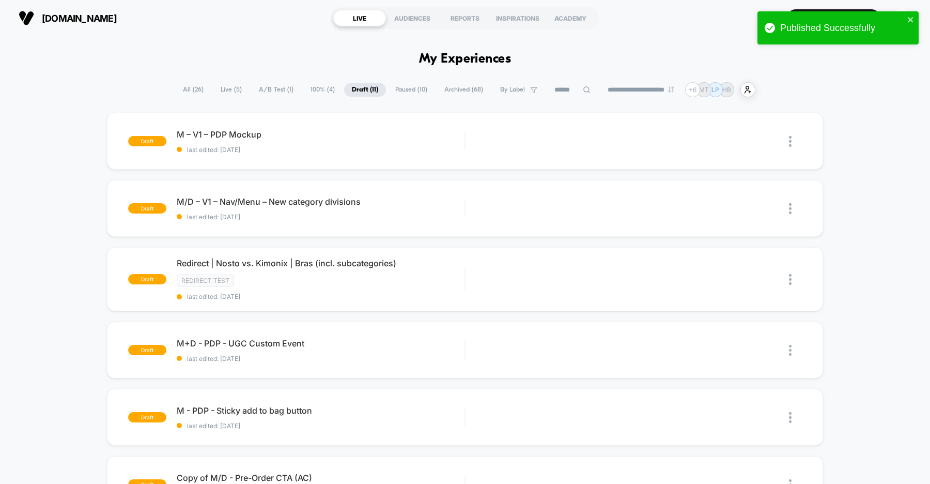
click at [271, 88] on span "A/B Test ( 1 )" at bounding box center [276, 90] width 50 height 14
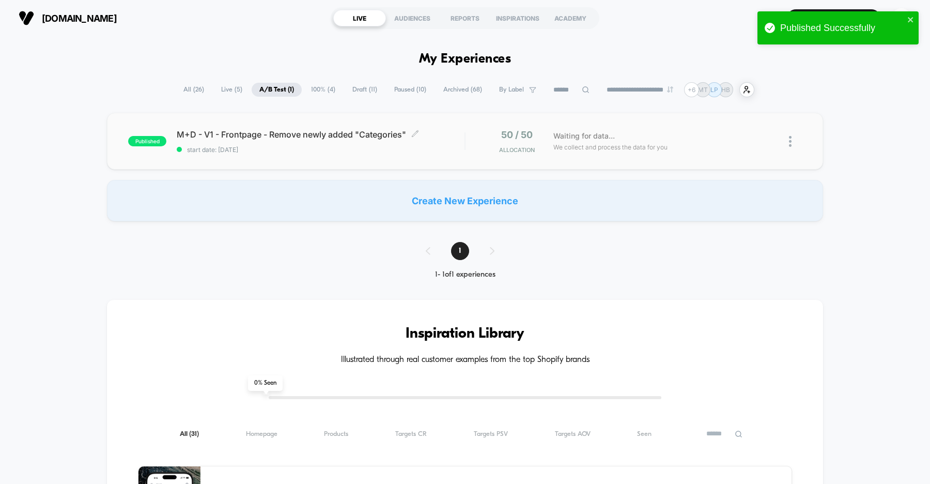
click at [333, 150] on span "start date: [DATE]" at bounding box center [321, 150] width 288 height 8
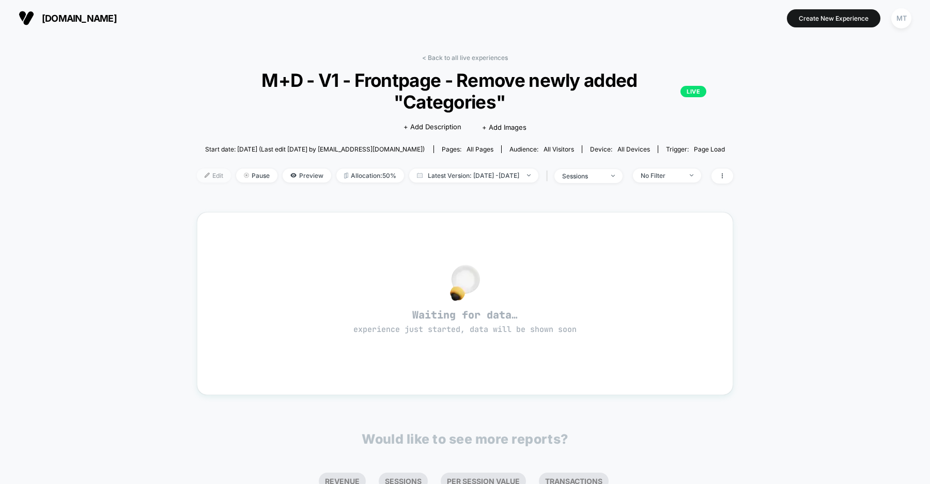
click at [201, 176] on span "Edit" at bounding box center [214, 175] width 34 height 14
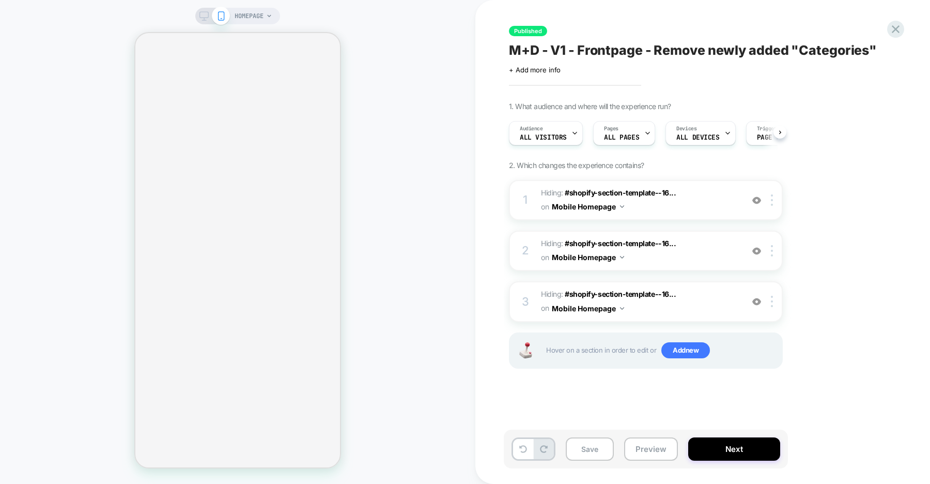
scroll to position [0, 1]
click at [635, 135] on span "ALL PAGES" at bounding box center [620, 137] width 35 height 7
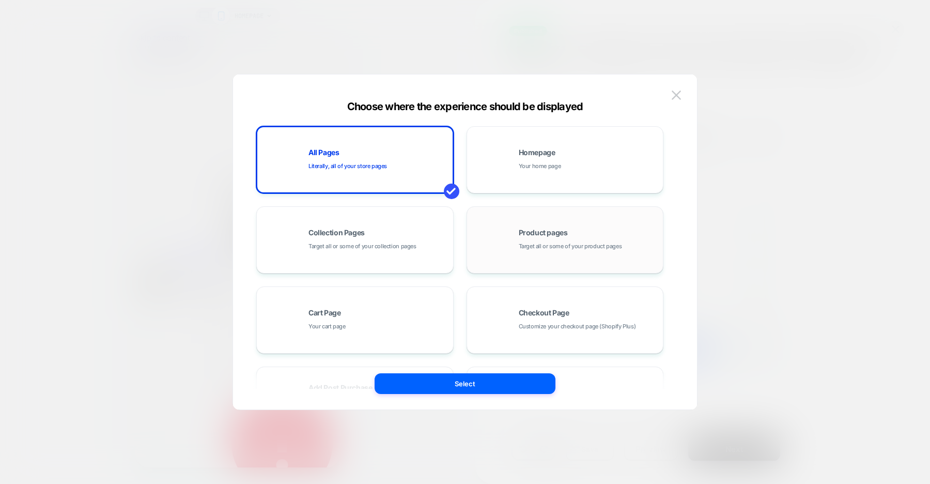
scroll to position [0, 0]
click at [534, 161] on span "Your home page" at bounding box center [540, 166] width 42 height 10
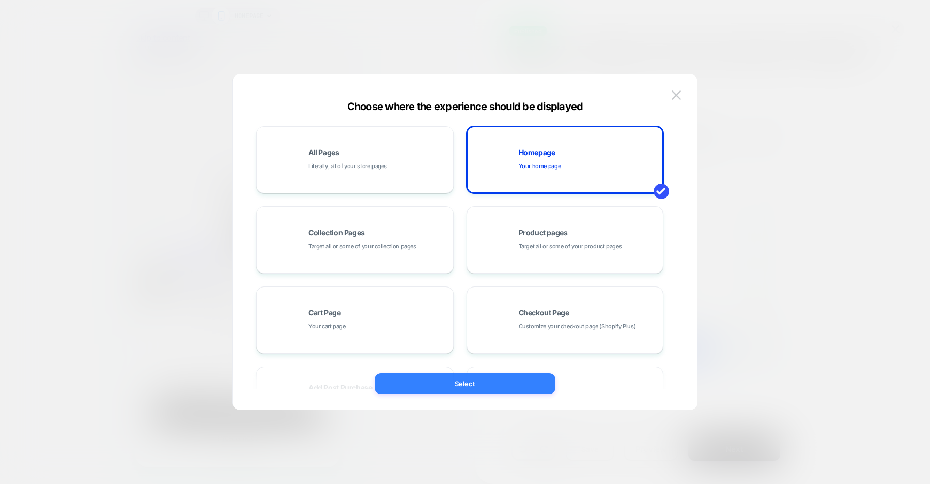
click at [496, 382] on button "Select" at bounding box center [465, 383] width 181 height 21
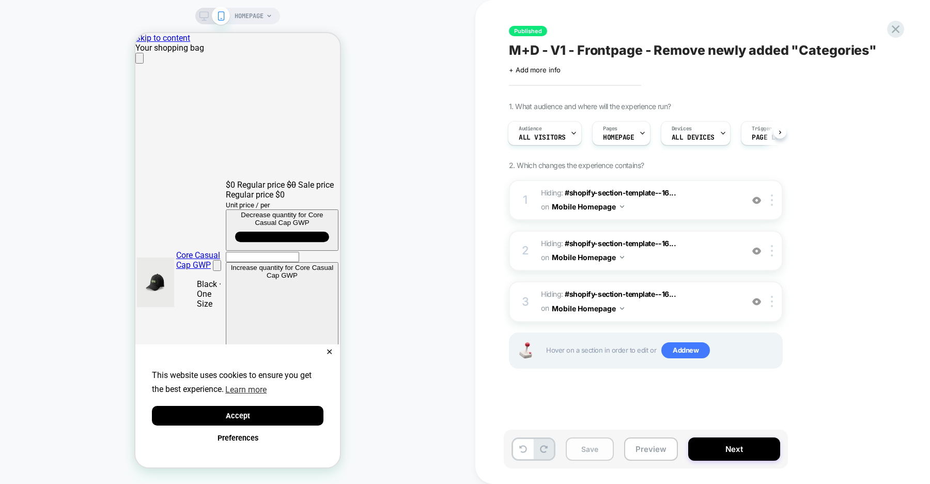
click at [596, 446] on button "Save" at bounding box center [590, 448] width 48 height 23
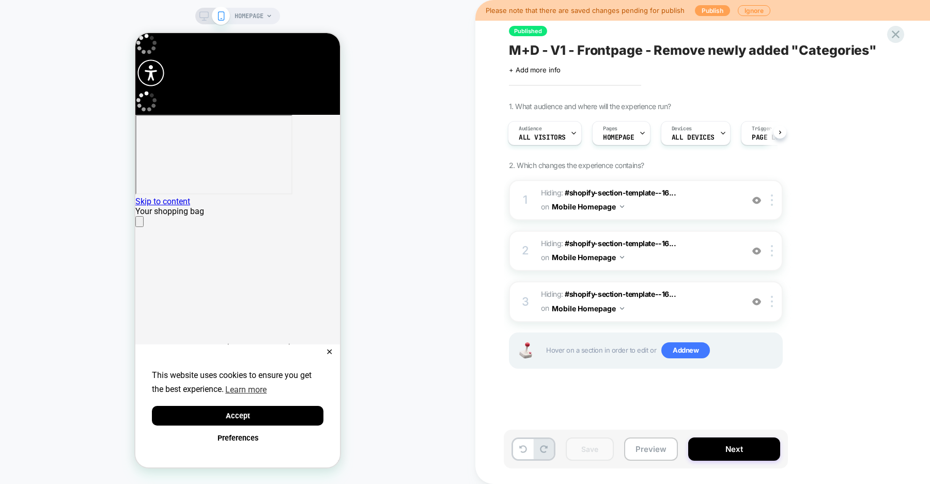
click at [699, 9] on button "Publish" at bounding box center [712, 10] width 35 height 11
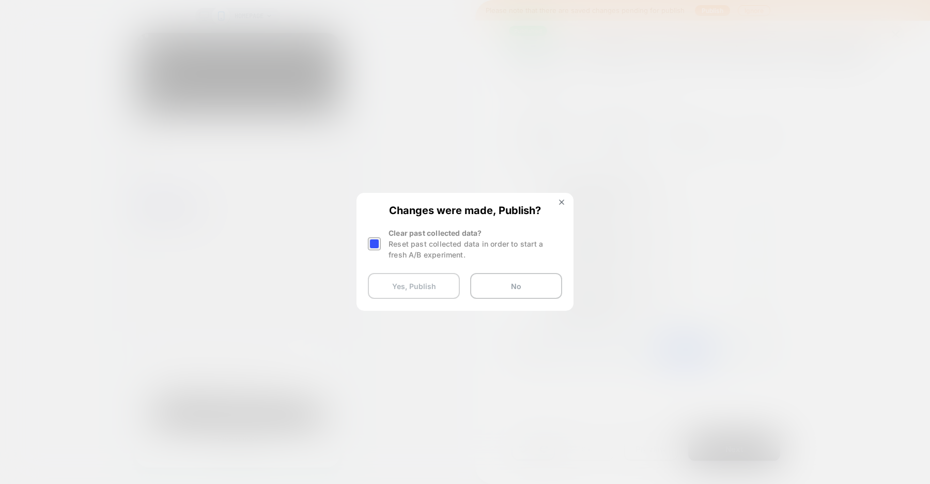
click at [419, 282] on button "Yes, Publish" at bounding box center [414, 286] width 92 height 26
